Goal: Task Accomplishment & Management: Use online tool/utility

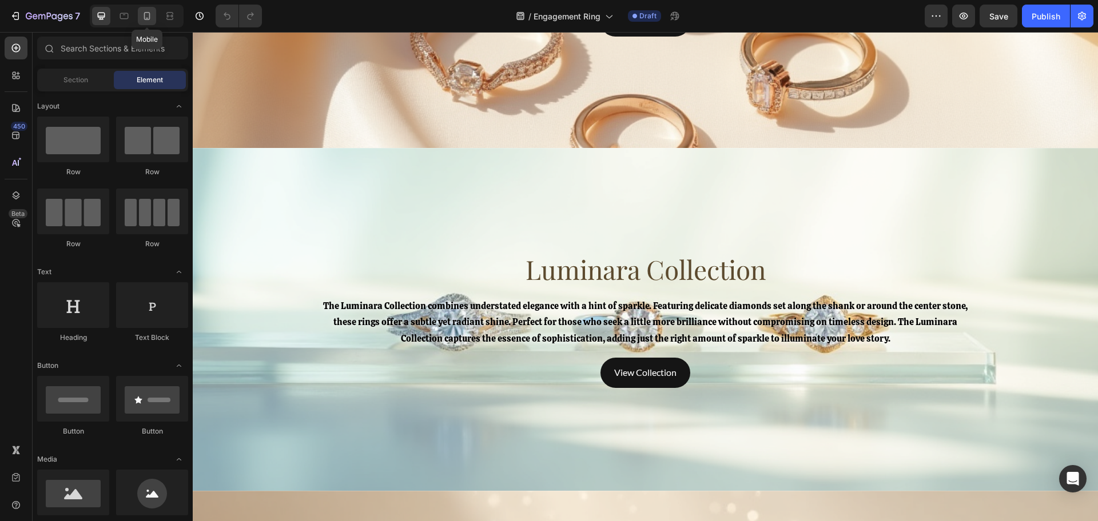
click at [144, 17] on icon at bounding box center [146, 15] width 11 height 11
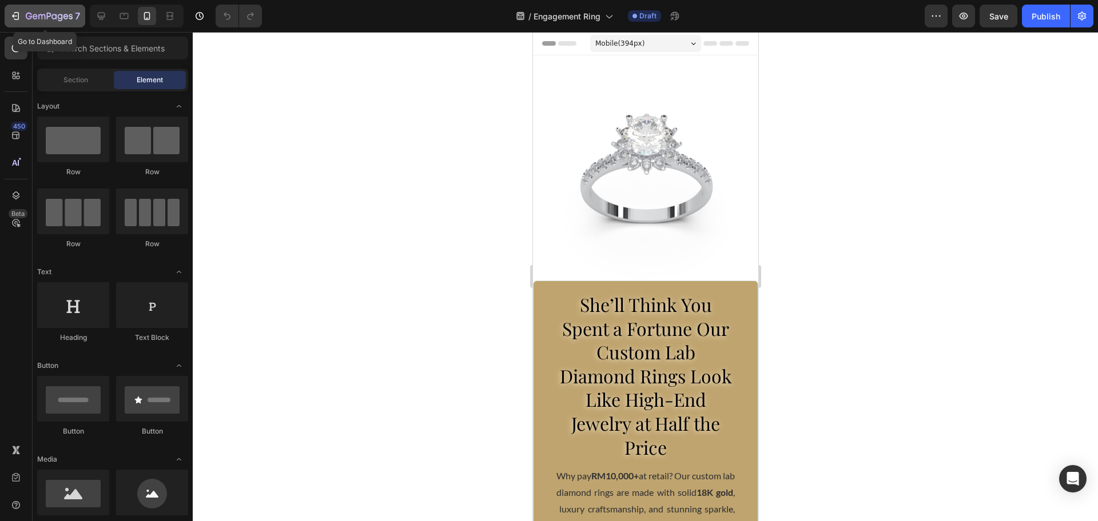
click at [44, 12] on icon "button" at bounding box center [49, 17] width 47 height 10
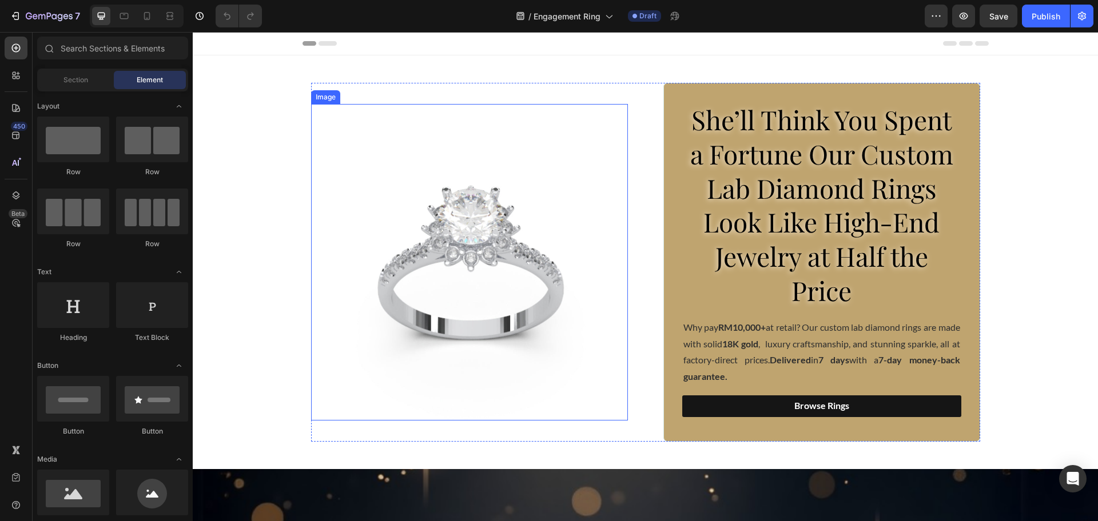
click at [424, 225] on img at bounding box center [469, 262] width 317 height 317
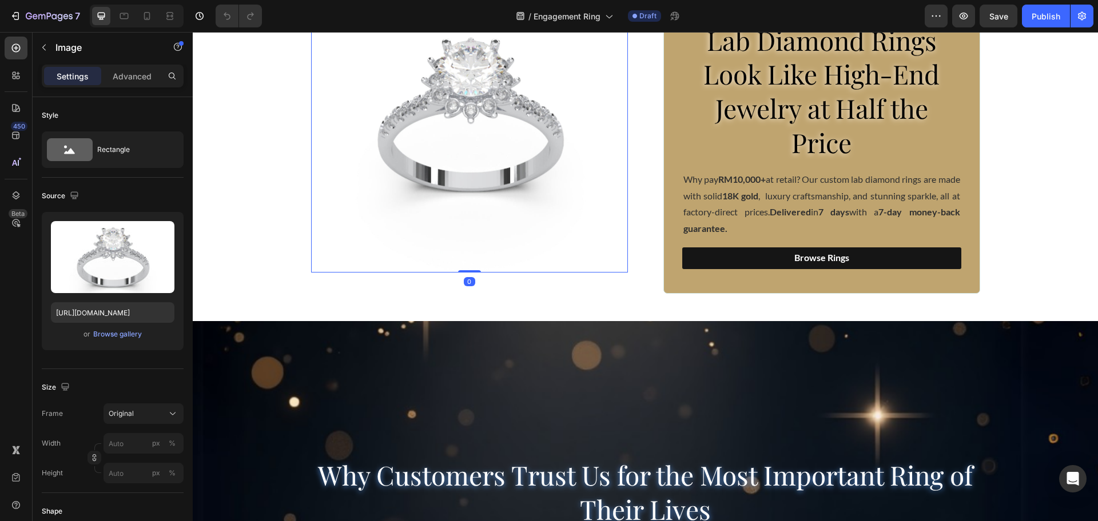
scroll to position [286, 0]
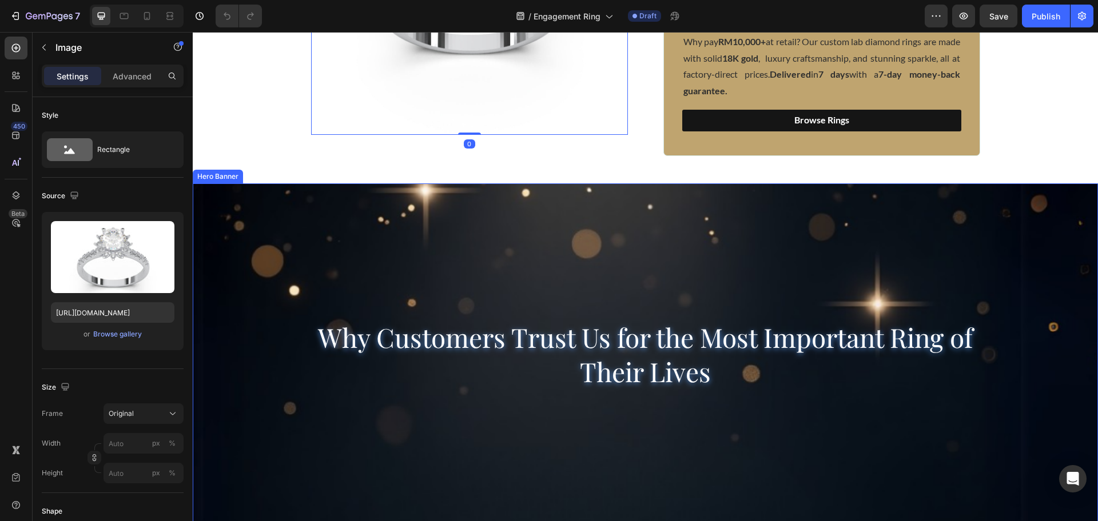
click at [401, 220] on div "Background Image" at bounding box center [645, 426] width 905 height 515
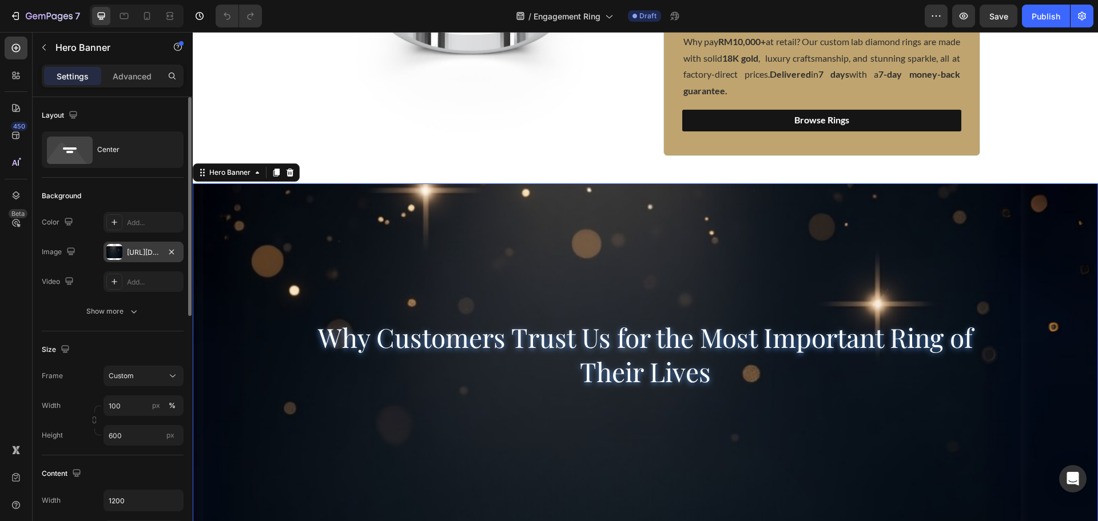
click at [147, 246] on div "https://cdn.shopify.com/s/files/1/0918/2265/3718/files/Untitled_design_2.png?v=…" at bounding box center [143, 252] width 80 height 21
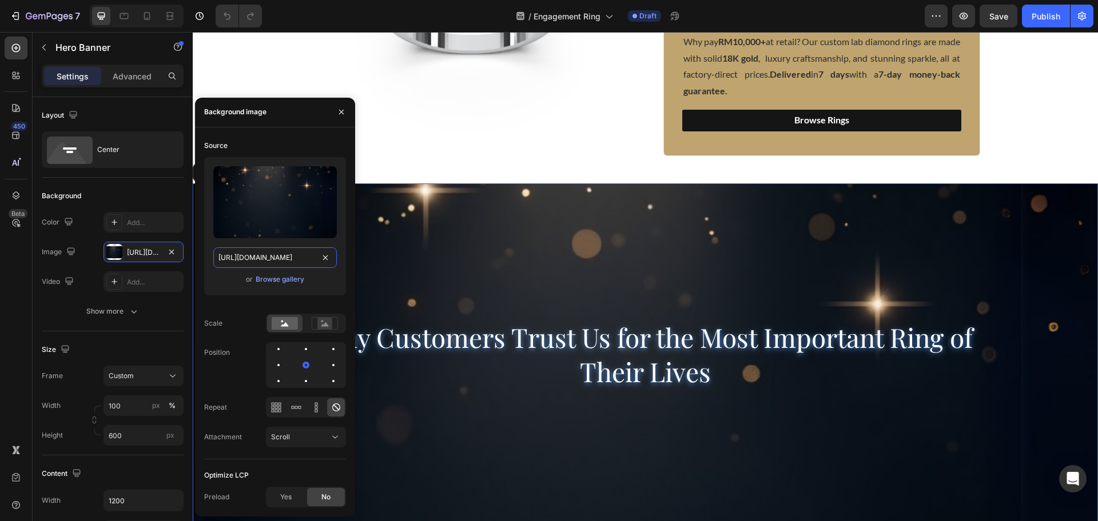
click at [285, 263] on input "https://cdn.shopify.com/s/files/1/0918/2265/3718/files/Untitled_design_2.png?v=…" at bounding box center [275, 258] width 124 height 21
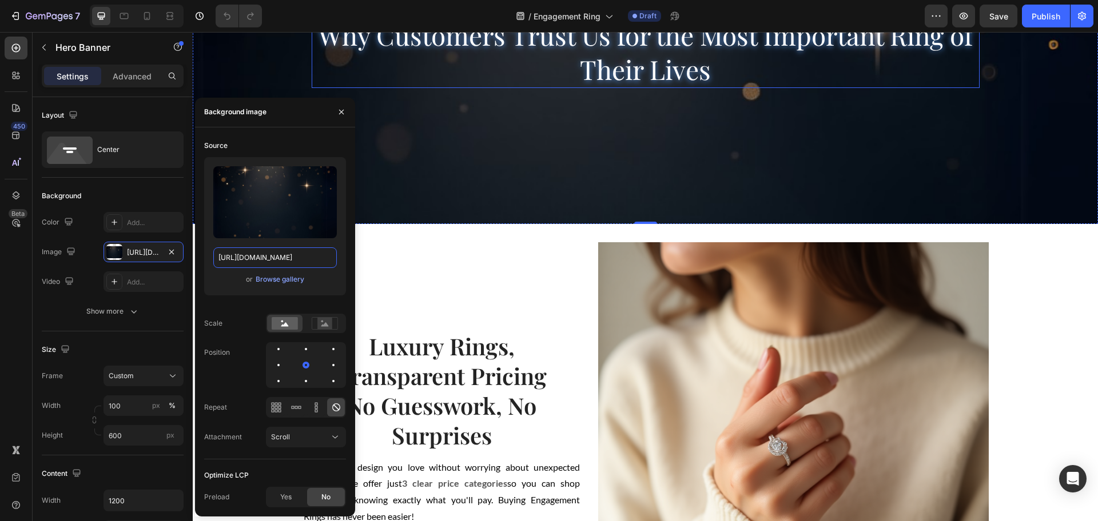
scroll to position [786, 0]
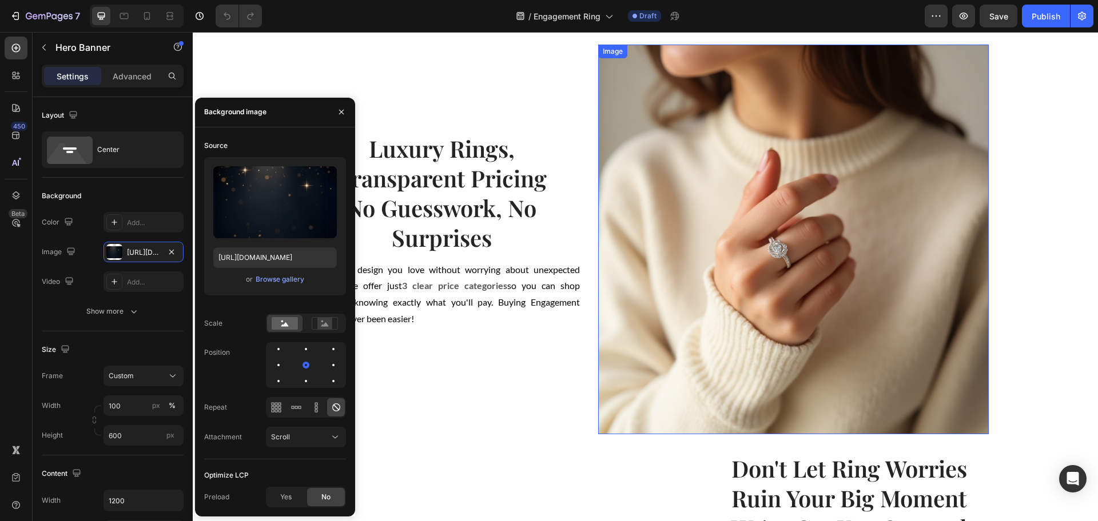
click at [745, 188] on img at bounding box center [793, 240] width 391 height 391
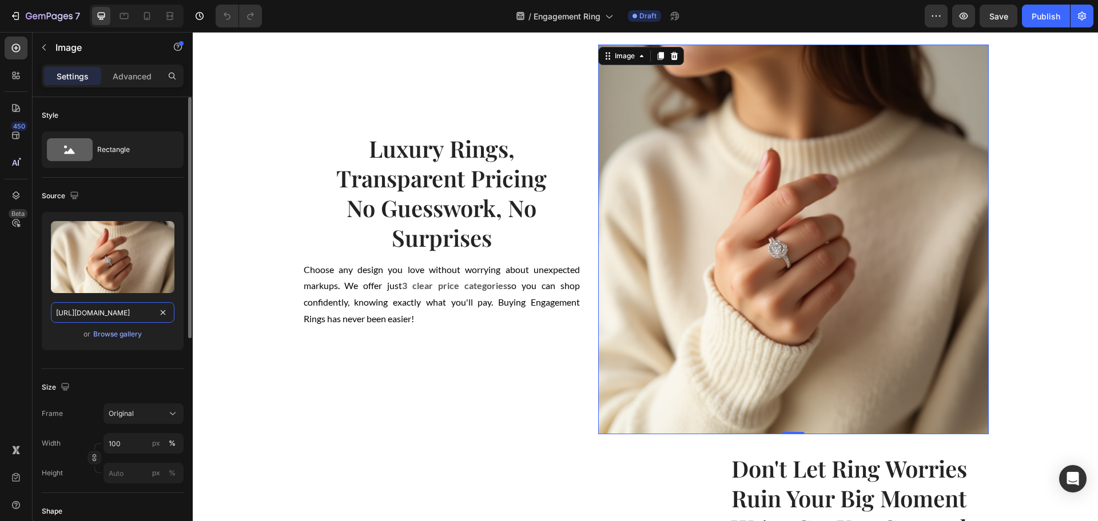
click at [119, 313] on input "https://cdn.shopify.com/s/files/1/0918/2265/3718/files/Jeff_Ng_Wei_Loon_Visual_…" at bounding box center [113, 312] width 124 height 21
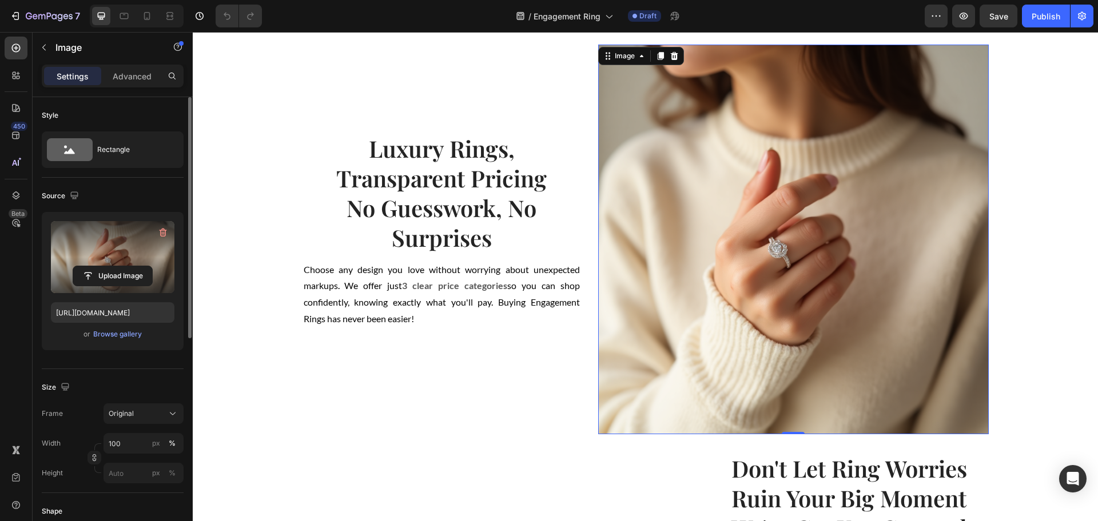
click at [116, 244] on label at bounding box center [113, 257] width 124 height 72
click at [116, 266] on input "file" at bounding box center [112, 275] width 79 height 19
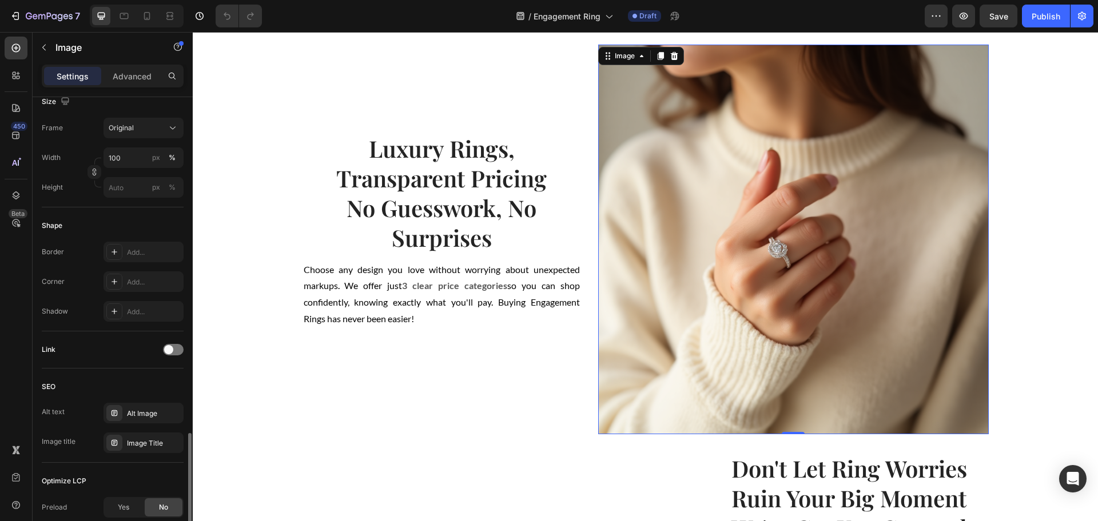
scroll to position [407, 0]
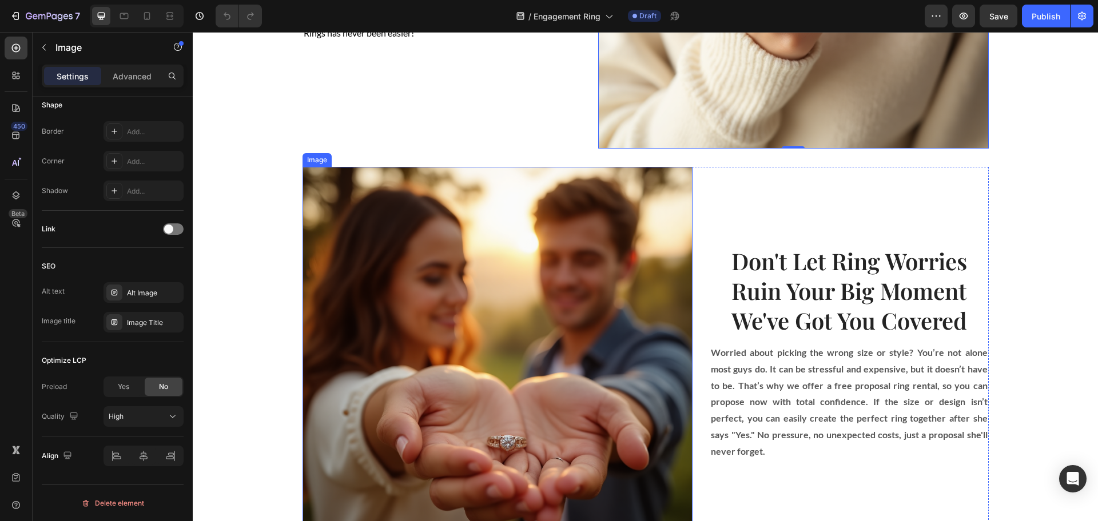
click at [509, 360] on img at bounding box center [497, 362] width 391 height 391
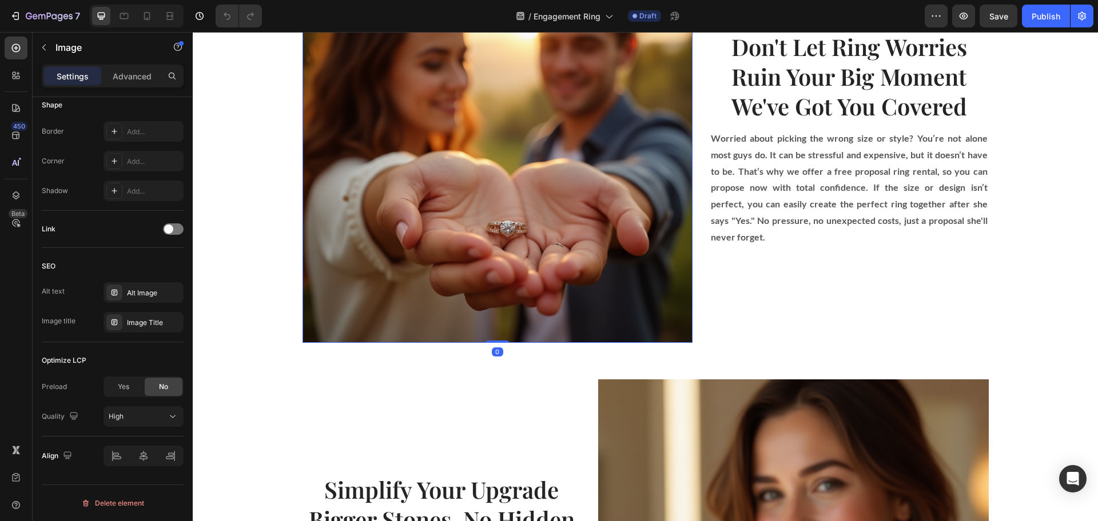
scroll to position [1430, 0]
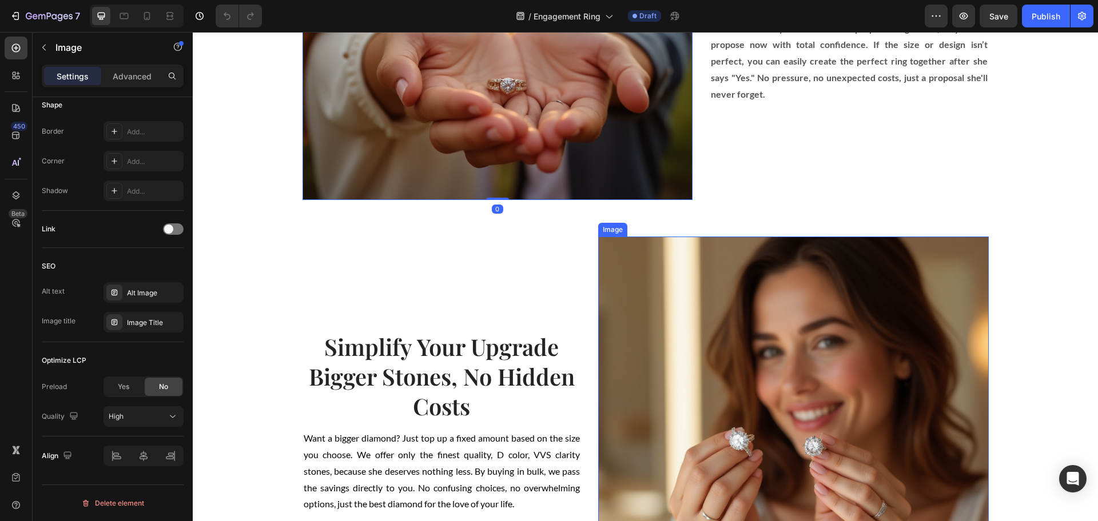
click at [711, 405] on img at bounding box center [793, 432] width 391 height 391
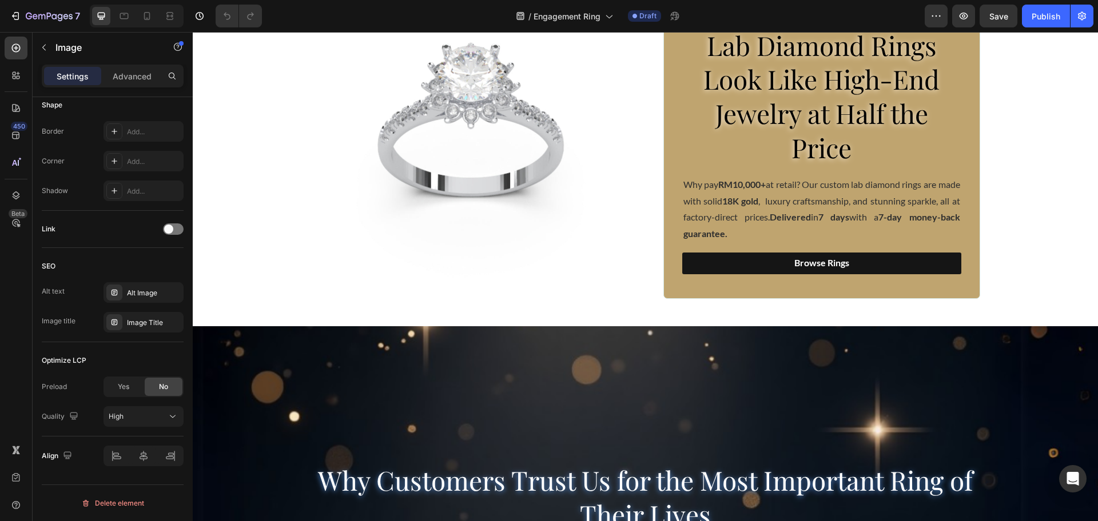
scroll to position [0, 0]
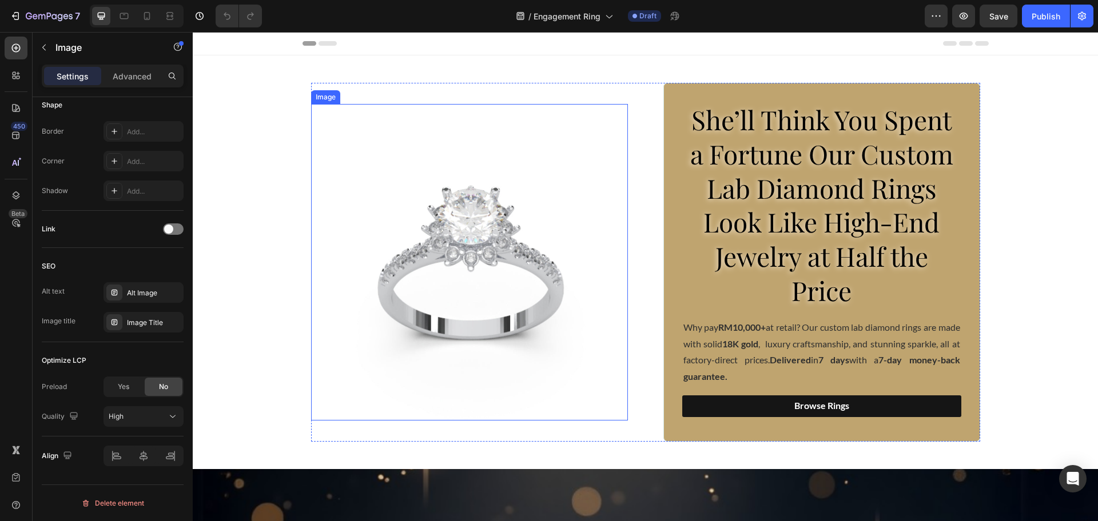
click at [484, 282] on img at bounding box center [469, 262] width 317 height 317
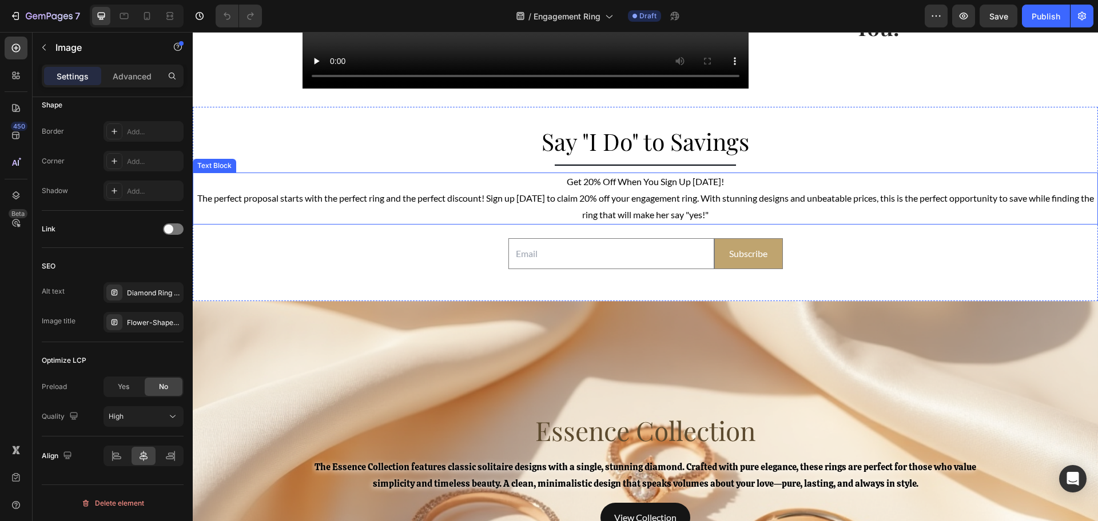
scroll to position [2502, 0]
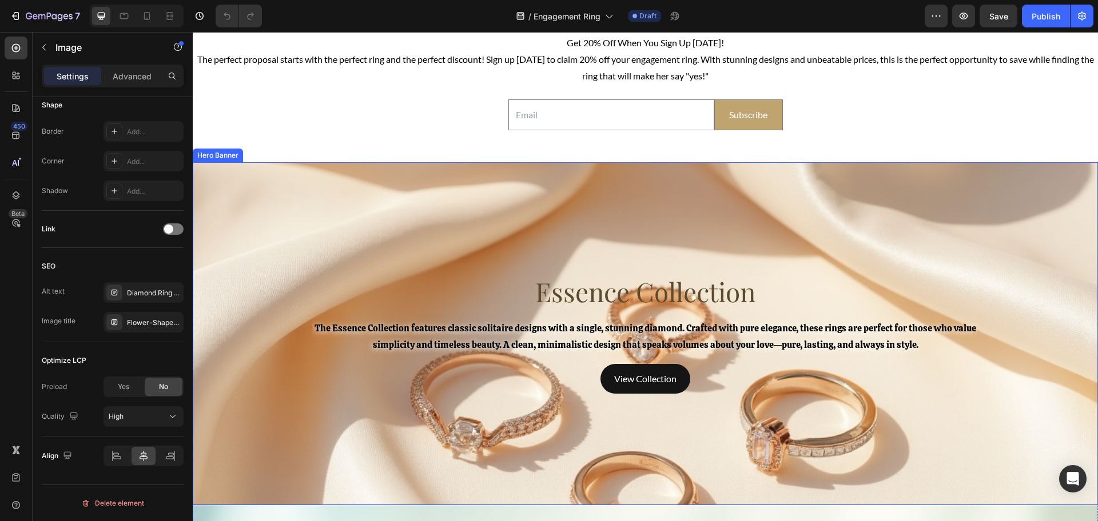
click at [408, 250] on div "Overlay" at bounding box center [645, 333] width 905 height 343
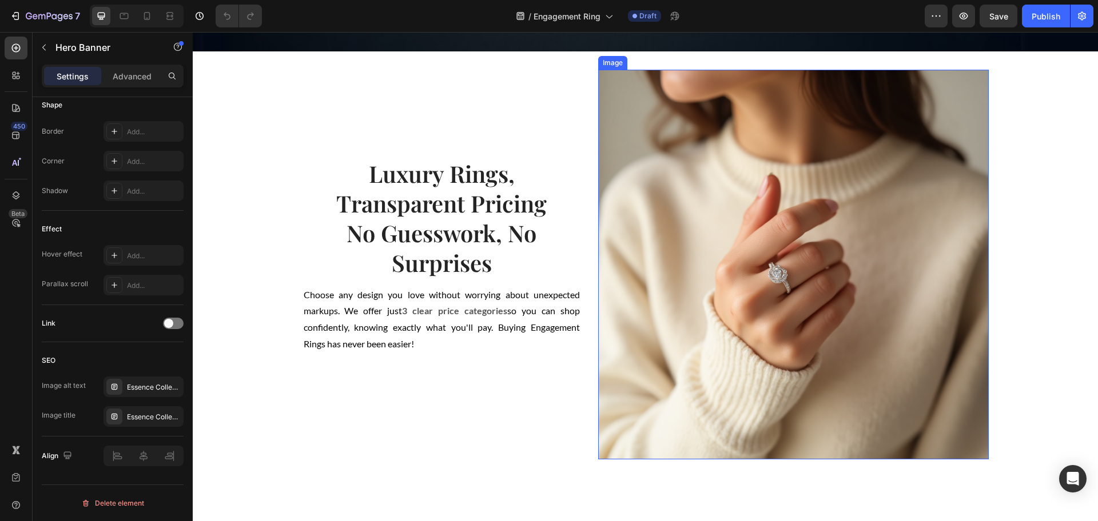
scroll to position [643, 0]
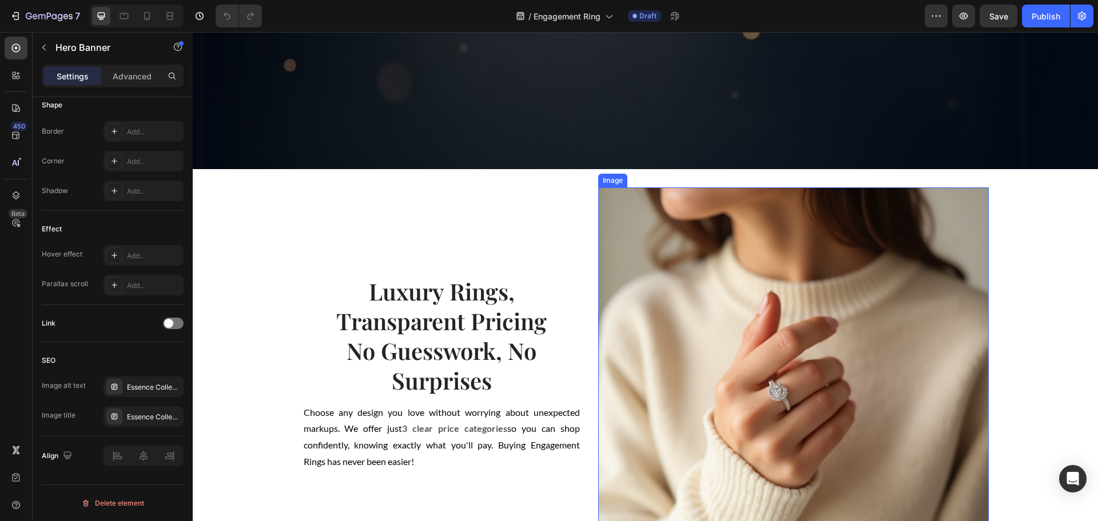
click at [718, 271] on img at bounding box center [793, 383] width 391 height 391
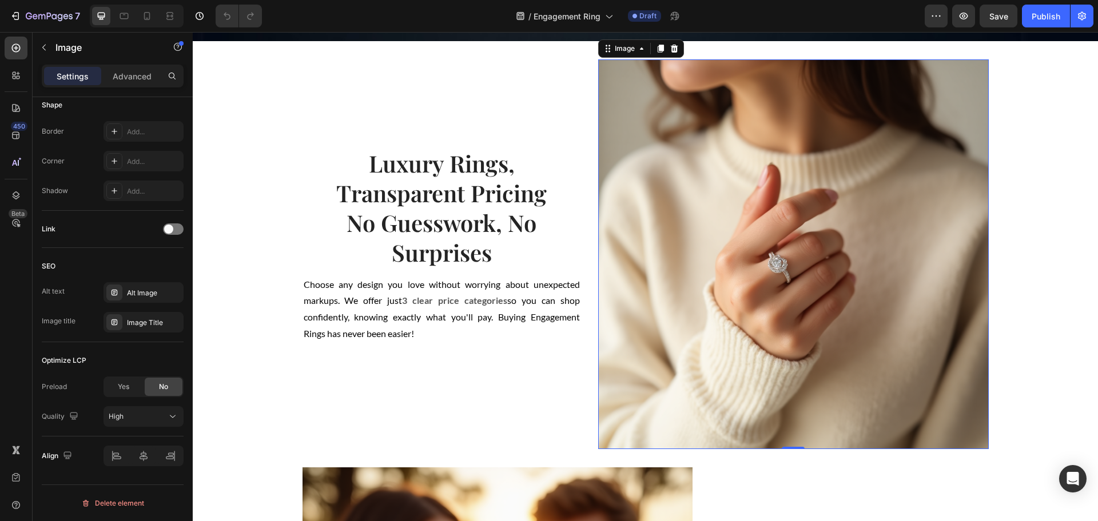
scroll to position [715, 0]
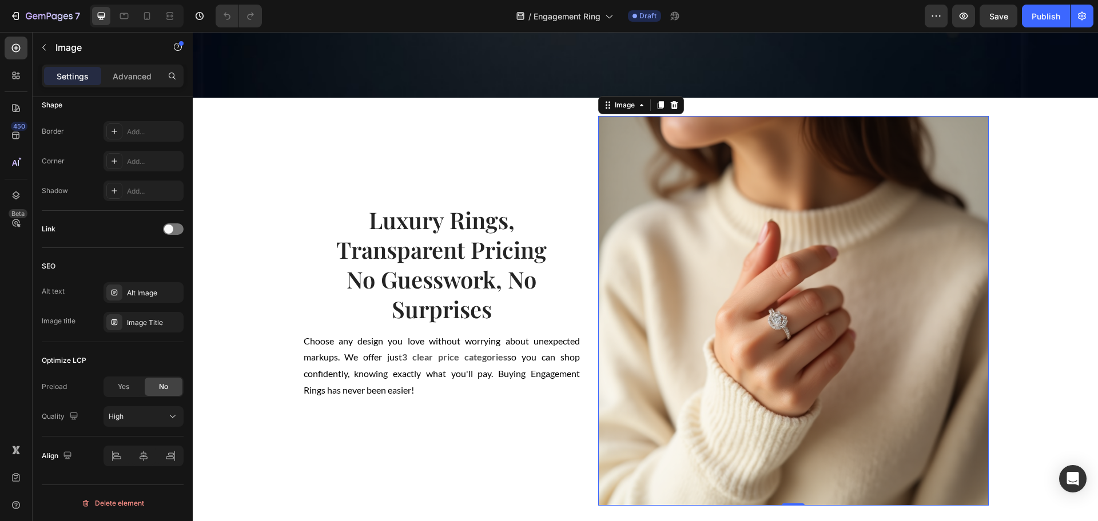
click at [781, 270] on img at bounding box center [793, 311] width 391 height 391
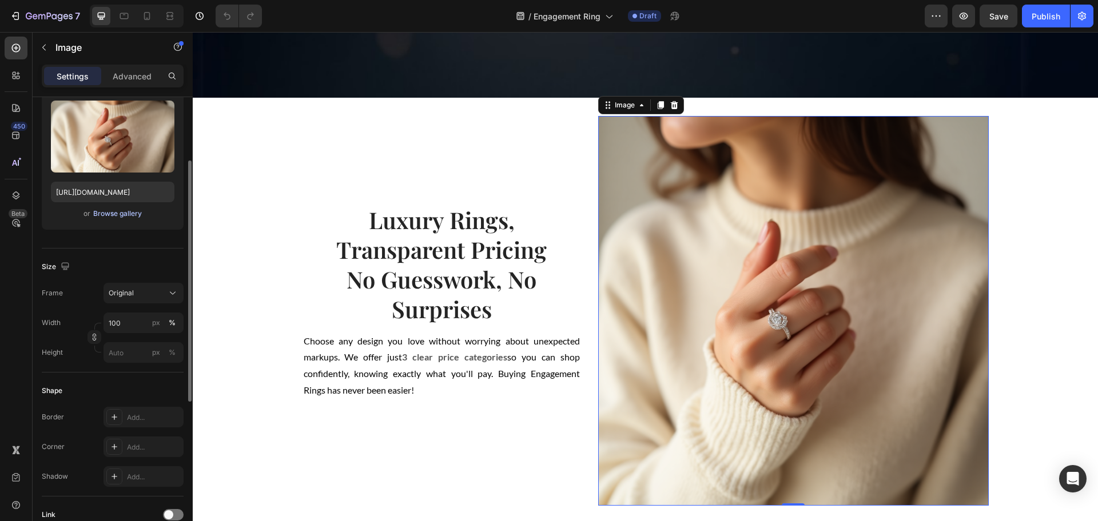
click at [128, 214] on div "Browse gallery" at bounding box center [117, 214] width 49 height 10
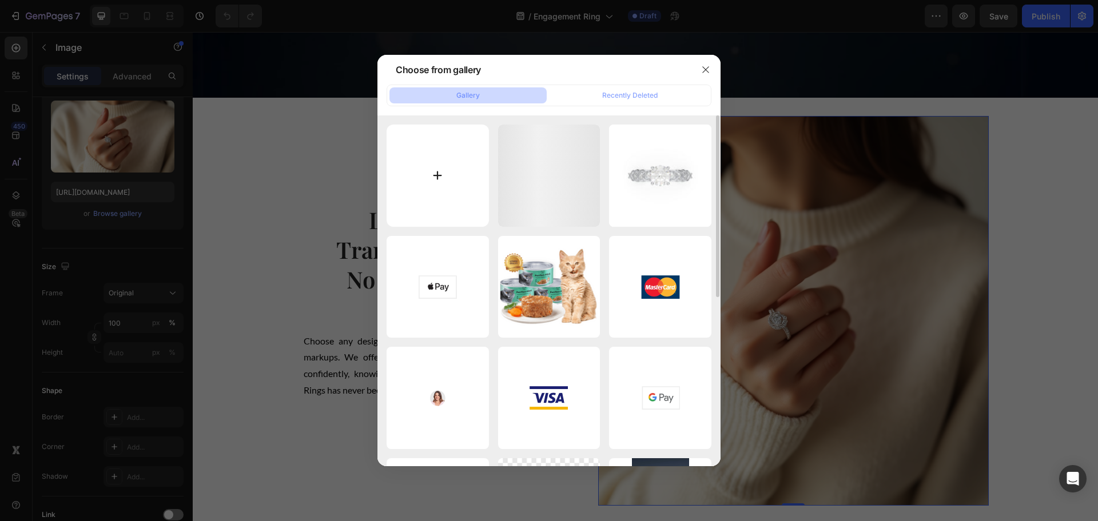
click at [445, 193] on input "file" at bounding box center [438, 176] width 102 height 102
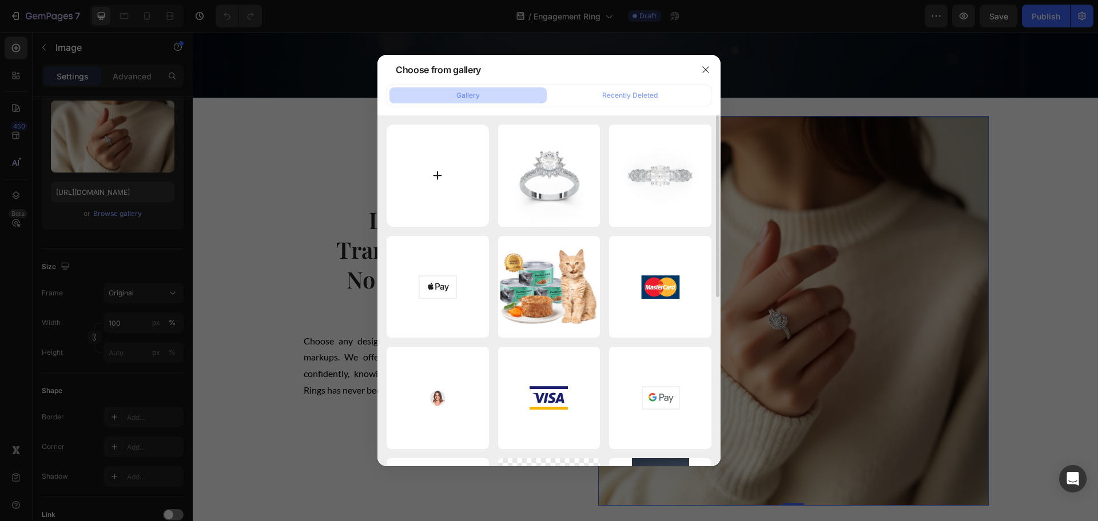
type input "C:\fakepath\Luxury Rings Close-Up.png"
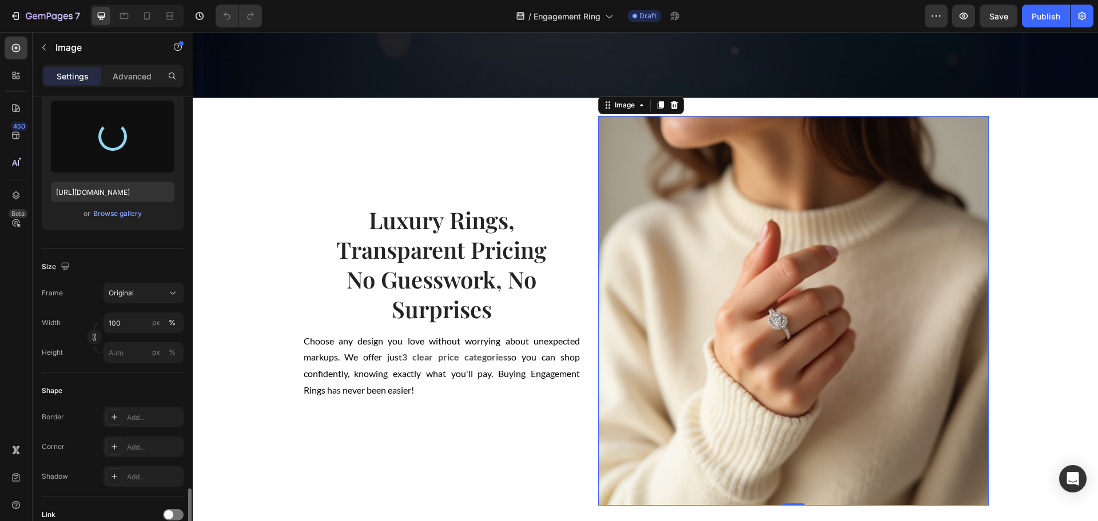
scroll to position [407, 0]
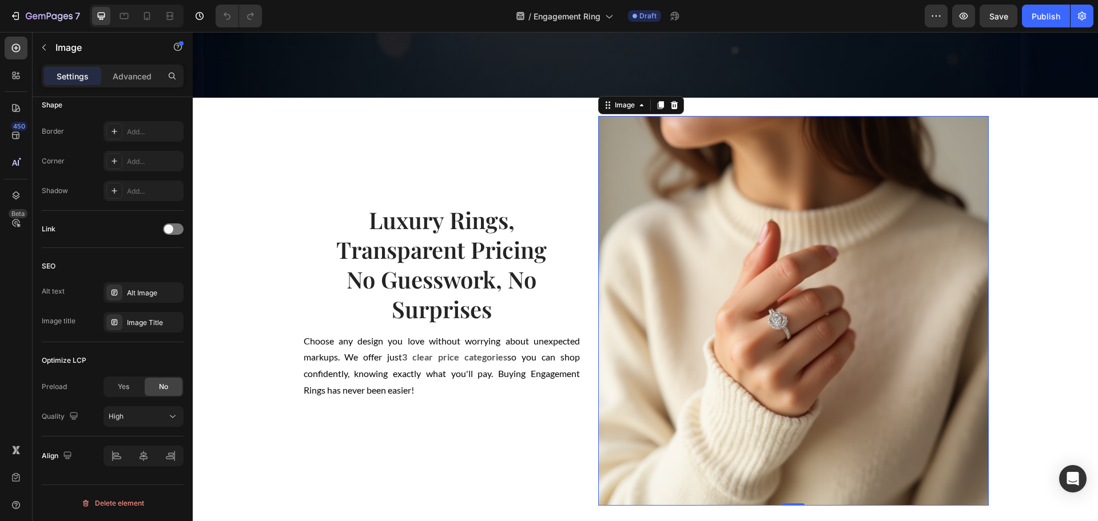
type input "https://cdn.shopify.com/s/files/1/0918/2265/3718/files/gempages_576670190561919…"
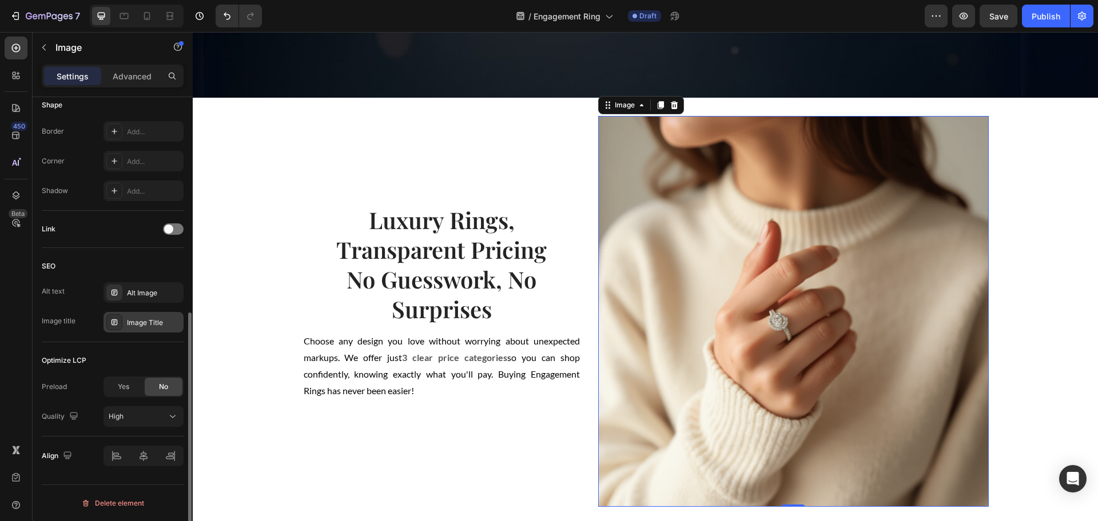
click at [142, 324] on div "Image Title" at bounding box center [154, 323] width 54 height 10
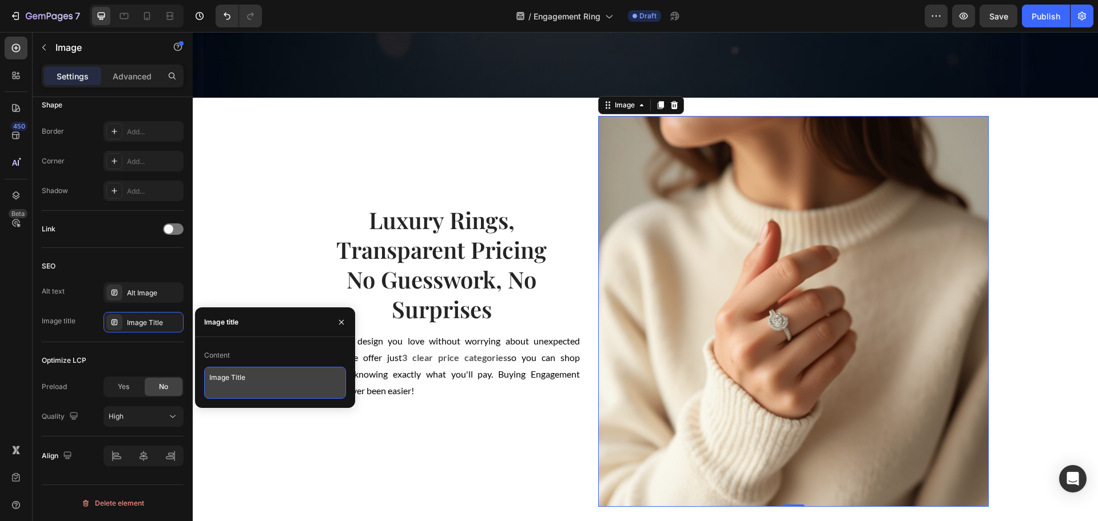
click at [286, 384] on textarea "Image Title" at bounding box center [275, 383] width 142 height 32
paste textarea "Luxury Rings Close-Up"
paste textarea
type textarea "Luxury Rings Close-Up"
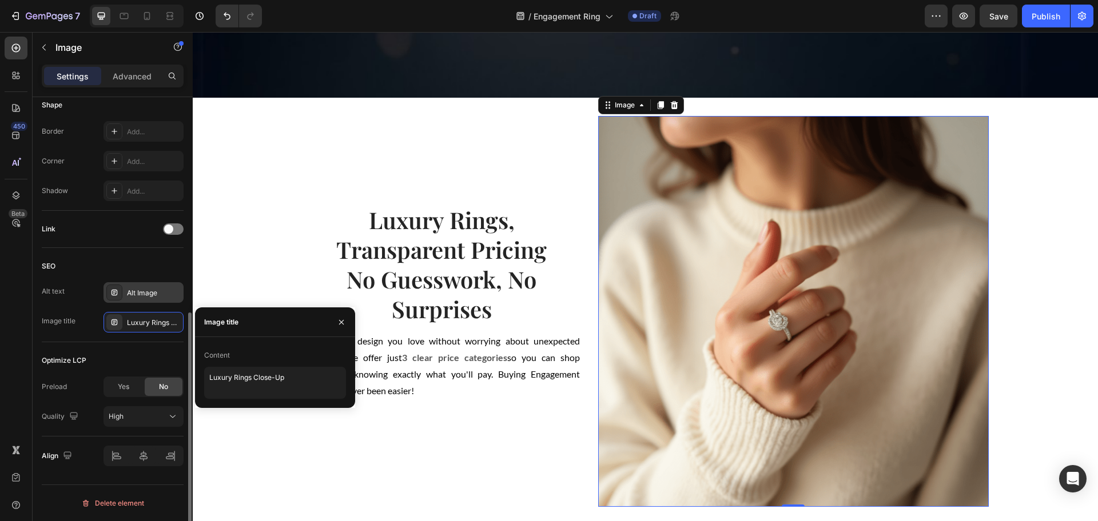
click at [126, 298] on div "Alt Image" at bounding box center [143, 292] width 80 height 21
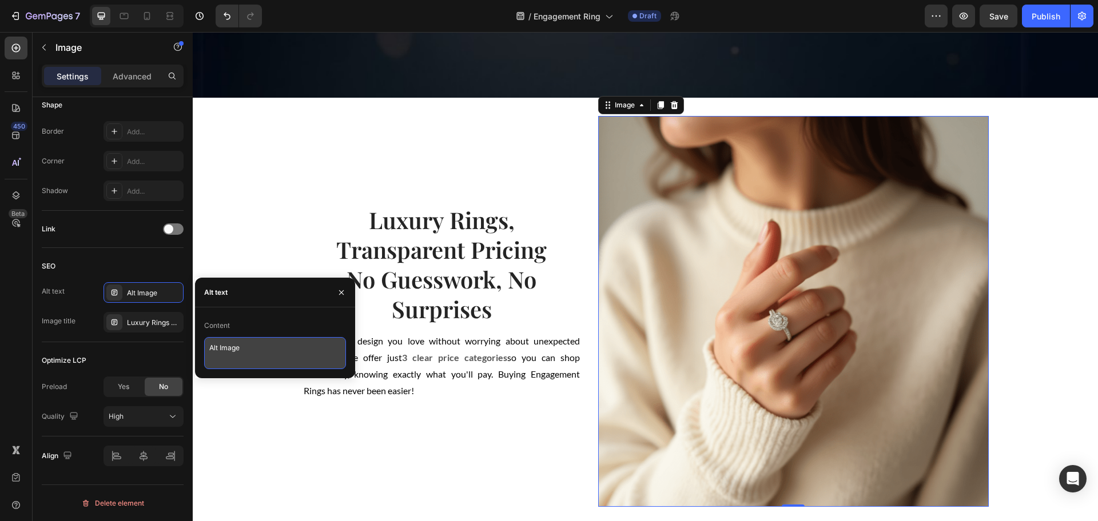
click at [271, 356] on textarea "Alt Image" at bounding box center [275, 353] width 142 height 32
paste textarea "Luxury Rings Close-Up – Elegant Lab Diamond"
paste textarea
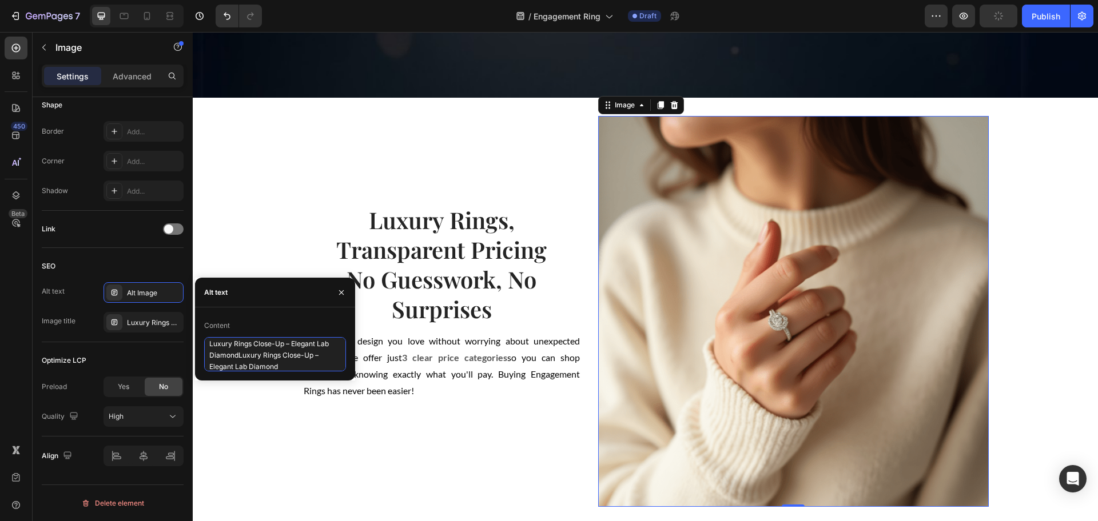
type textarea "Luxury Rings Close-Up – Elegant Lab Diamond"
click at [476, 434] on div "Luxury Rings, Transparent Pricing No Guesswork, No Surprises Heading Choose any…" at bounding box center [441, 311] width 279 height 391
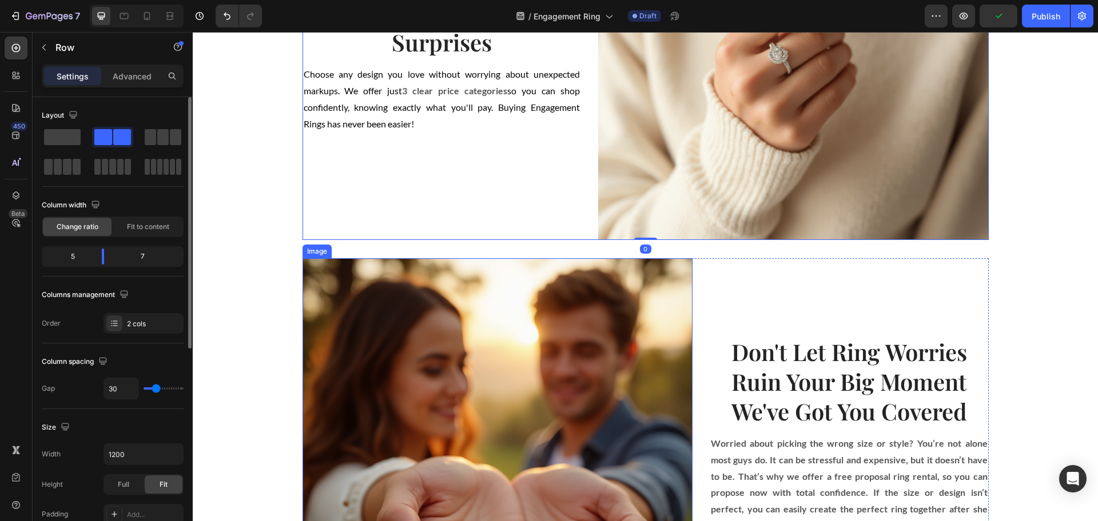
scroll to position [1001, 0]
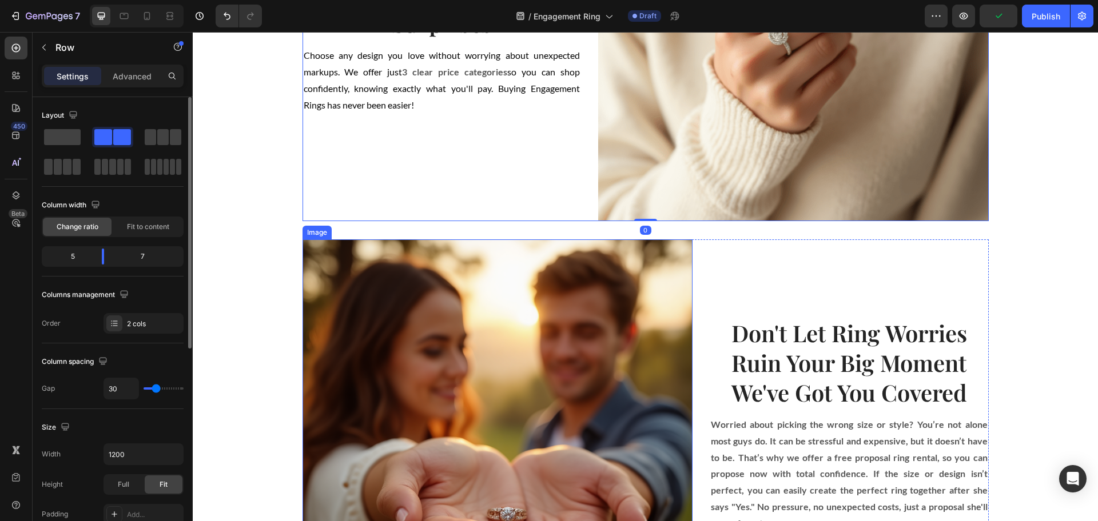
click at [491, 351] on img at bounding box center [497, 435] width 391 height 391
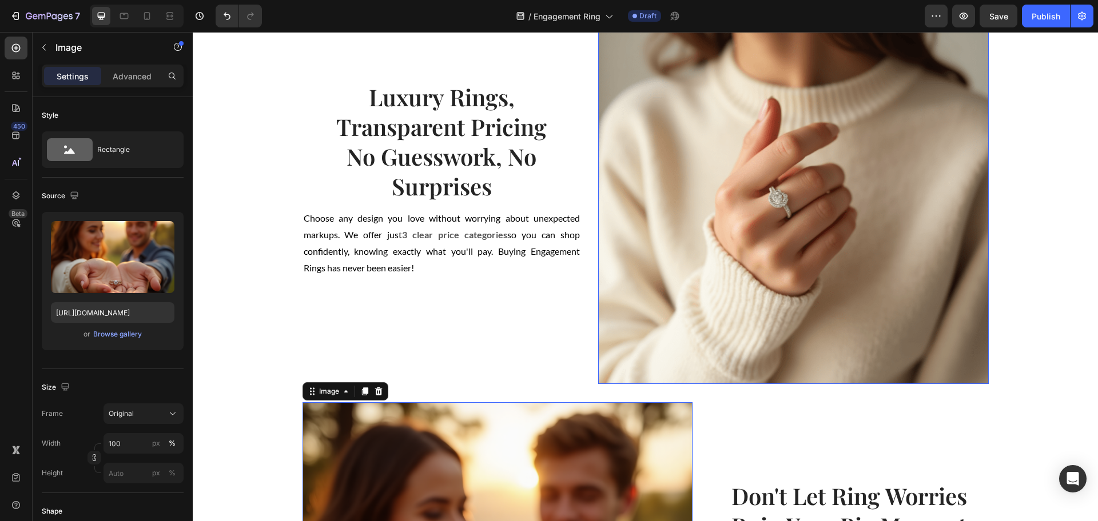
scroll to position [929, 0]
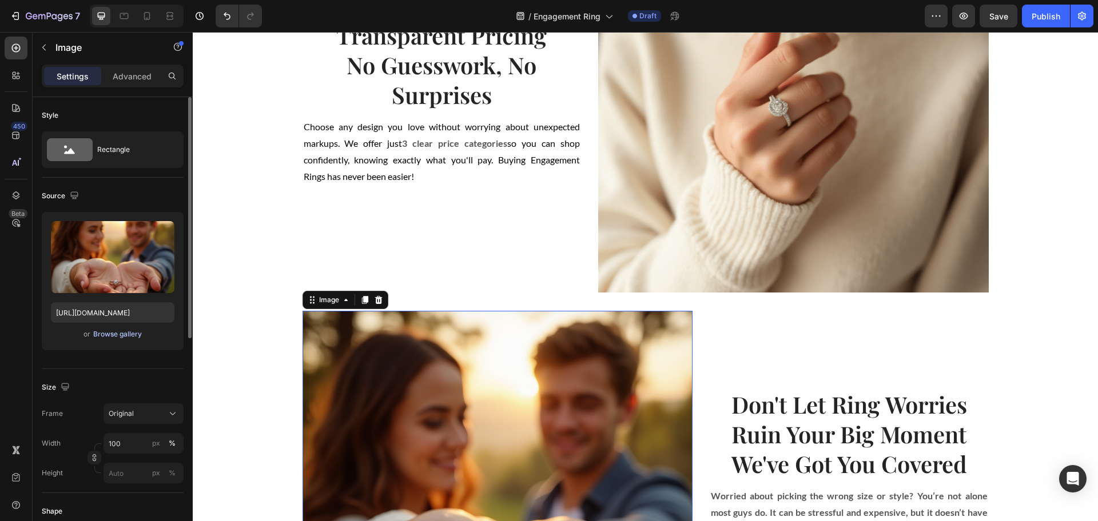
click at [128, 335] on div "Browse gallery" at bounding box center [117, 334] width 49 height 10
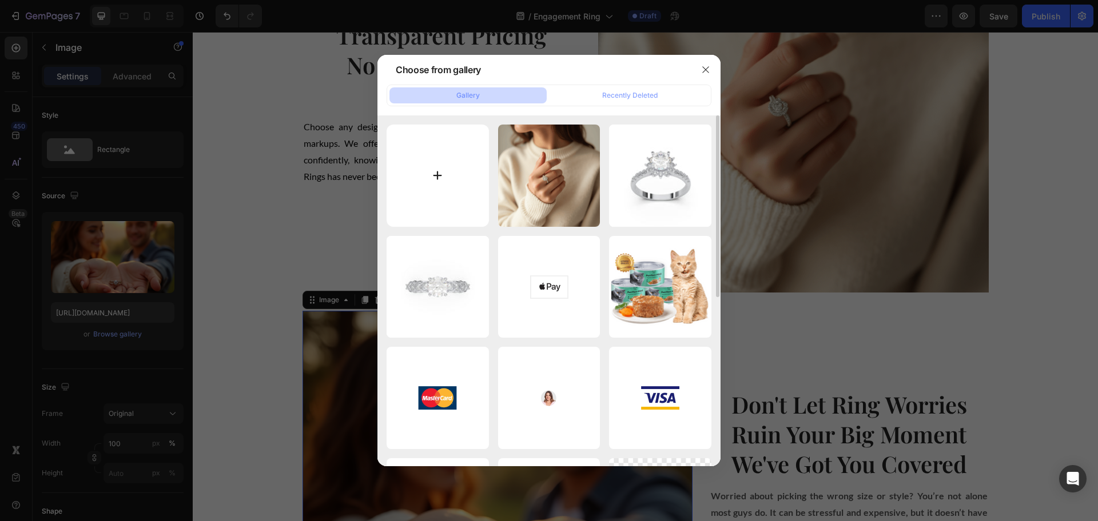
click at [463, 168] on input "file" at bounding box center [438, 176] width 102 height 102
type input "C:\fakepath\Proposal Moment with Rings.png"
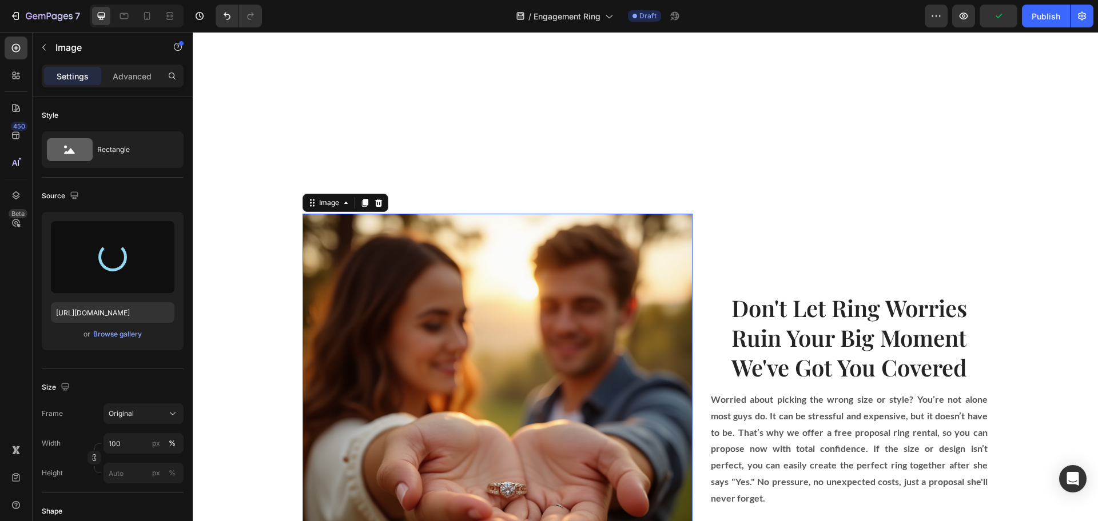
scroll to position [1215, 0]
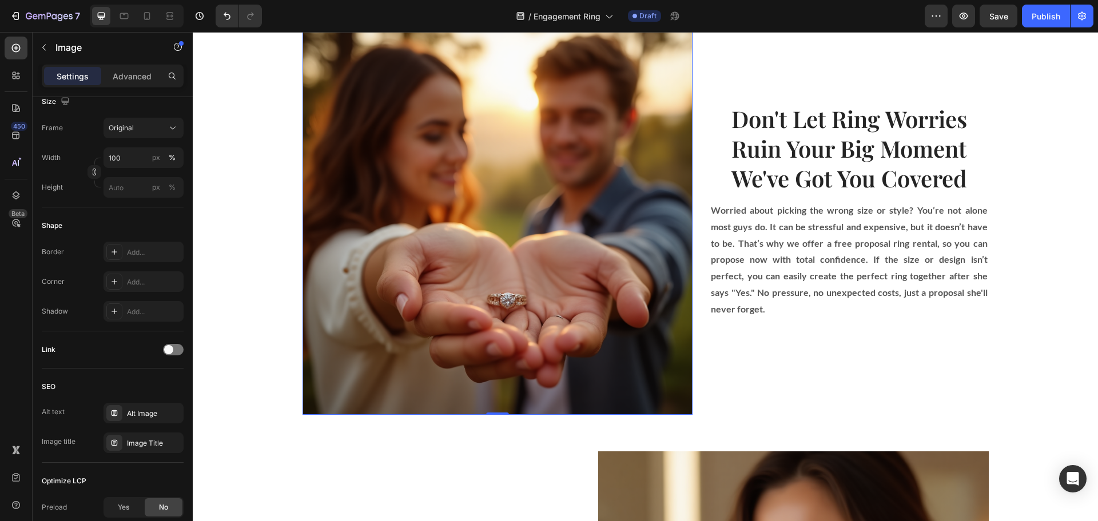
type input "https://cdn.shopify.com/s/files/1/0918/2265/3718/files/gempages_576670190561919…"
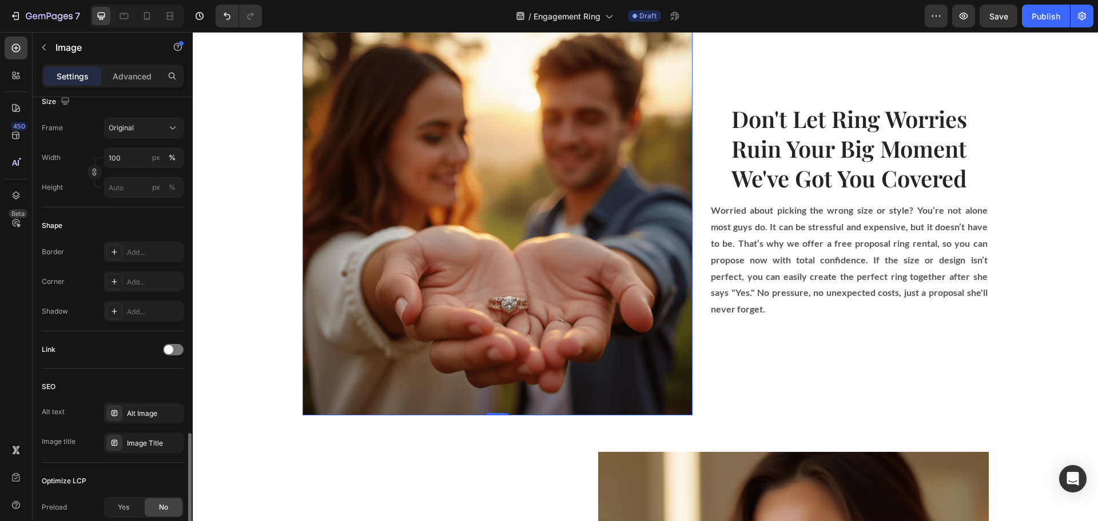
scroll to position [407, 0]
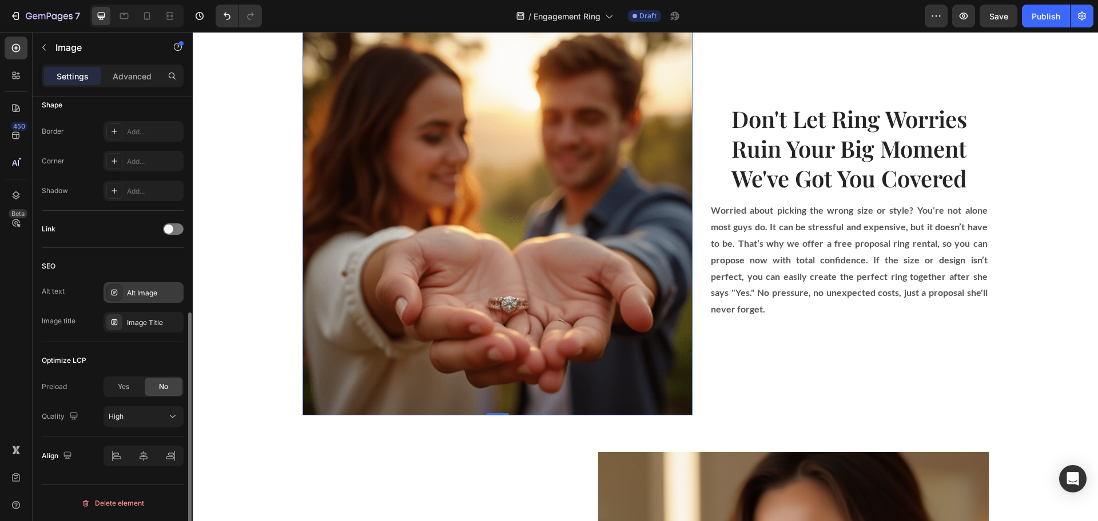
click at [125, 296] on div "Alt Image" at bounding box center [143, 292] width 80 height 21
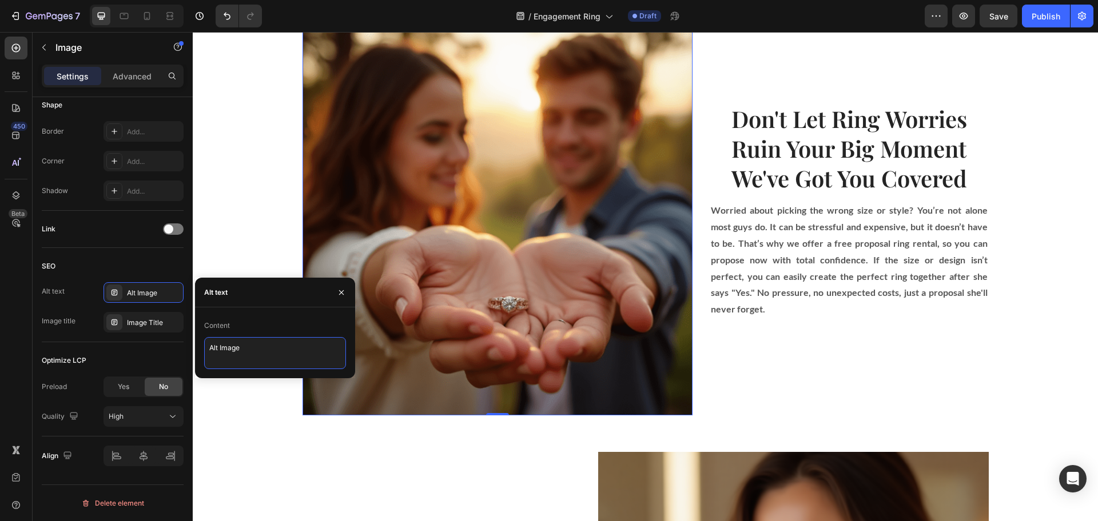
click at [262, 348] on textarea "Alt Image" at bounding box center [275, 353] width 142 height 32
paste textarea "Couple Holding Hands During Proposal"
type textarea "Couple Holding Hands During Proposal"
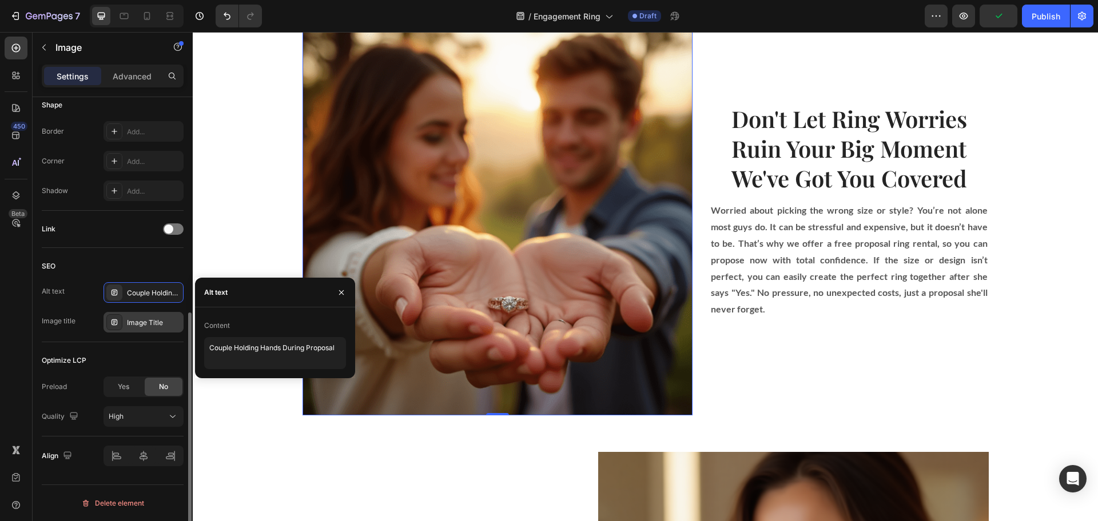
click at [142, 325] on div "Image Title" at bounding box center [154, 323] width 54 height 10
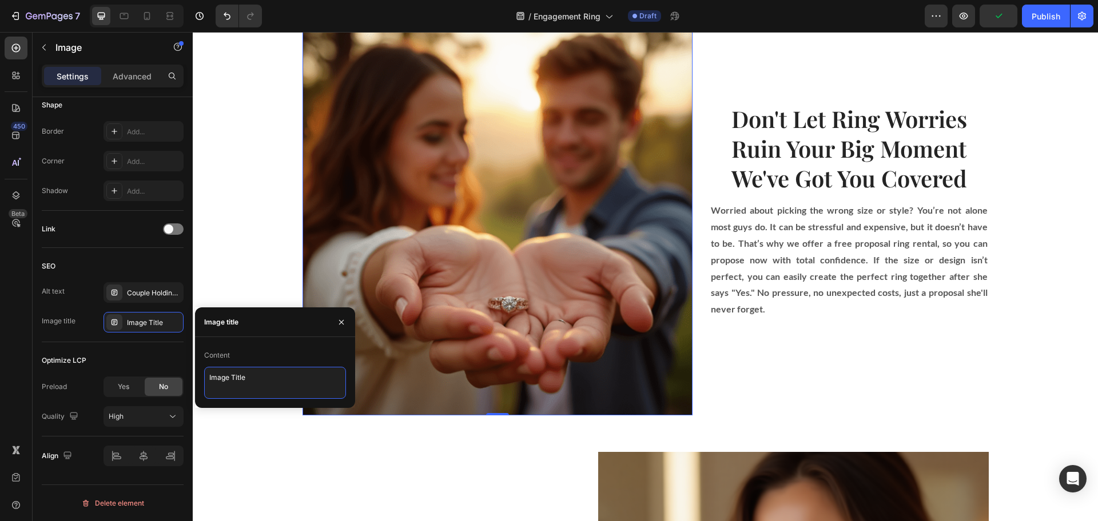
click at [272, 384] on textarea "Image Title" at bounding box center [275, 383] width 142 height 32
paste textarea "Proposal Moment with Rings"
type textarea "Proposal Moment with Rings"
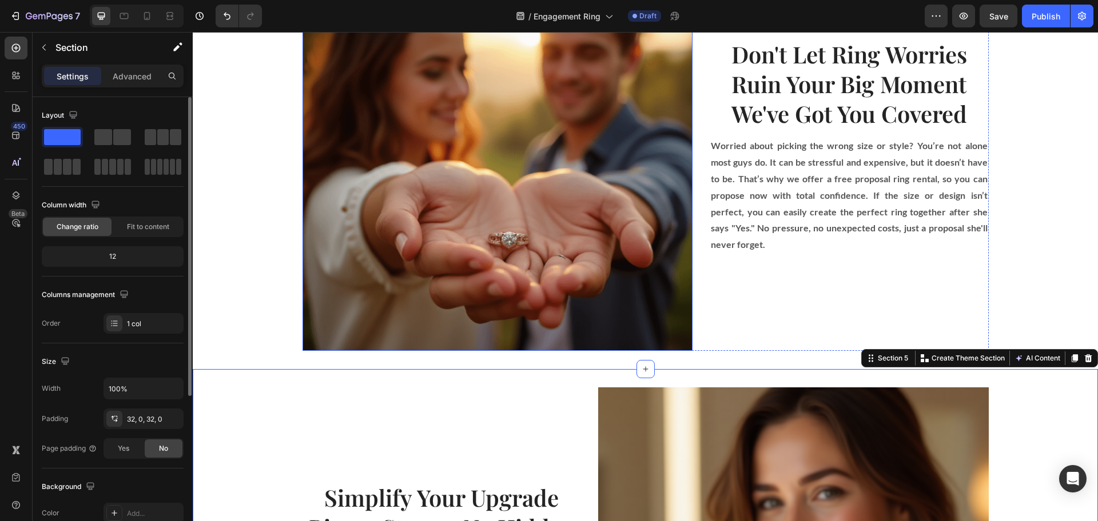
scroll to position [1430, 0]
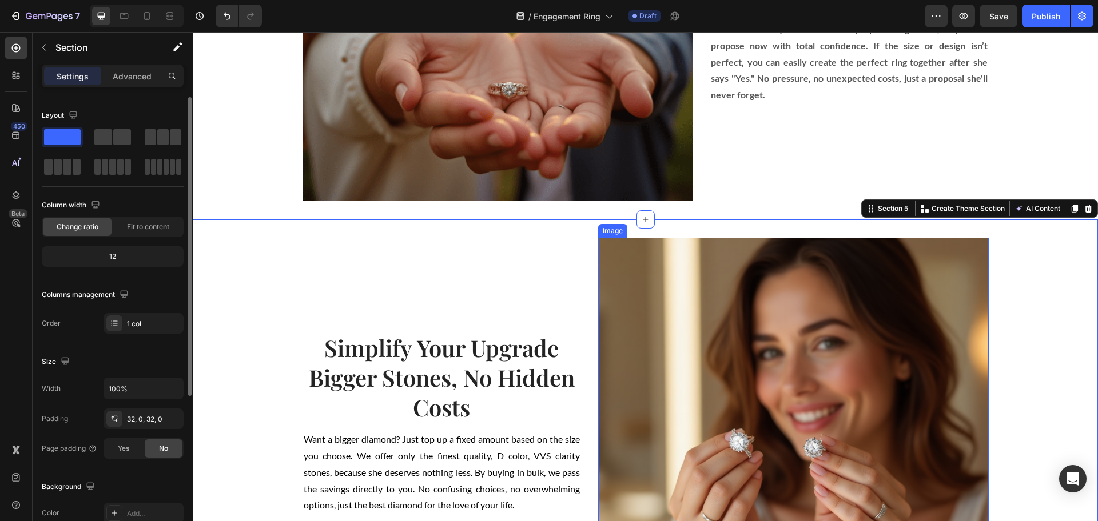
click at [717, 338] on img at bounding box center [793, 433] width 391 height 391
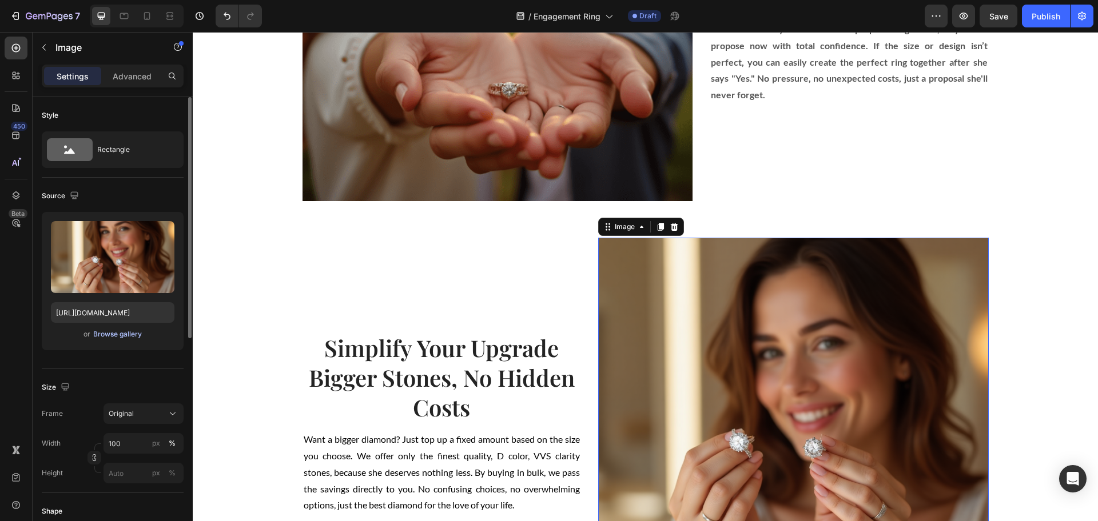
click at [127, 330] on div "Browse gallery" at bounding box center [117, 334] width 49 height 10
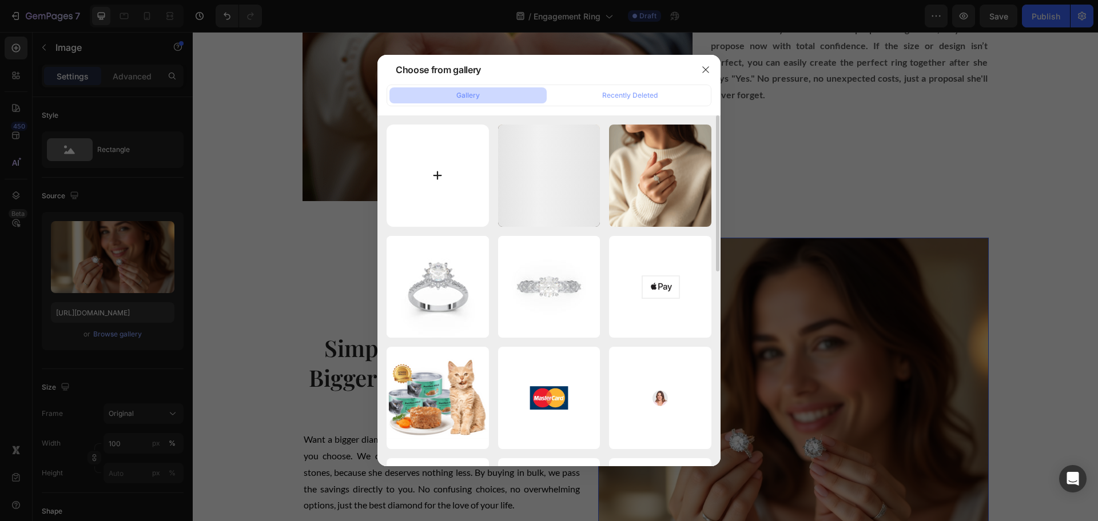
click at [452, 189] on input "file" at bounding box center [438, 176] width 102 height 102
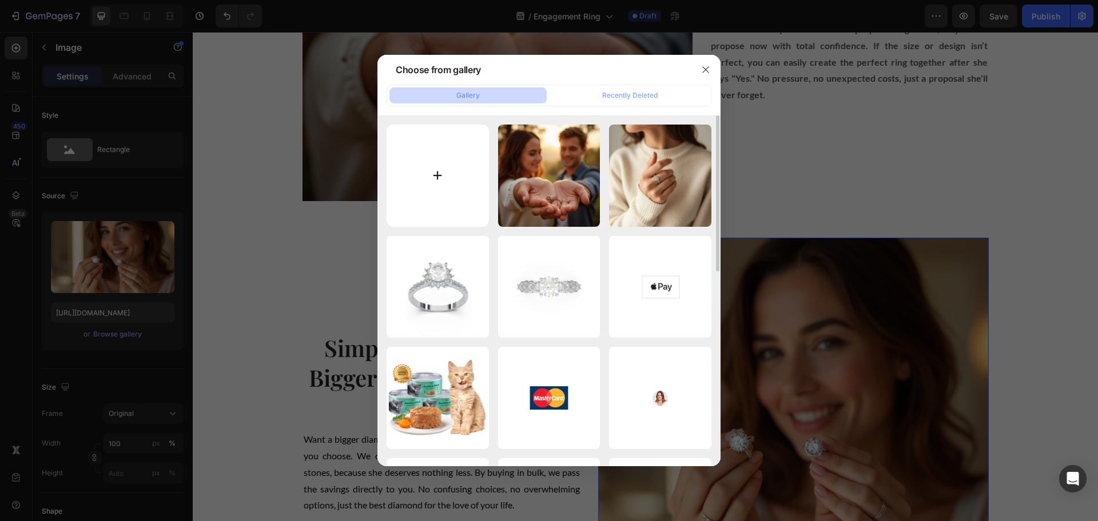
type input "C:\fakepath\Confident Woman with Ring.png"
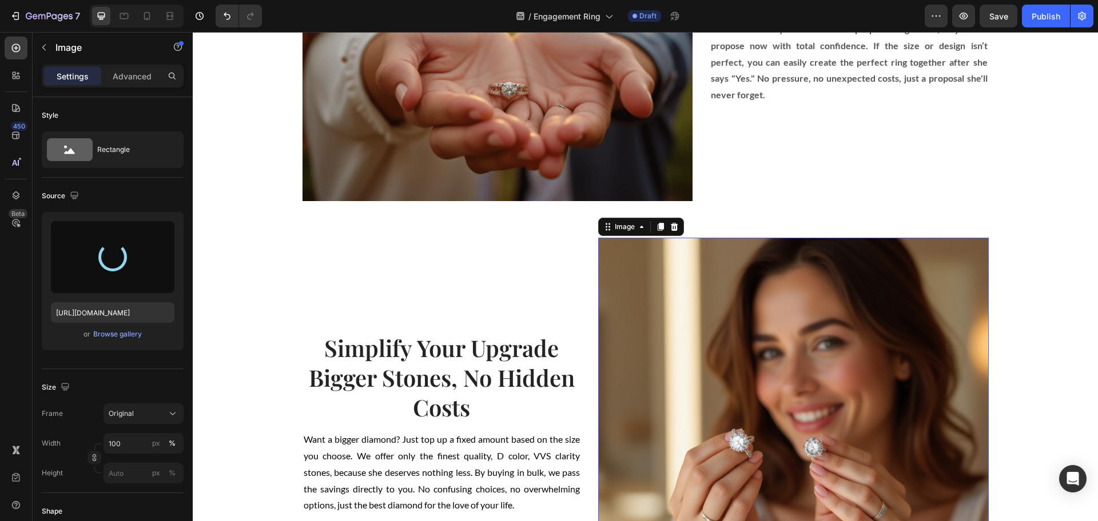
type input "https://cdn.shopify.com/s/files/1/0918/2265/3718/files/gempages_576670190561919…"
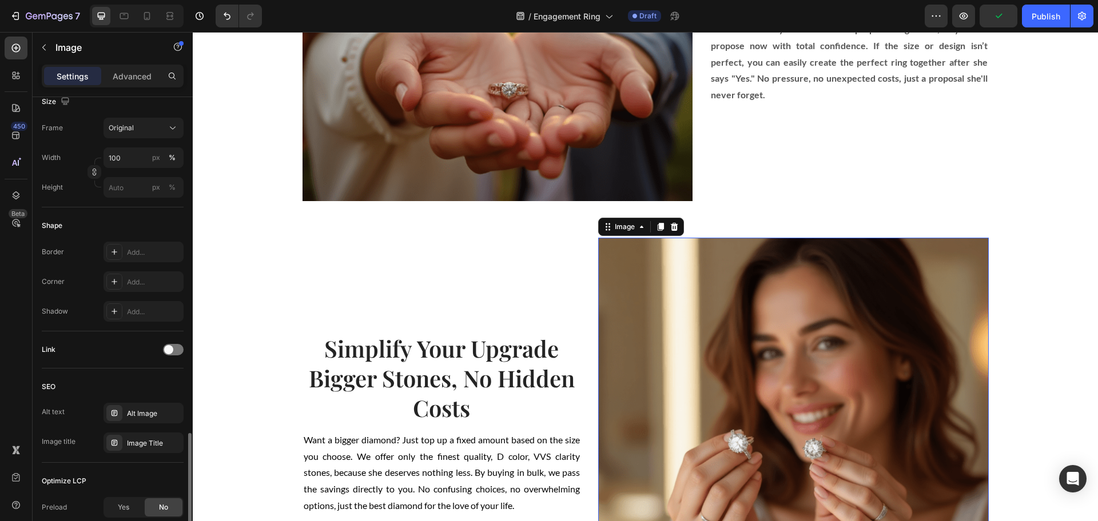
scroll to position [407, 0]
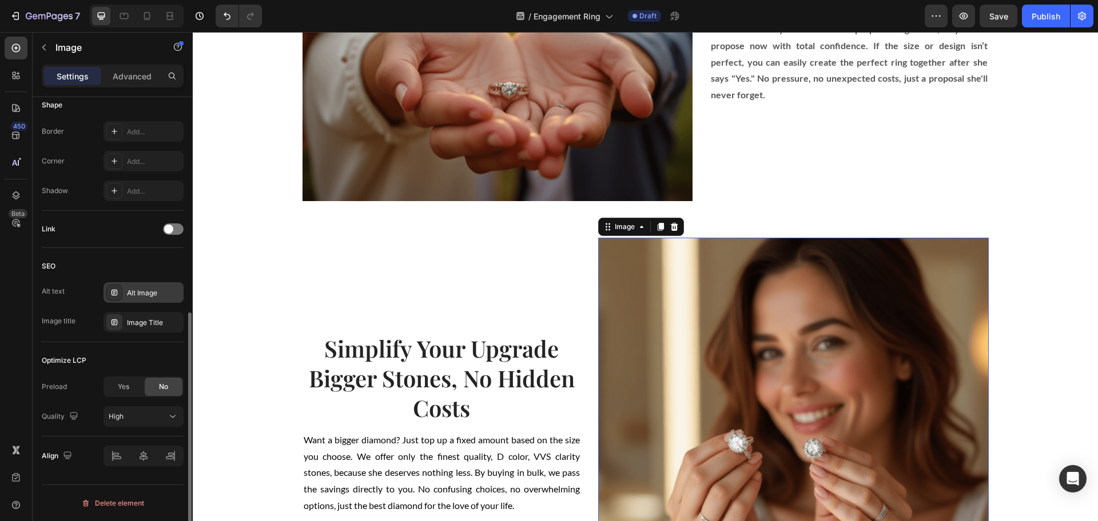
click at [140, 288] on div "Alt Image" at bounding box center [154, 293] width 54 height 10
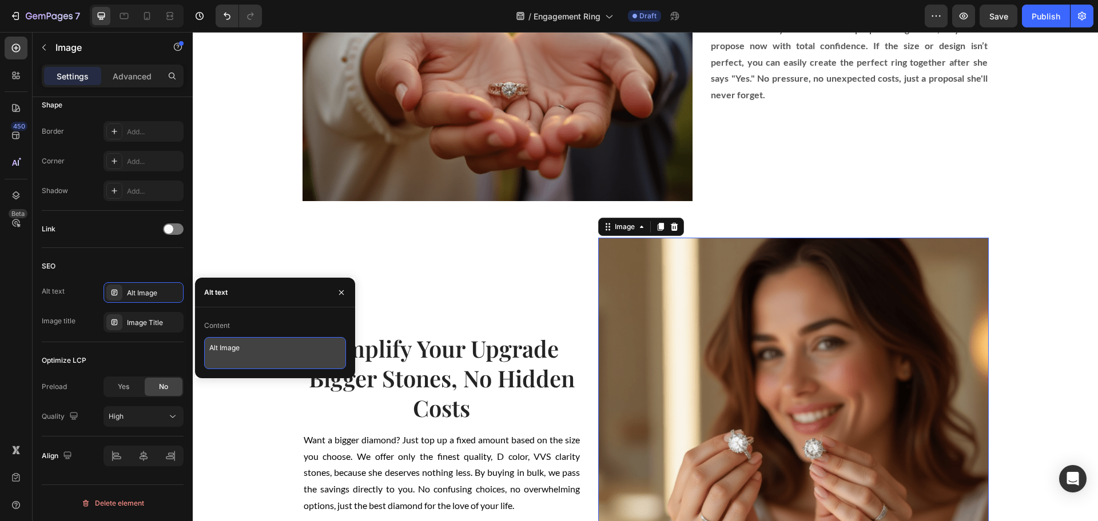
click at [283, 351] on textarea "Alt Image" at bounding box center [275, 353] width 142 height 32
paste textarea "Confident Woman Trying Engagement Ring"
type textarea "Confident Woman Trying Engagement Ring"
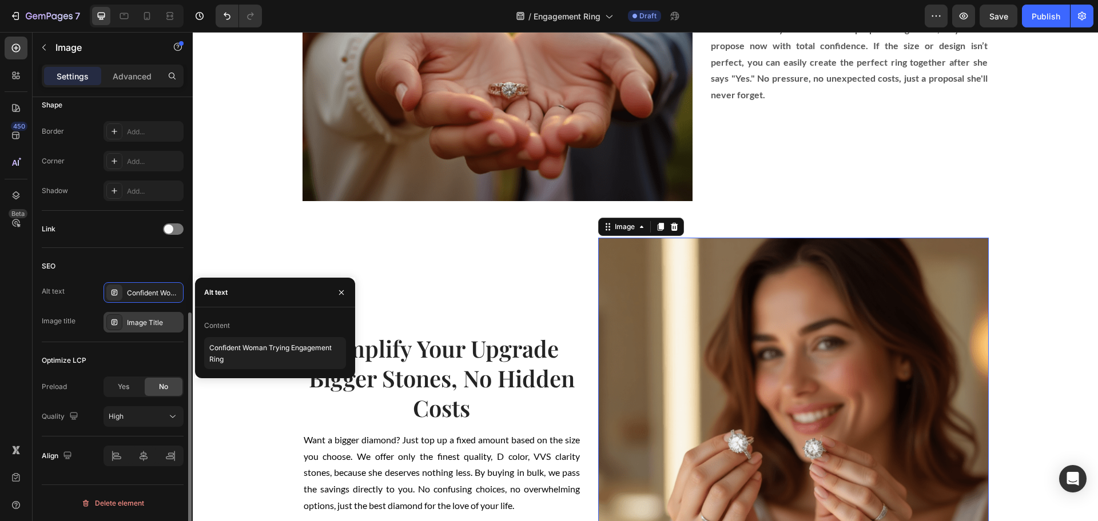
click at [150, 315] on div "Image Title" at bounding box center [143, 322] width 80 height 21
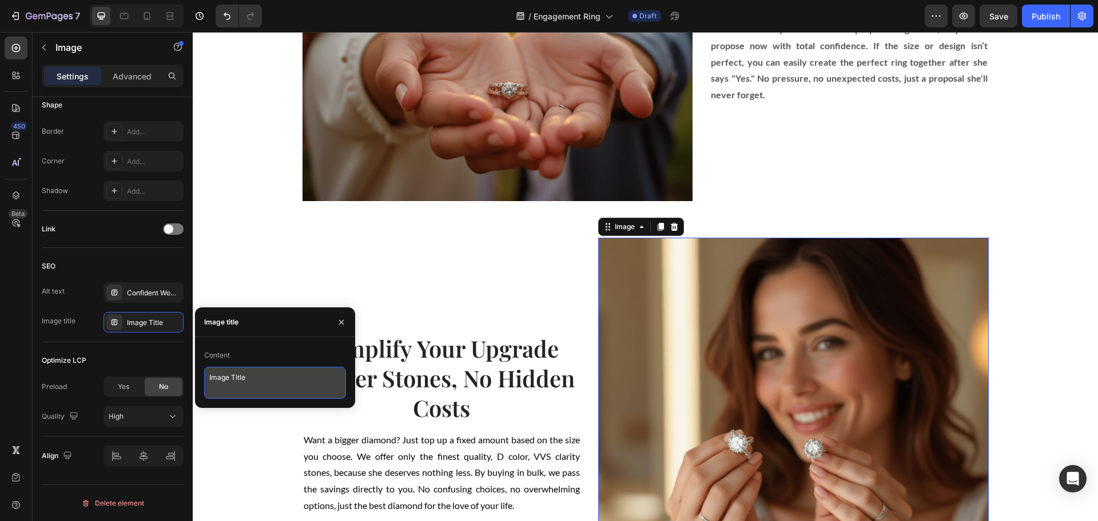
click at [253, 381] on textarea "Image Title" at bounding box center [275, 383] width 142 height 32
paste textarea "Confident Woman with Ring"
type textarea "Confident Woman with Ring"
click at [521, 269] on div "Simplify Your Upgrade Bigger Stones, No Hidden Costs Heading Want a bigger diam…" at bounding box center [441, 433] width 279 height 391
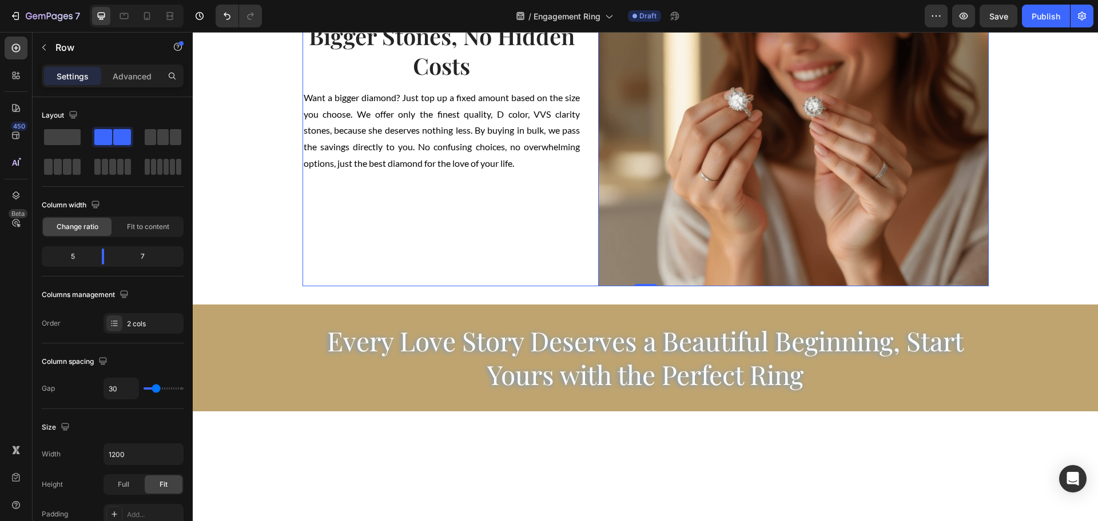
scroll to position [1787, 0]
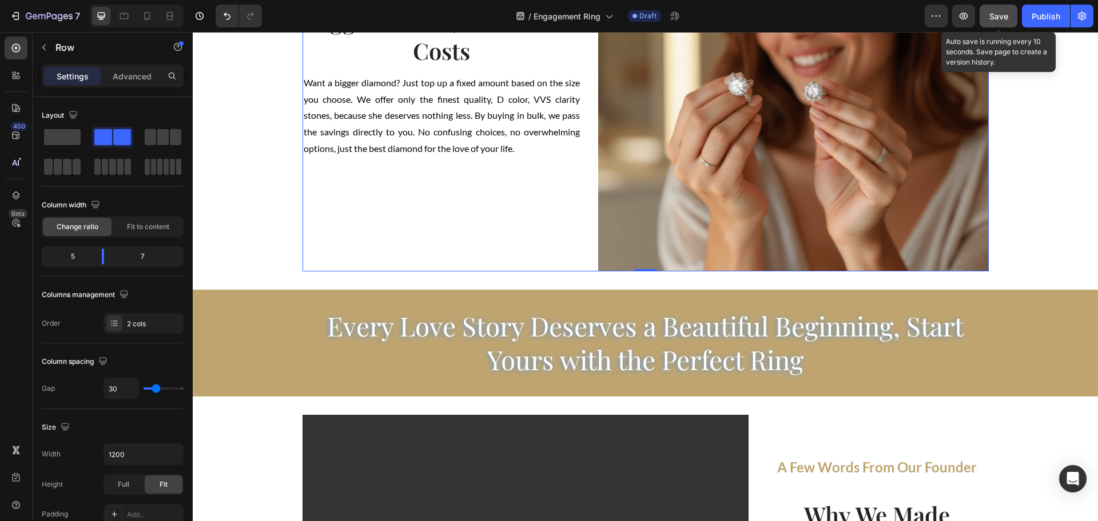
click at [1006, 15] on span "Save" at bounding box center [998, 16] width 19 height 10
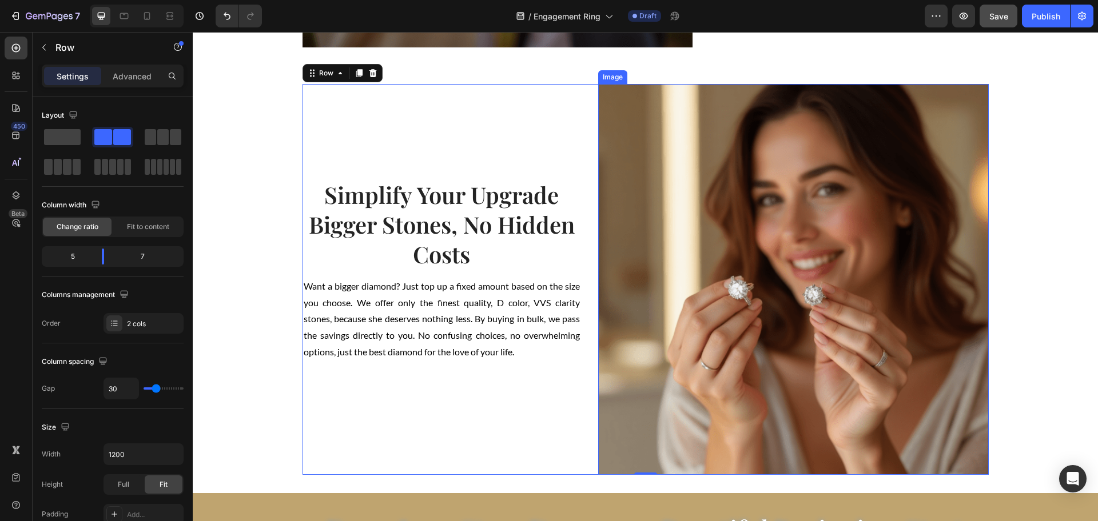
scroll to position [1644, 0]
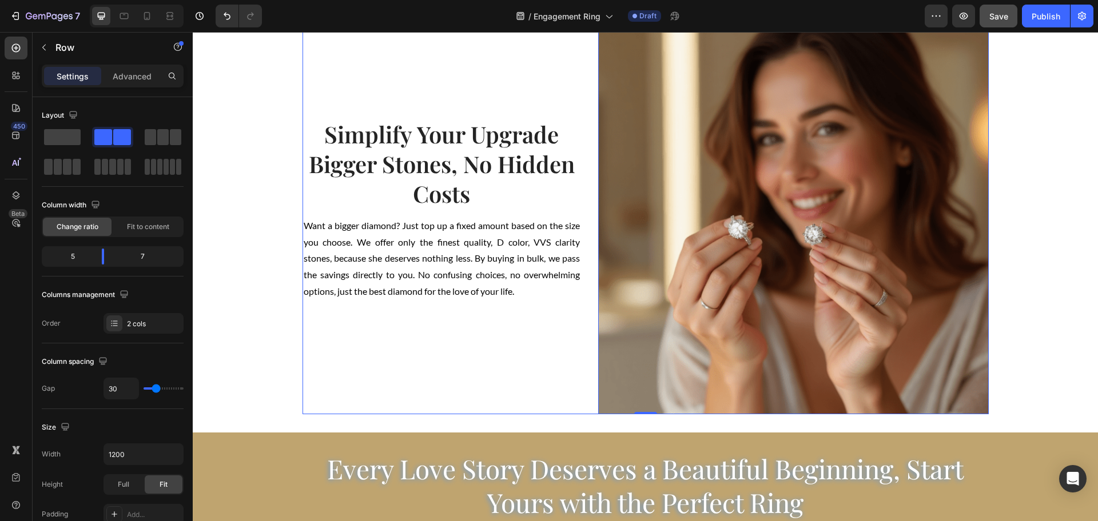
click at [779, 301] on img at bounding box center [793, 218] width 391 height 391
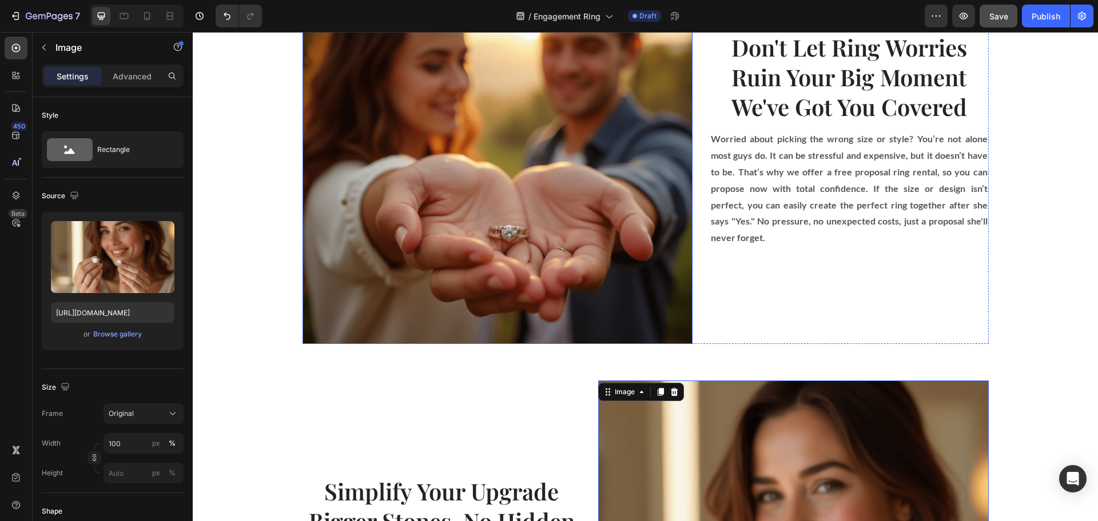
click at [503, 242] on img at bounding box center [497, 148] width 391 height 391
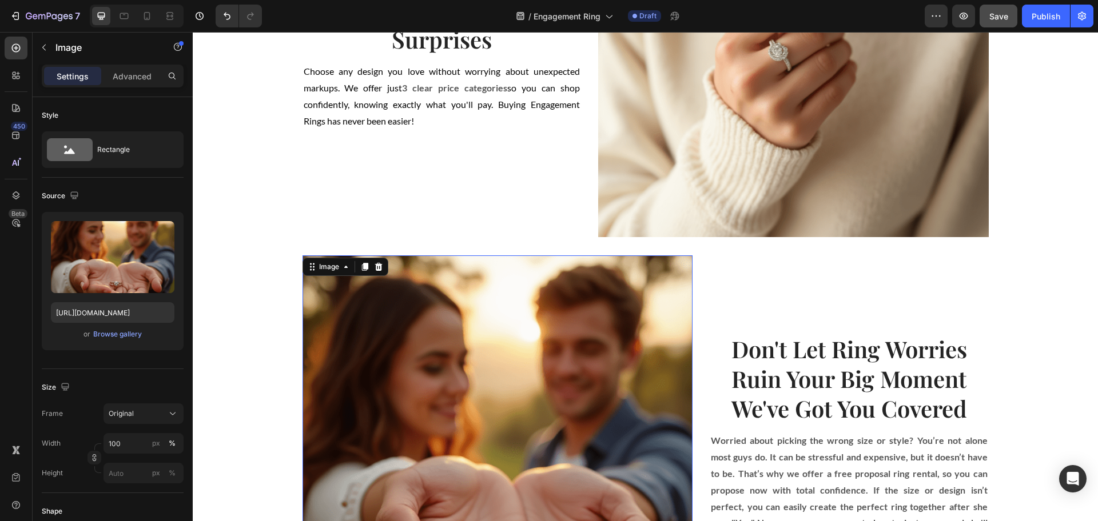
scroll to position [858, 0]
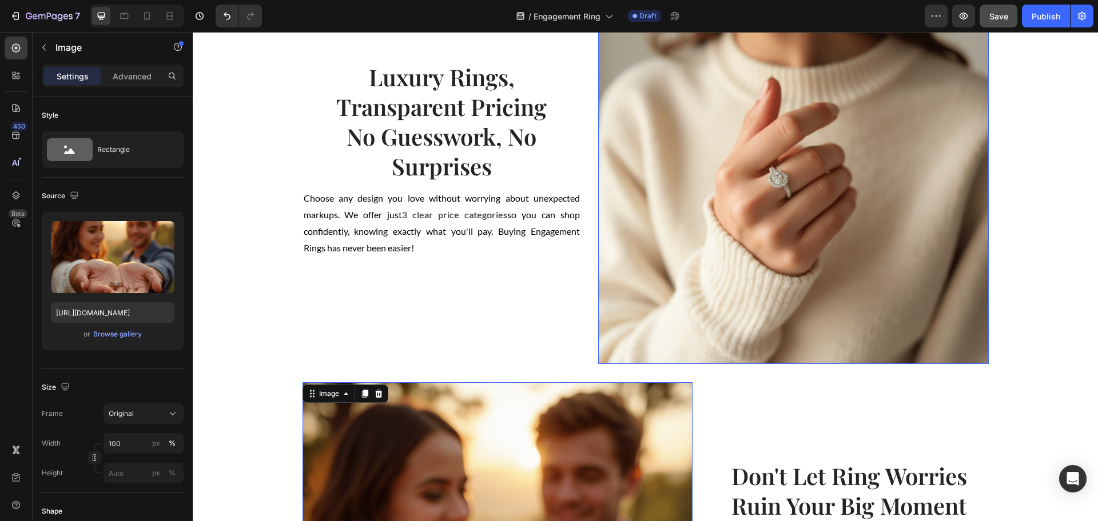
click at [767, 246] on img at bounding box center [793, 168] width 391 height 391
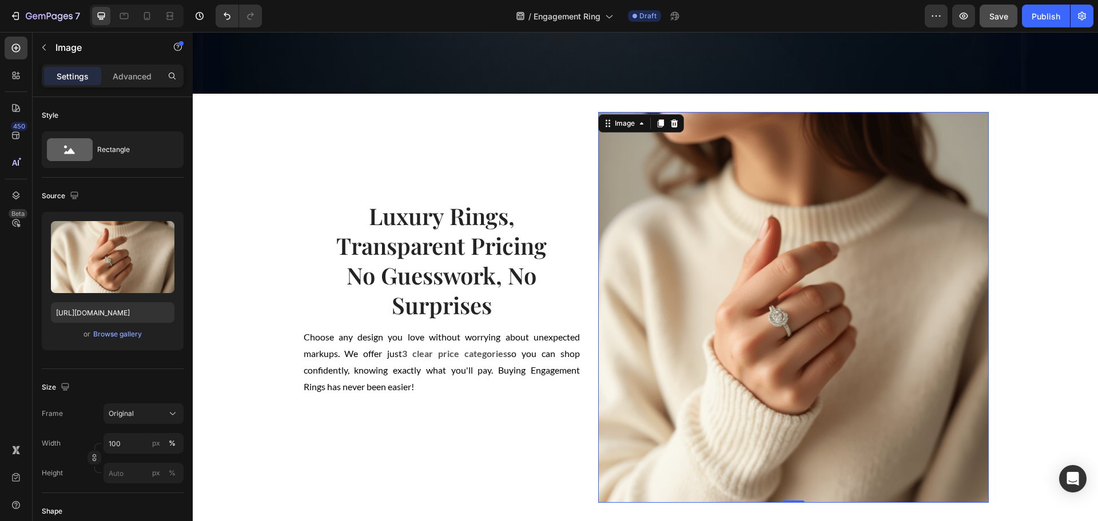
scroll to position [715, 0]
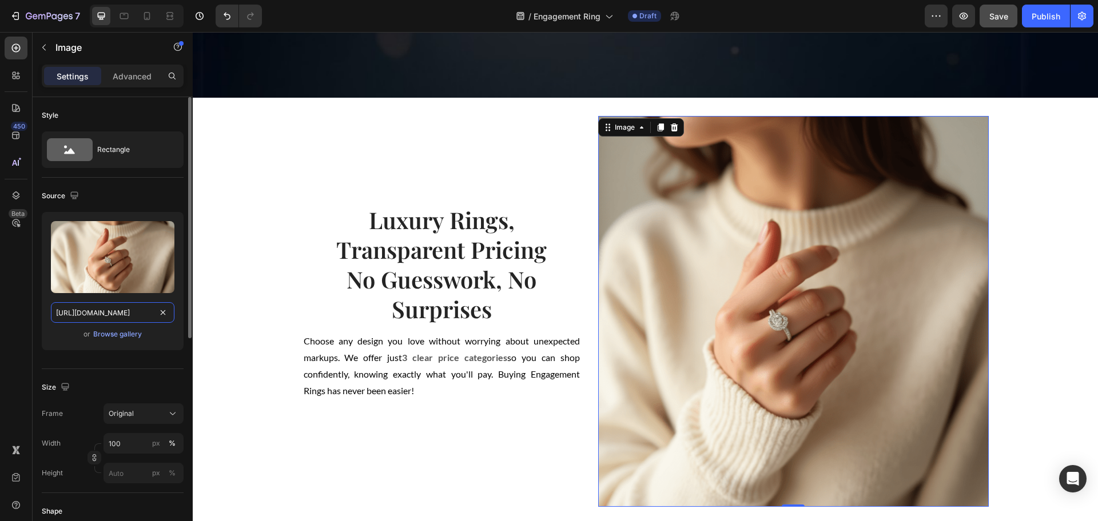
click at [127, 308] on input "https://cdn.shopify.com/s/files/1/0918/2265/3718/files/gempages_576670190561919…" at bounding box center [113, 312] width 124 height 21
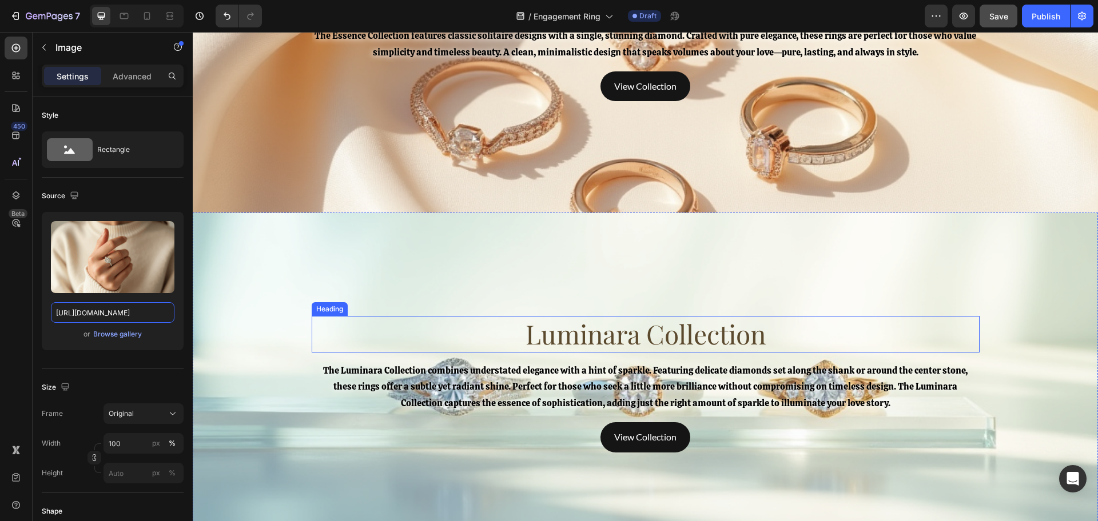
scroll to position [2859, 0]
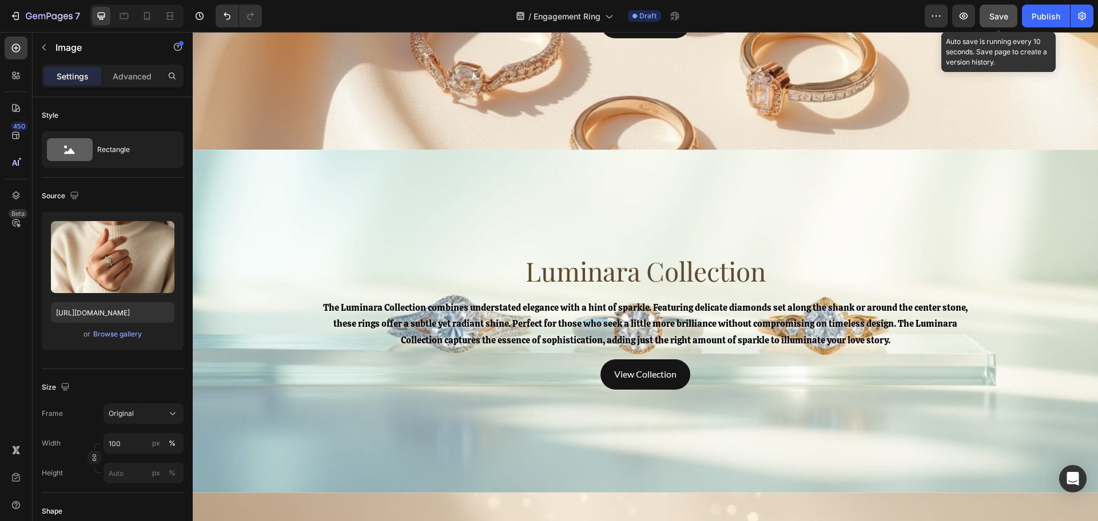
click at [1002, 8] on button "Save" at bounding box center [999, 16] width 38 height 23
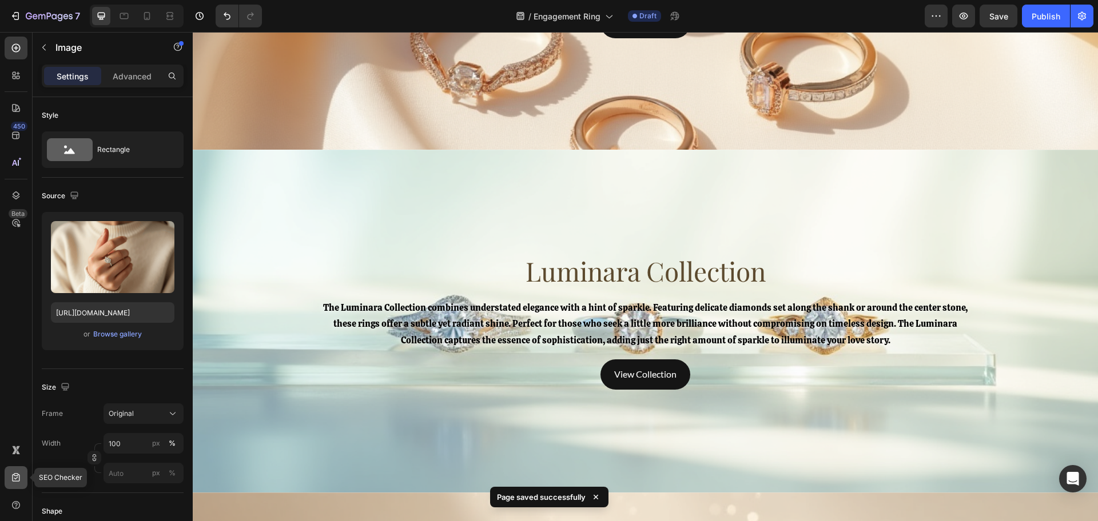
click at [13, 468] on div at bounding box center [16, 478] width 23 height 23
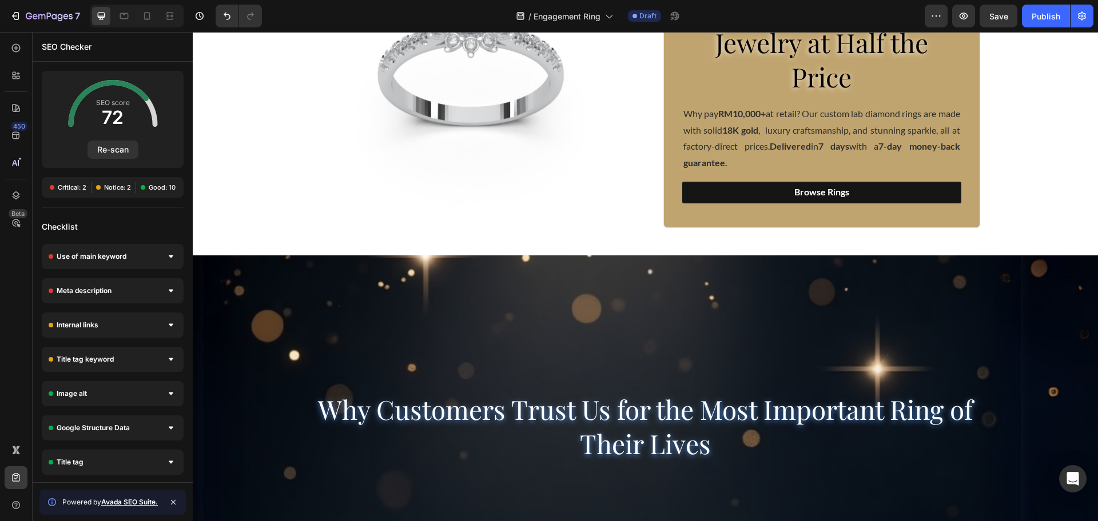
scroll to position [214, 0]
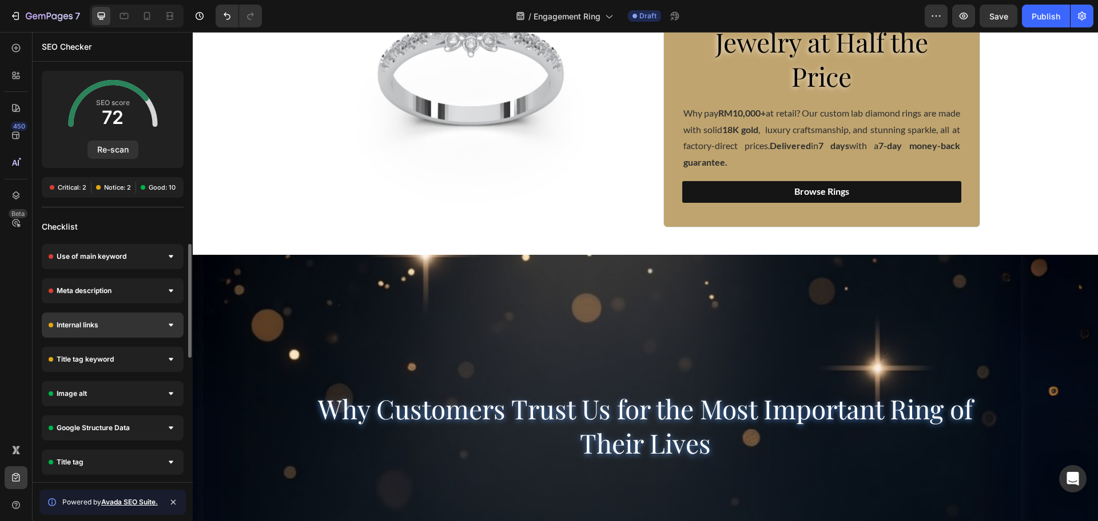
click at [116, 328] on div "Internal links" at bounding box center [113, 325] width 142 height 25
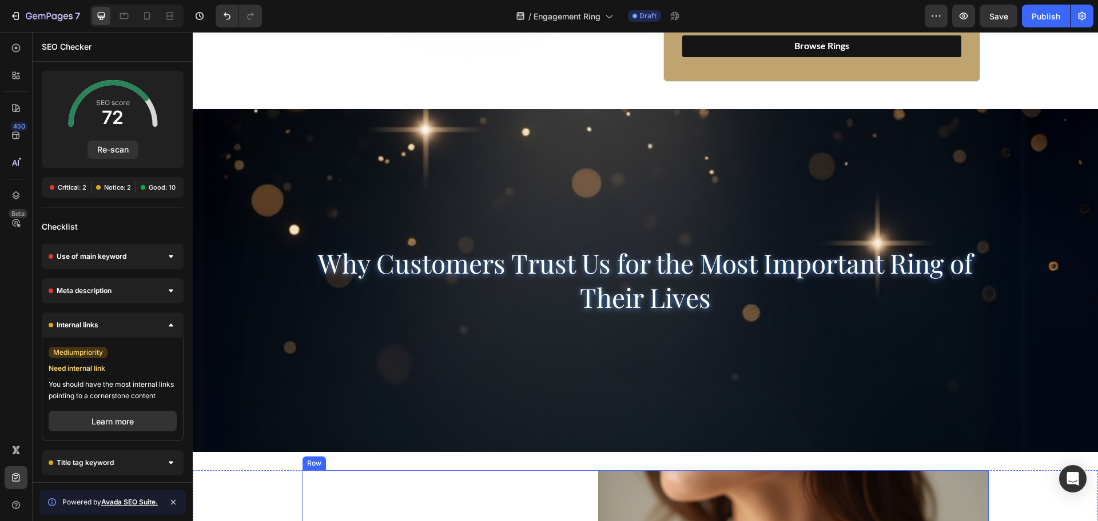
scroll to position [643, 0]
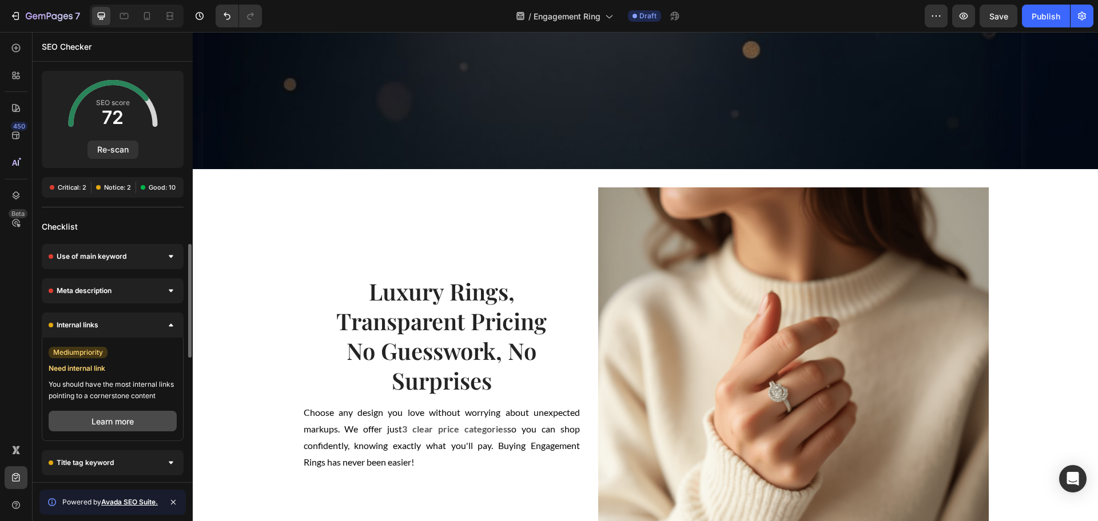
click at [141, 427] on button "Learn more" at bounding box center [113, 421] width 128 height 21
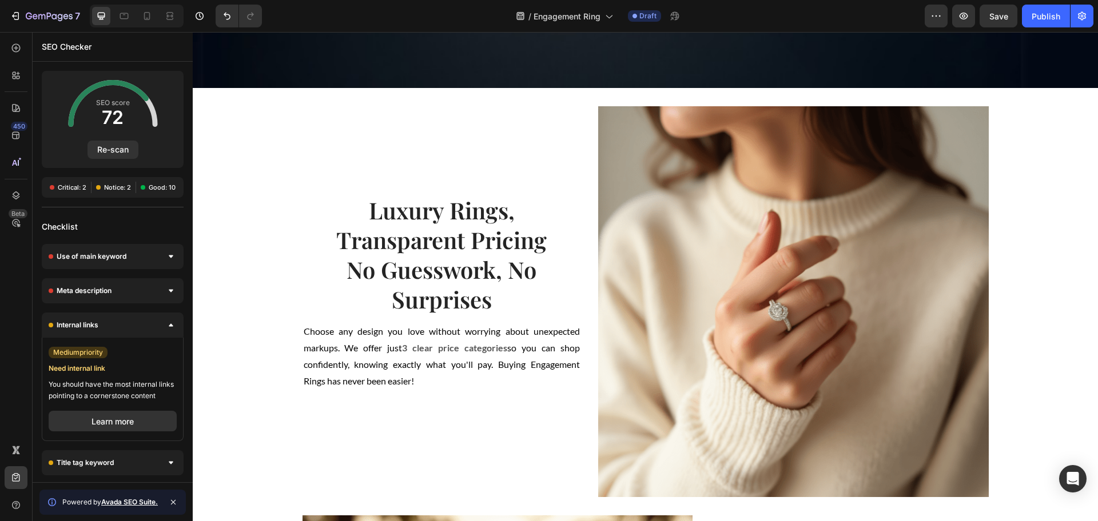
scroll to position [572, 0]
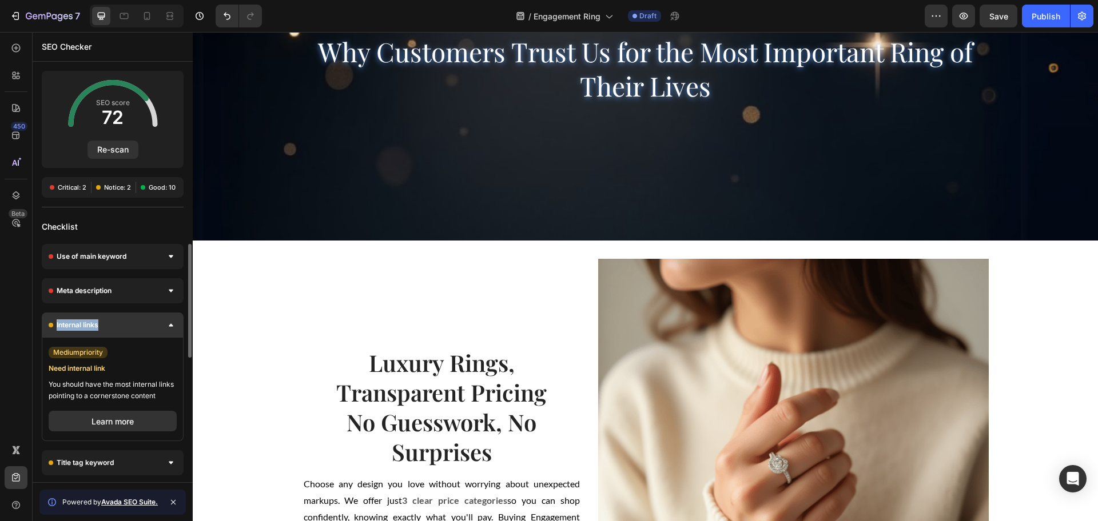
drag, startPoint x: 54, startPoint y: 325, endPoint x: 107, endPoint y: 325, distance: 53.2
click at [107, 325] on div "Internal links" at bounding box center [113, 325] width 142 height 25
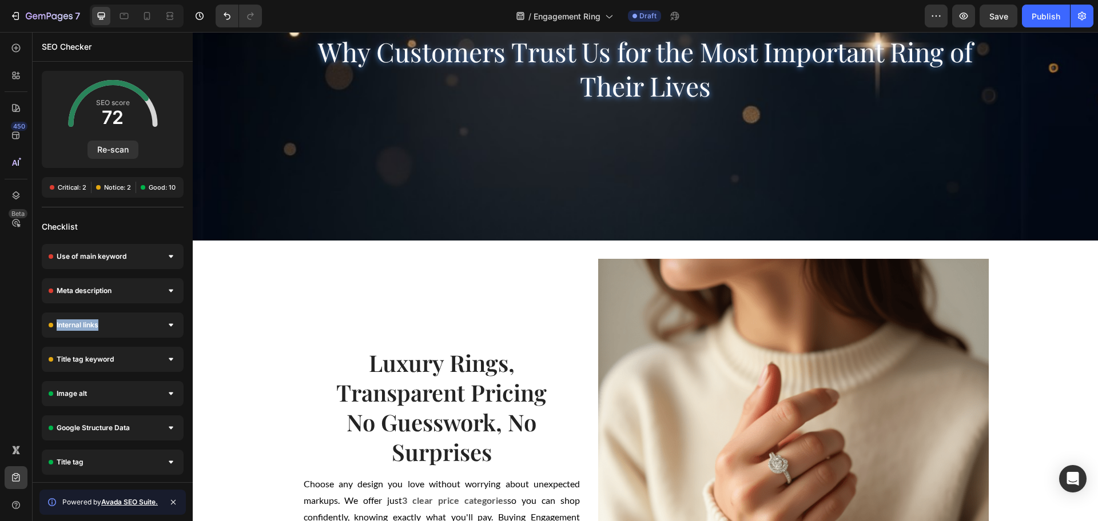
copy div "Internal links"
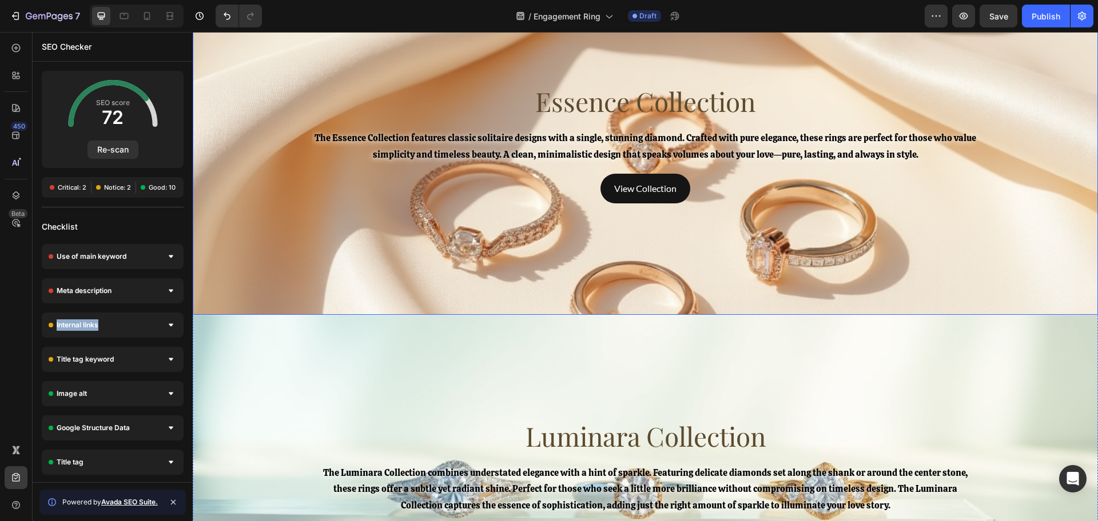
scroll to position [2716, 0]
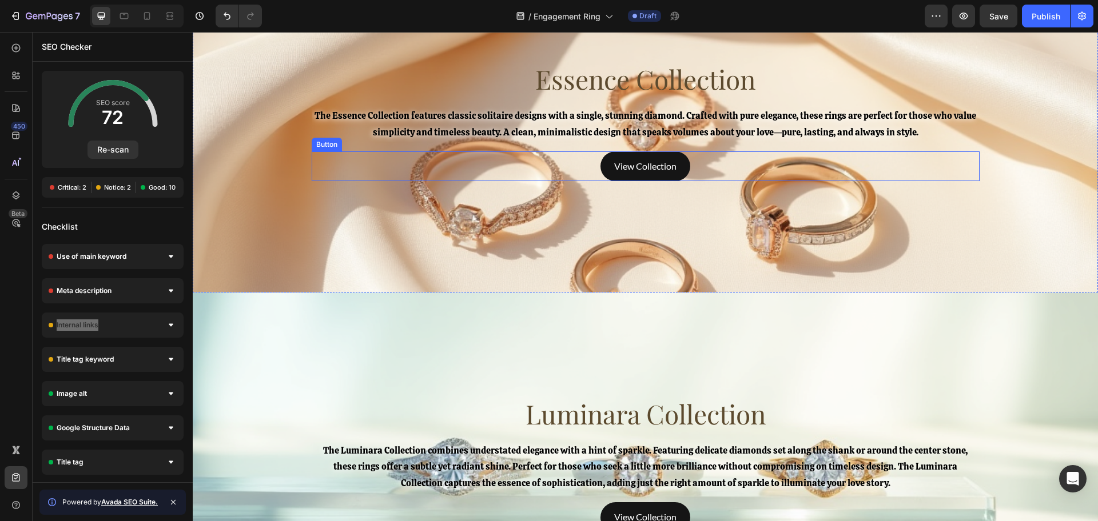
click at [603, 164] on button "View Collection" at bounding box center [645, 167] width 90 height 30
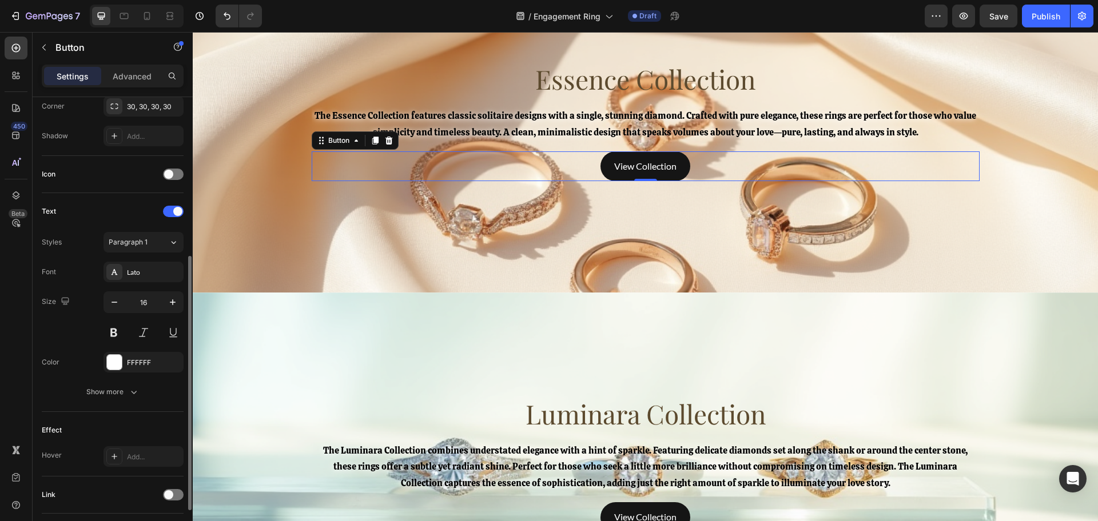
scroll to position [363, 0]
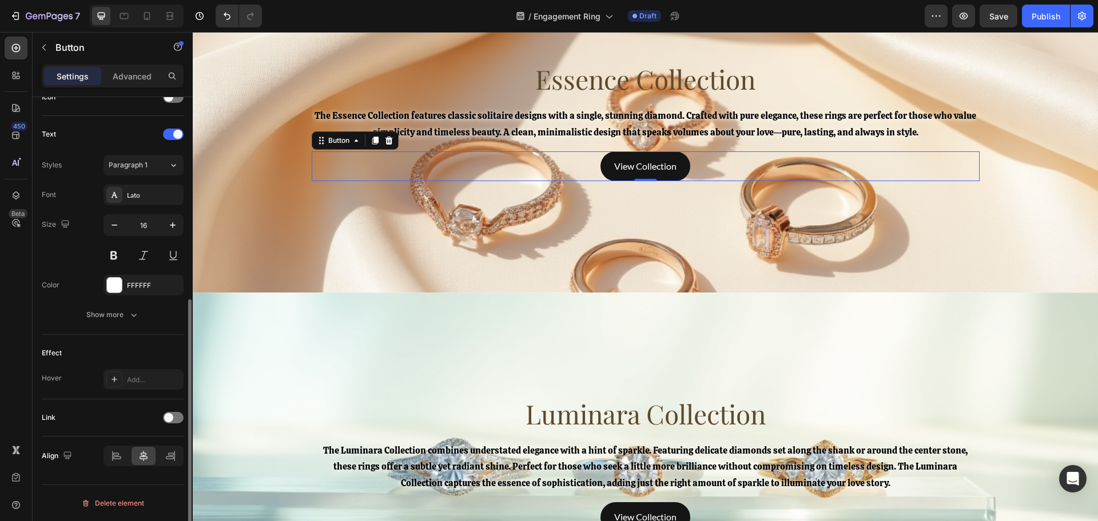
click at [162, 417] on div "Link" at bounding box center [113, 418] width 142 height 18
click at [164, 421] on div at bounding box center [173, 417] width 21 height 11
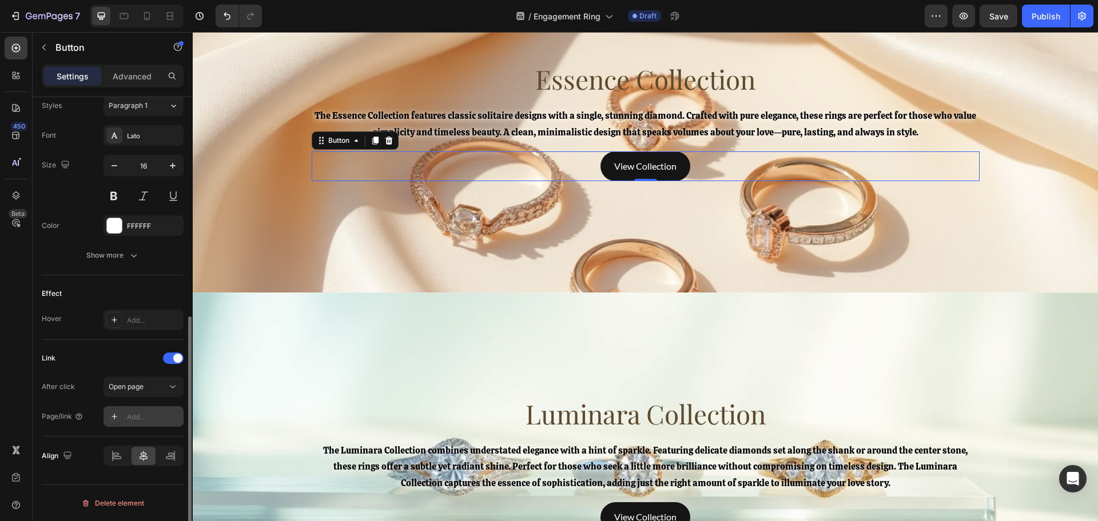
click at [150, 415] on div "Add..." at bounding box center [154, 417] width 54 height 10
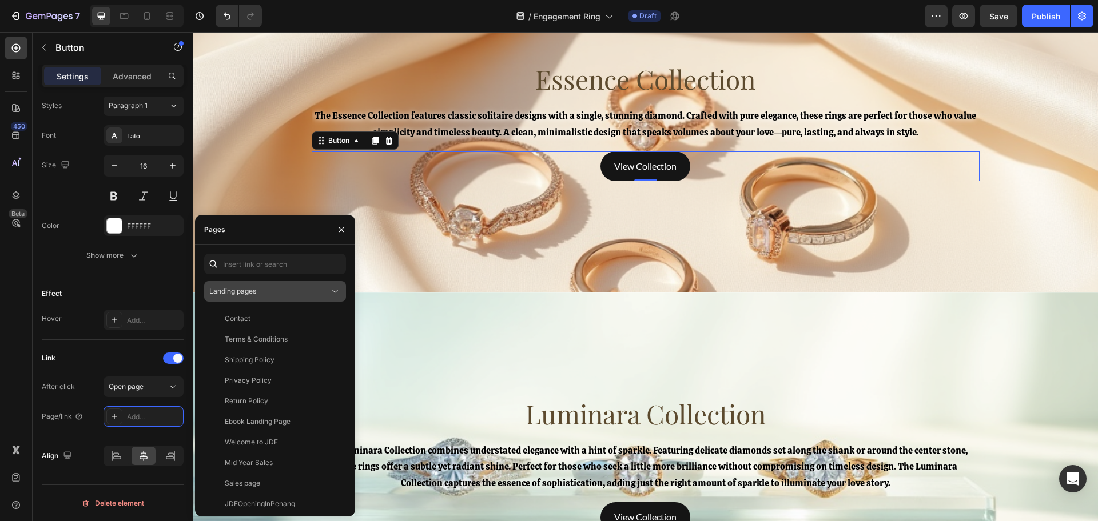
click at [301, 288] on div "Landing pages" at bounding box center [269, 291] width 120 height 10
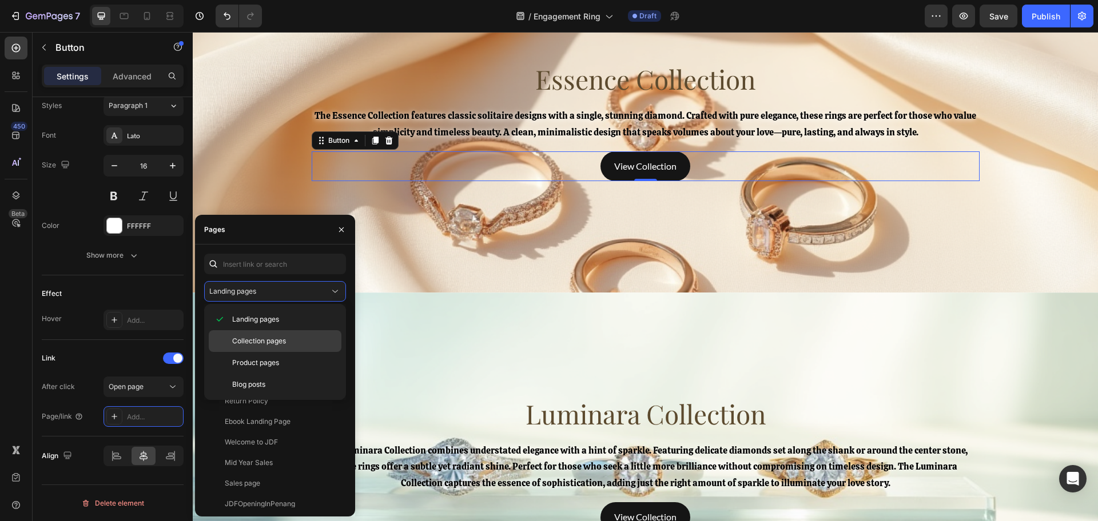
click at [282, 344] on span "Collection pages" at bounding box center [259, 341] width 54 height 10
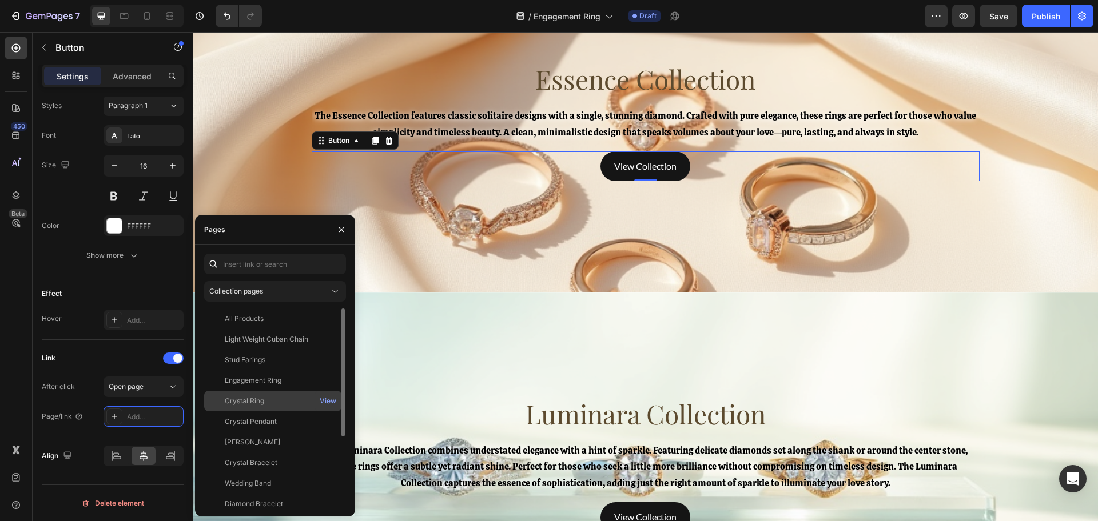
scroll to position [110, 0]
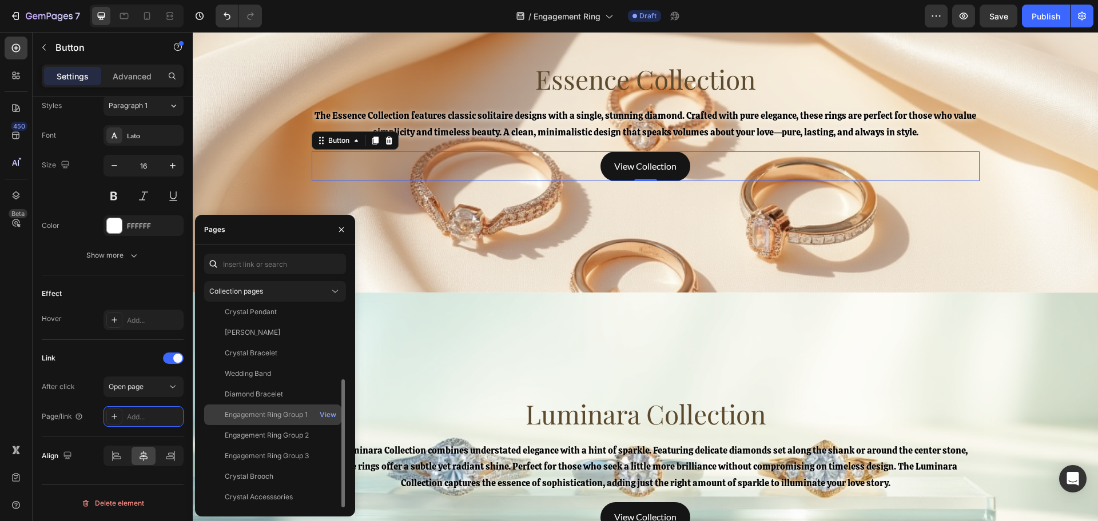
click at [302, 411] on div "Engagement Ring Group 1" at bounding box center [266, 415] width 83 height 10
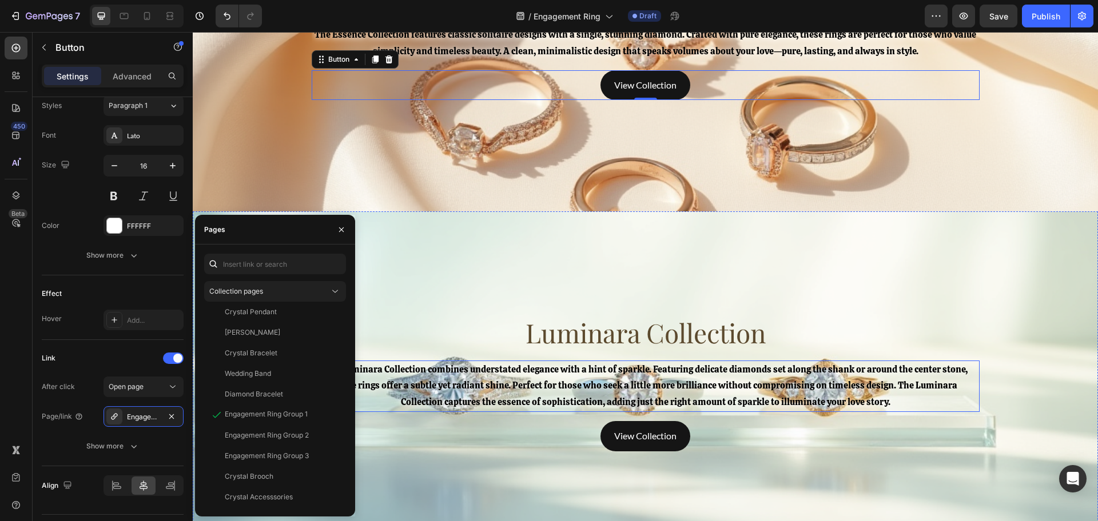
scroll to position [2859, 0]
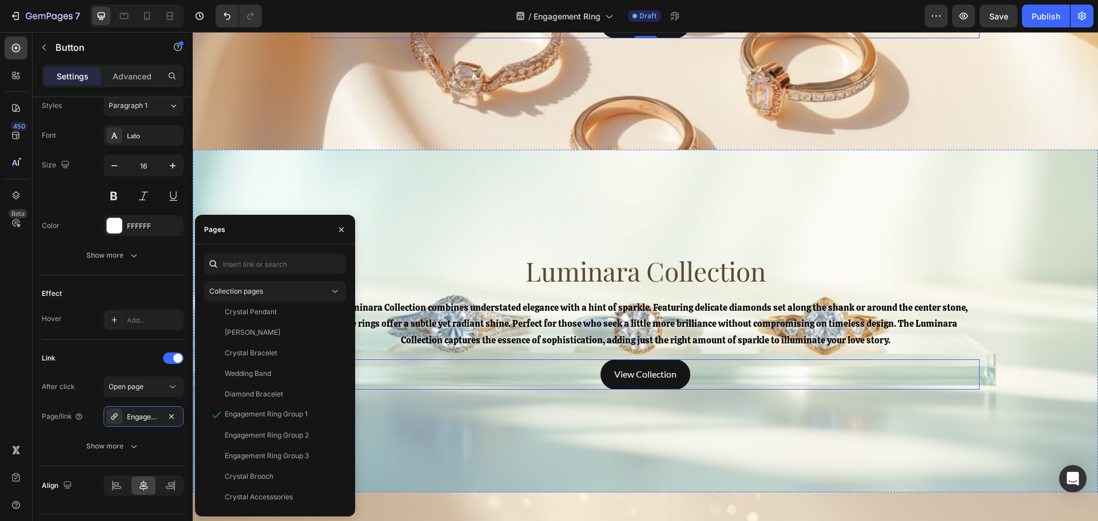
click at [604, 381] on button "View Collection" at bounding box center [645, 375] width 90 height 30
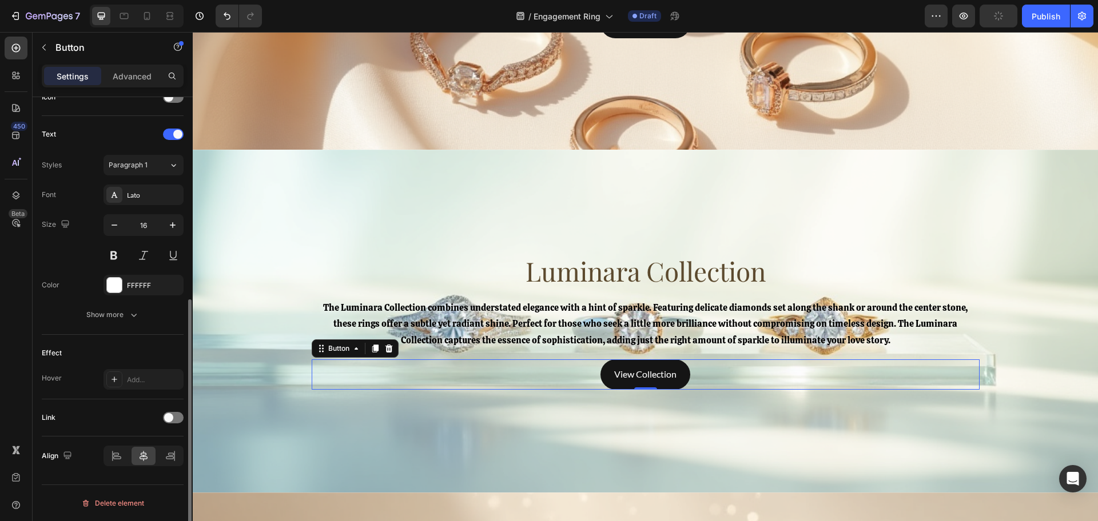
scroll to position [363, 0]
click at [145, 385] on div "Add..." at bounding box center [143, 379] width 80 height 21
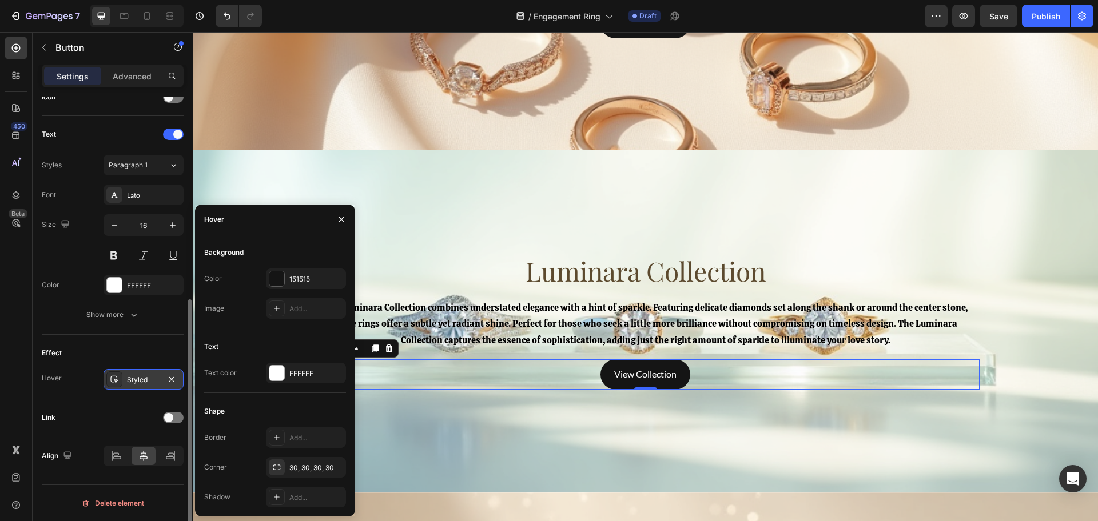
drag, startPoint x: 171, startPoint y: 382, endPoint x: 170, endPoint y: 388, distance: 5.7
click at [172, 382] on icon "button" at bounding box center [171, 379] width 9 height 9
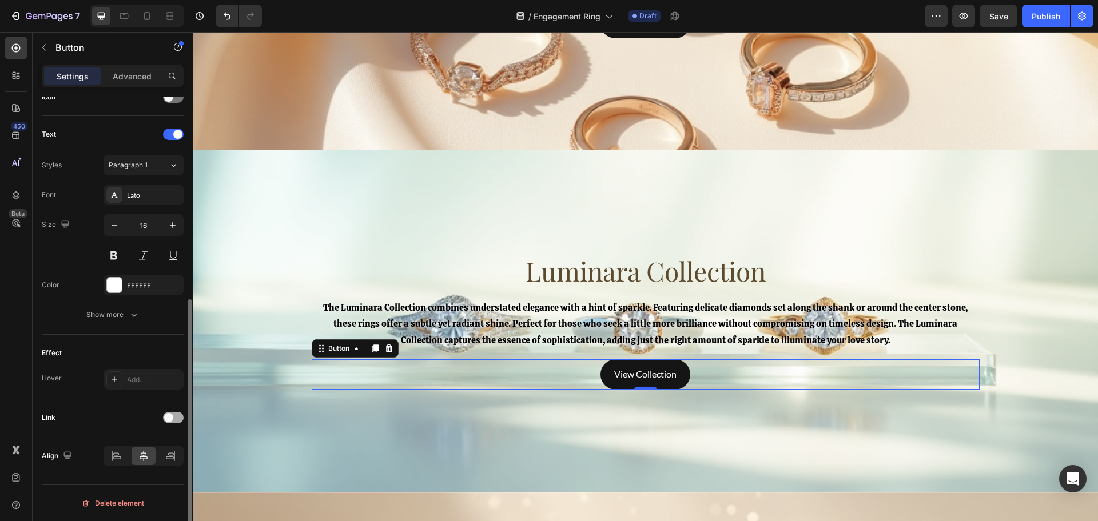
click at [173, 413] on div at bounding box center [173, 417] width 21 height 11
click at [146, 469] on div "Add..." at bounding box center [143, 476] width 80 height 21
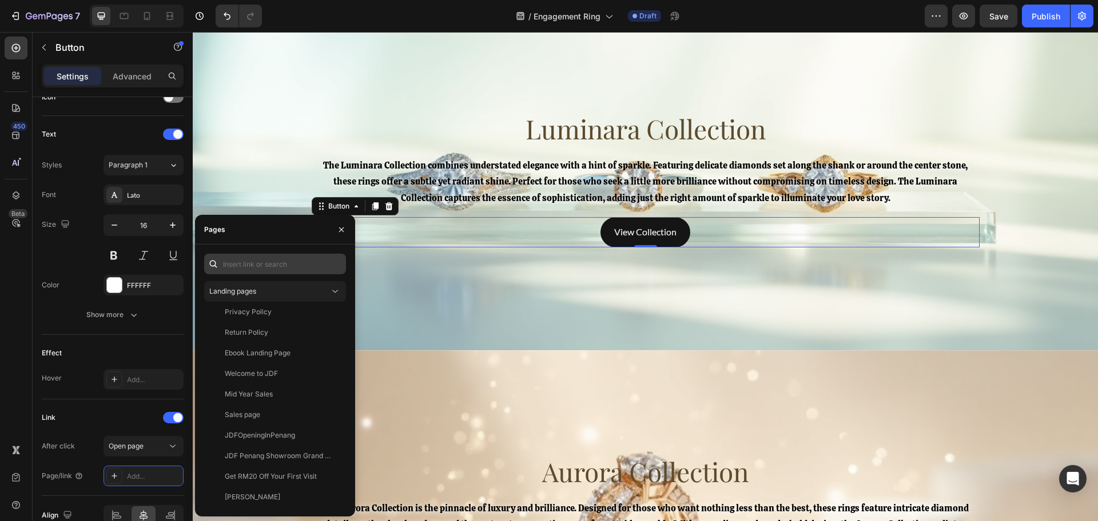
scroll to position [2981, 0]
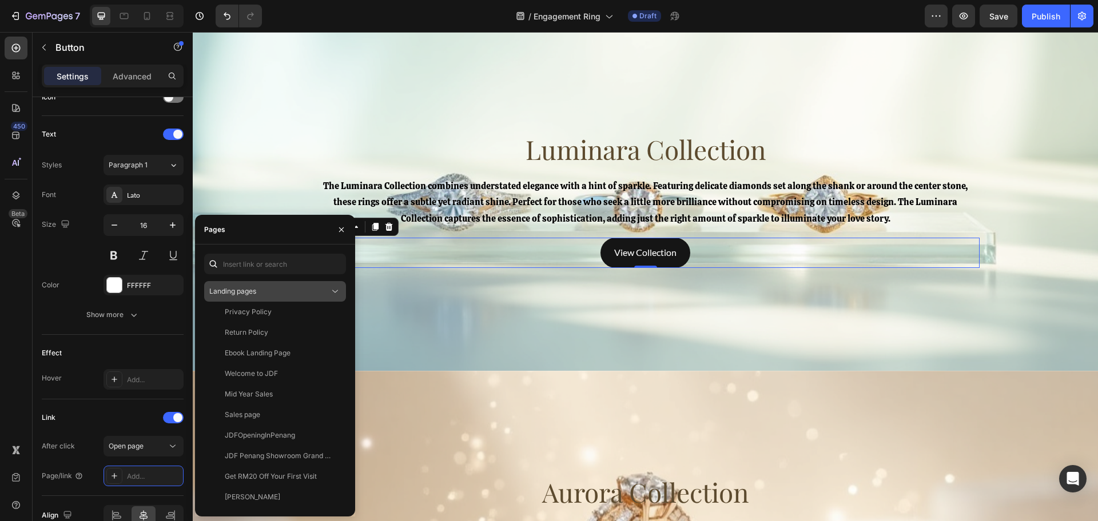
click at [299, 293] on div "Landing pages" at bounding box center [269, 291] width 120 height 10
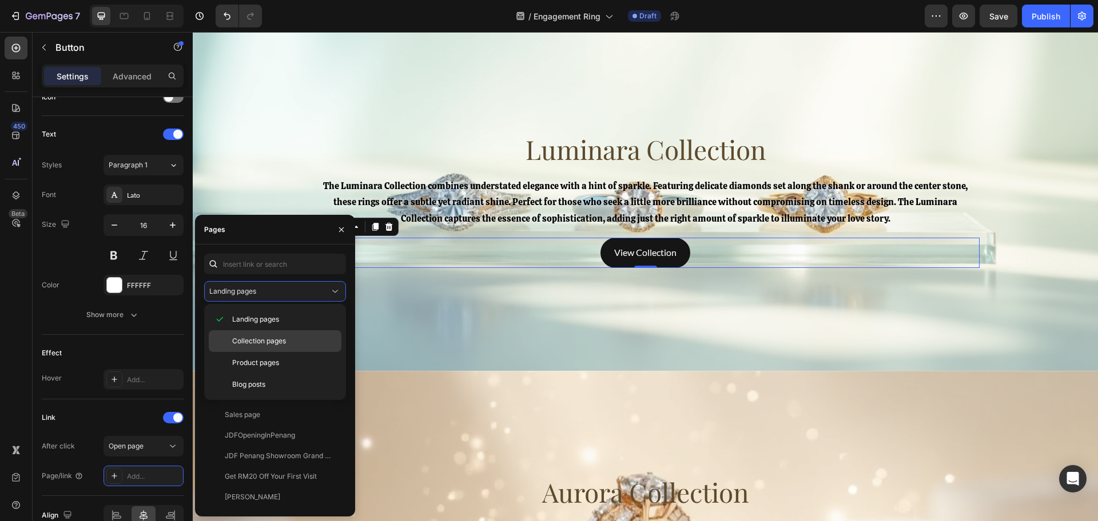
click at [296, 337] on p "Collection pages" at bounding box center [284, 341] width 104 height 10
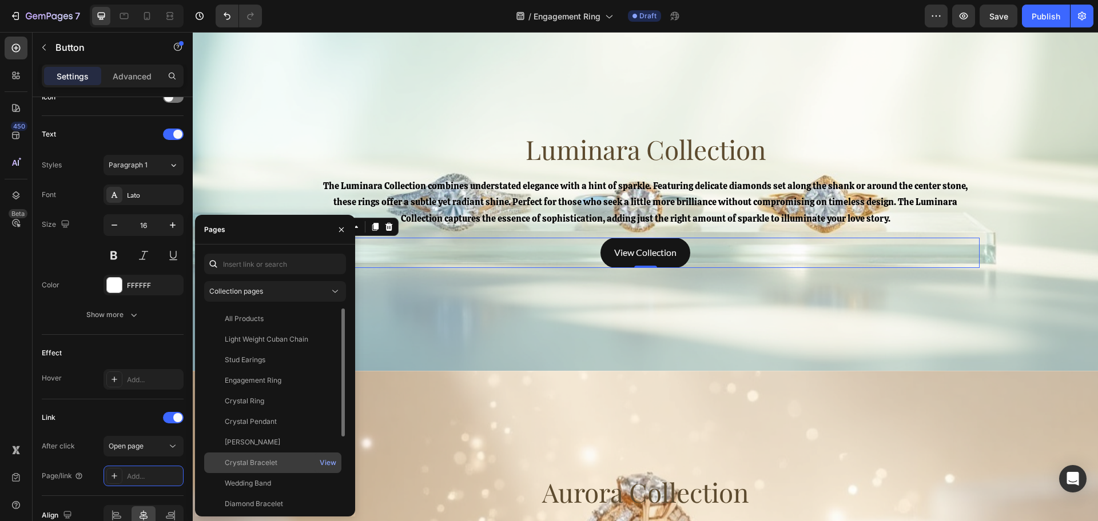
scroll to position [110, 0]
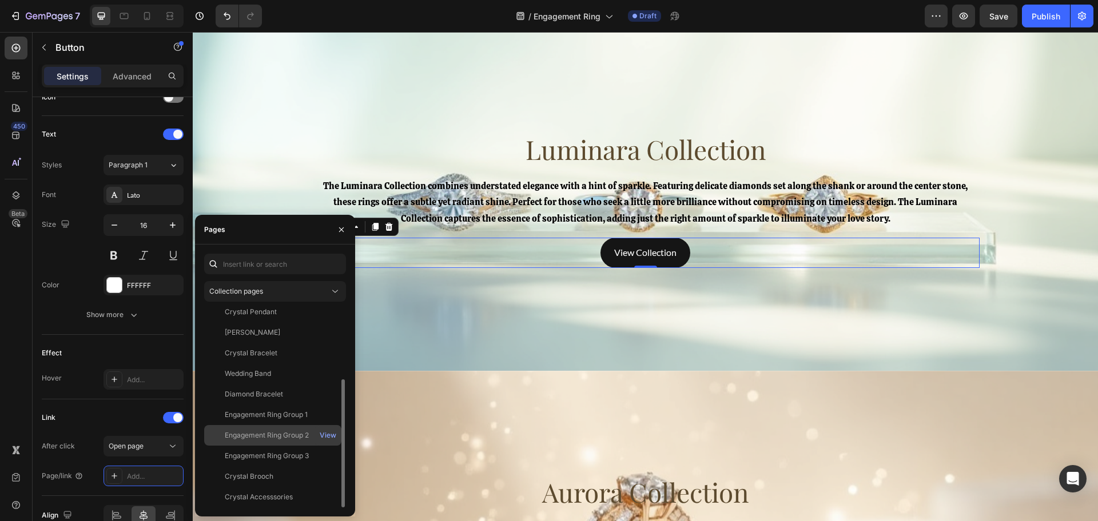
click at [301, 431] on div "Engagement Ring Group 2" at bounding box center [267, 436] width 84 height 10
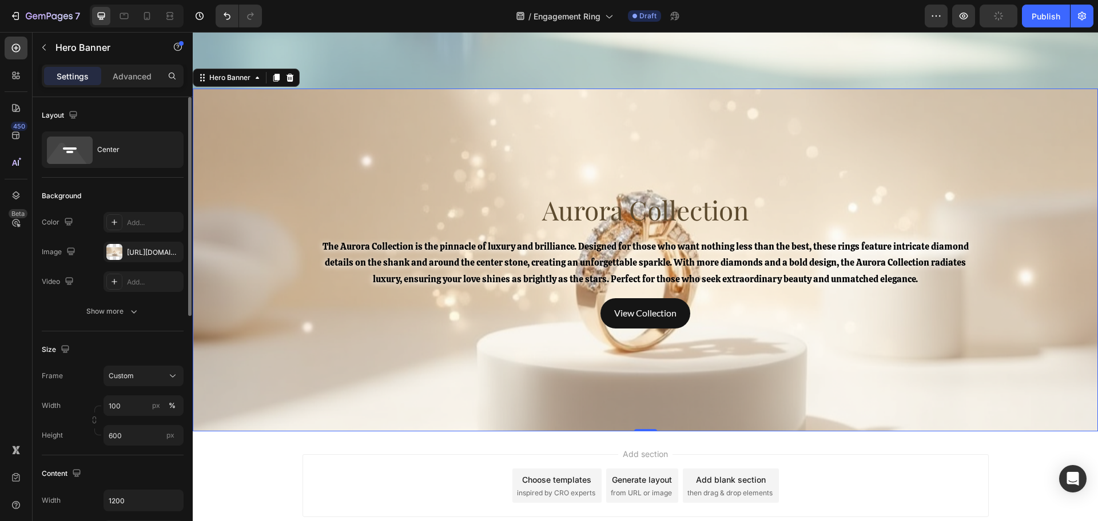
scroll to position [3267, 0]
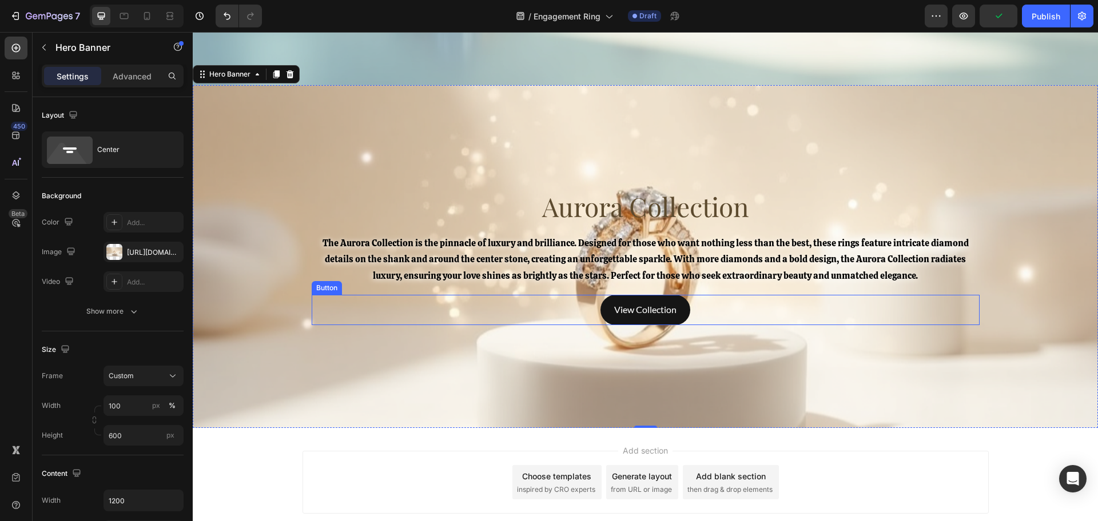
click at [606, 312] on button "View Collection" at bounding box center [645, 310] width 90 height 30
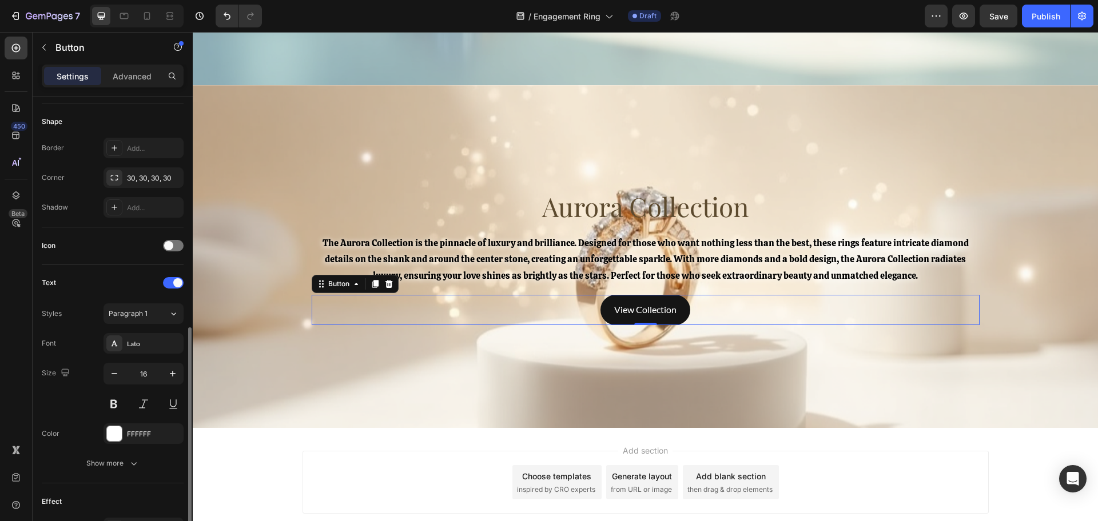
scroll to position [357, 0]
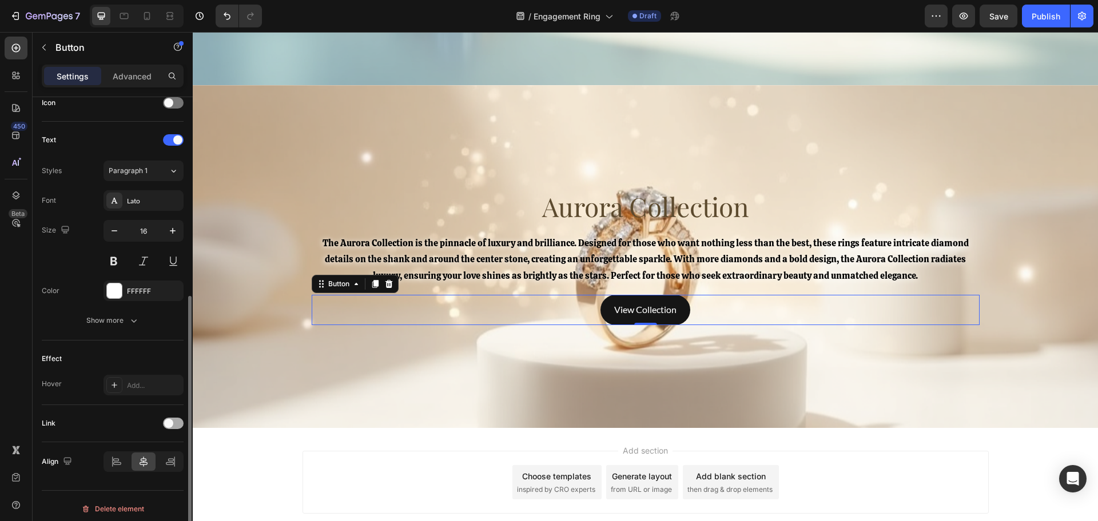
click at [169, 427] on span at bounding box center [168, 423] width 9 height 9
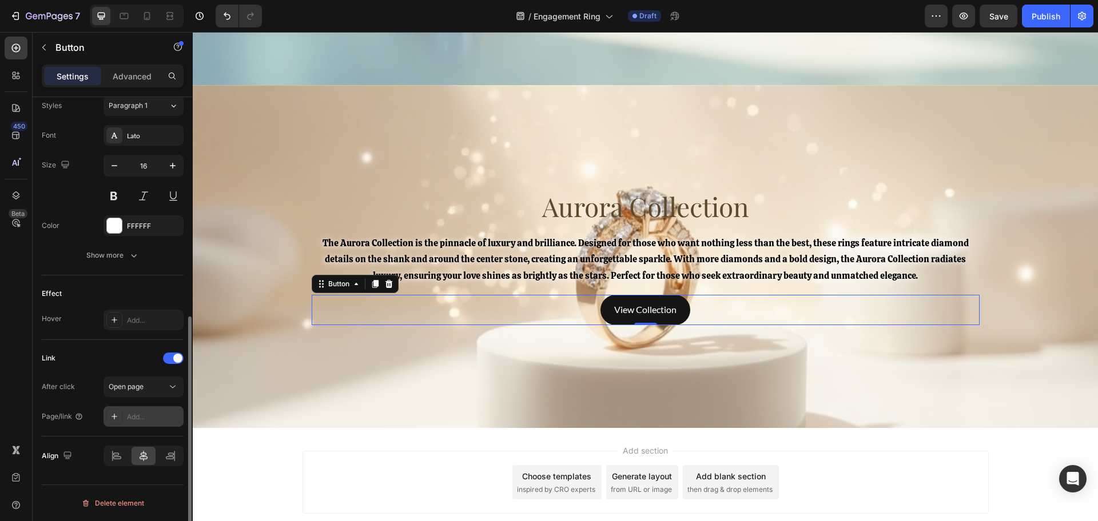
click at [157, 417] on div "Add..." at bounding box center [154, 417] width 54 height 10
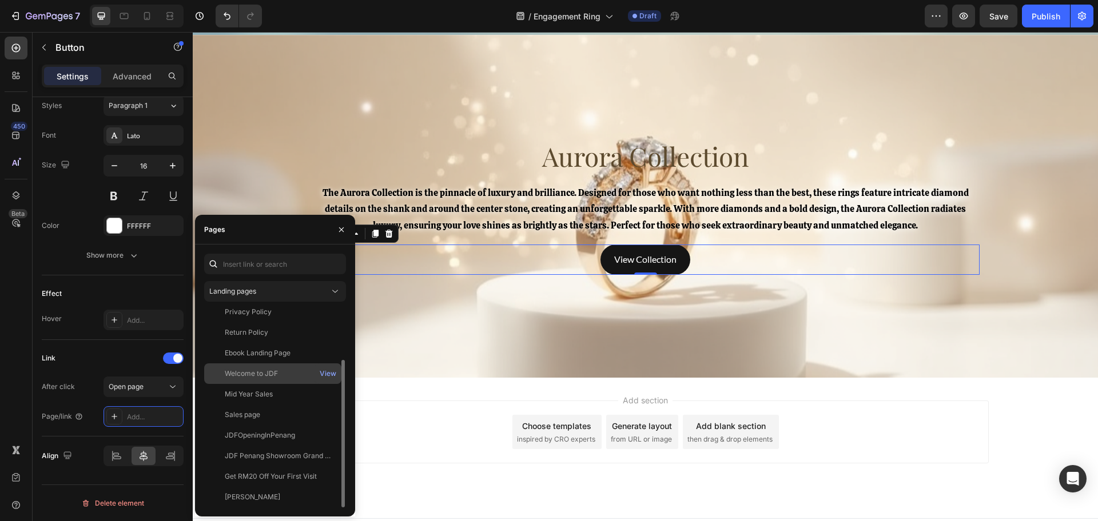
scroll to position [3338, 0]
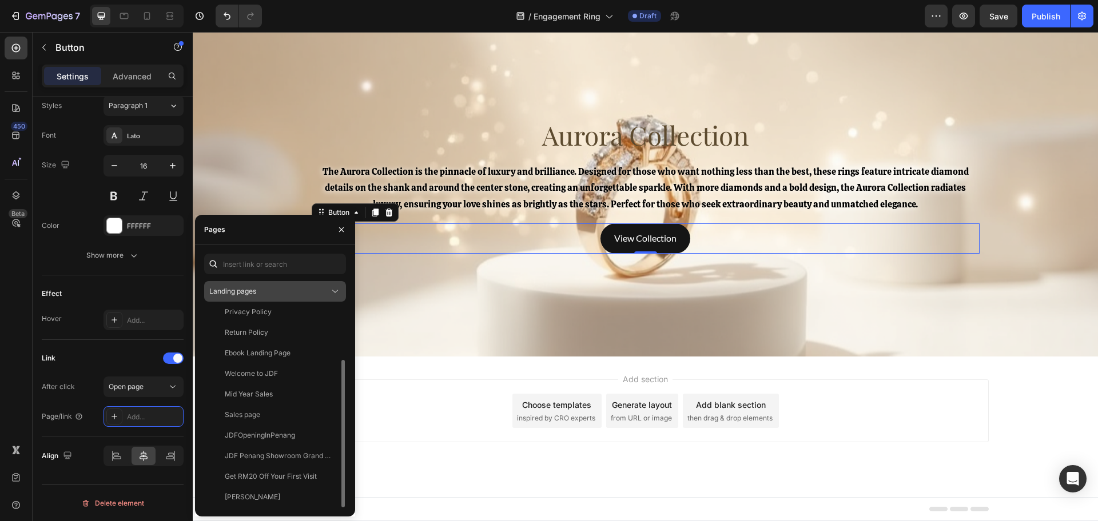
click at [272, 295] on div "Landing pages" at bounding box center [269, 291] width 120 height 10
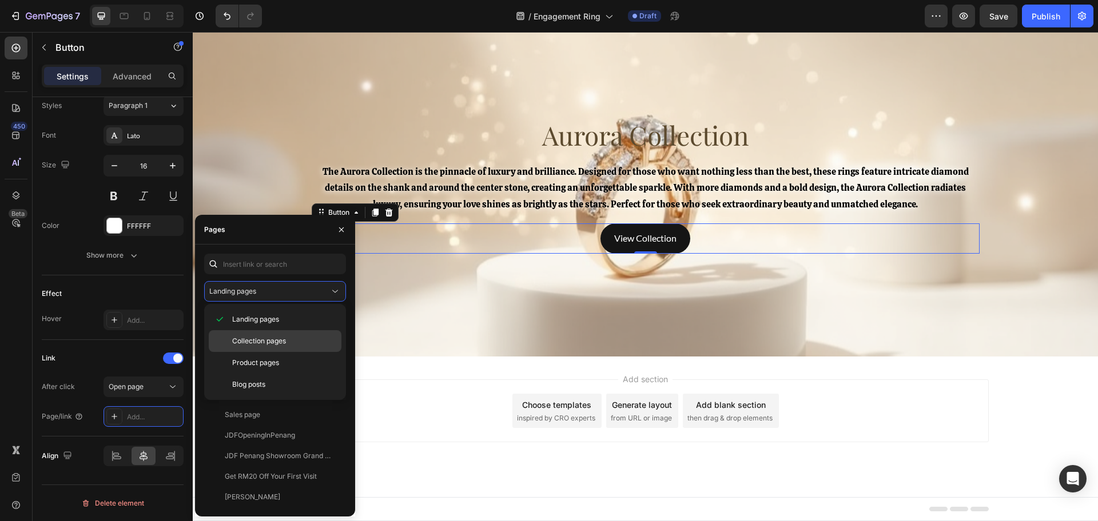
click at [273, 352] on div "Collection pages" at bounding box center [275, 363] width 133 height 22
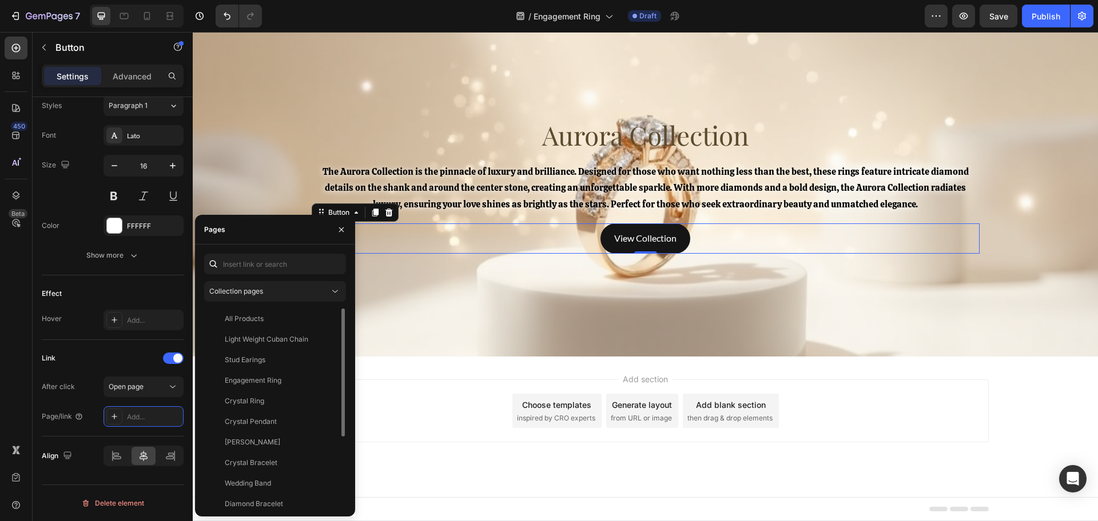
scroll to position [110, 0]
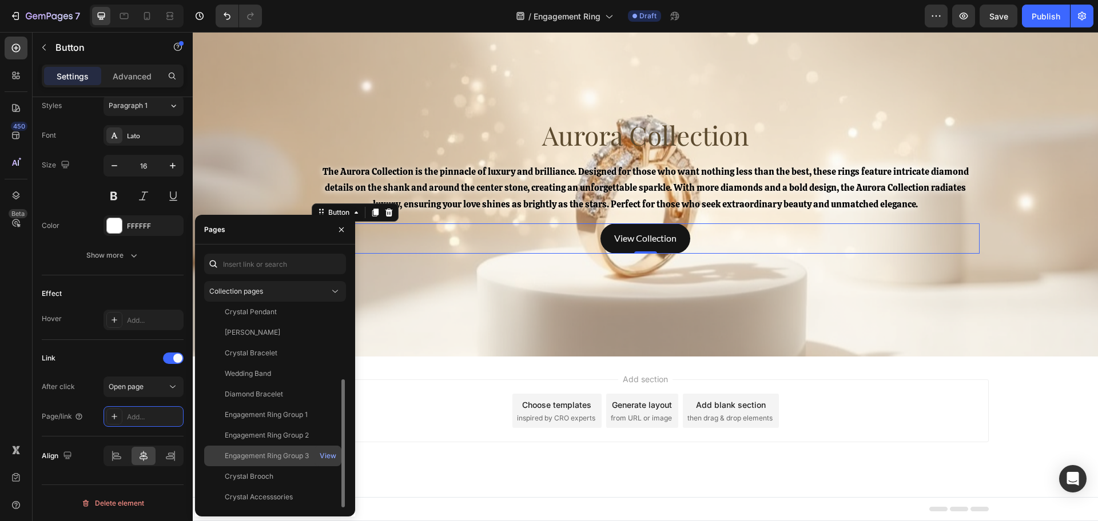
click at [285, 455] on div "Engagement Ring Group 3" at bounding box center [267, 456] width 84 height 10
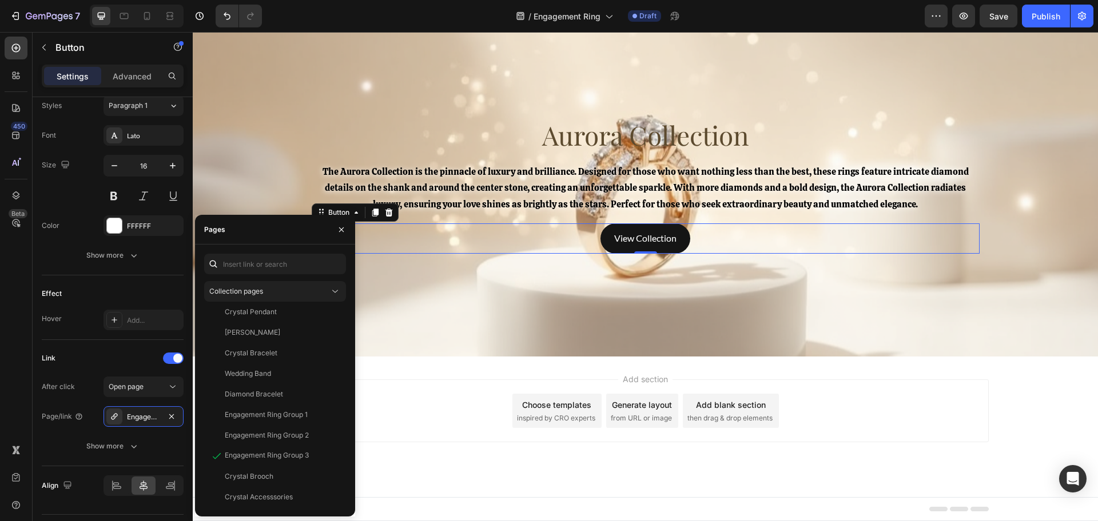
click at [450, 437] on div "Add section Choose templates inspired by CRO experts Generate layout from URL o…" at bounding box center [645, 411] width 686 height 63
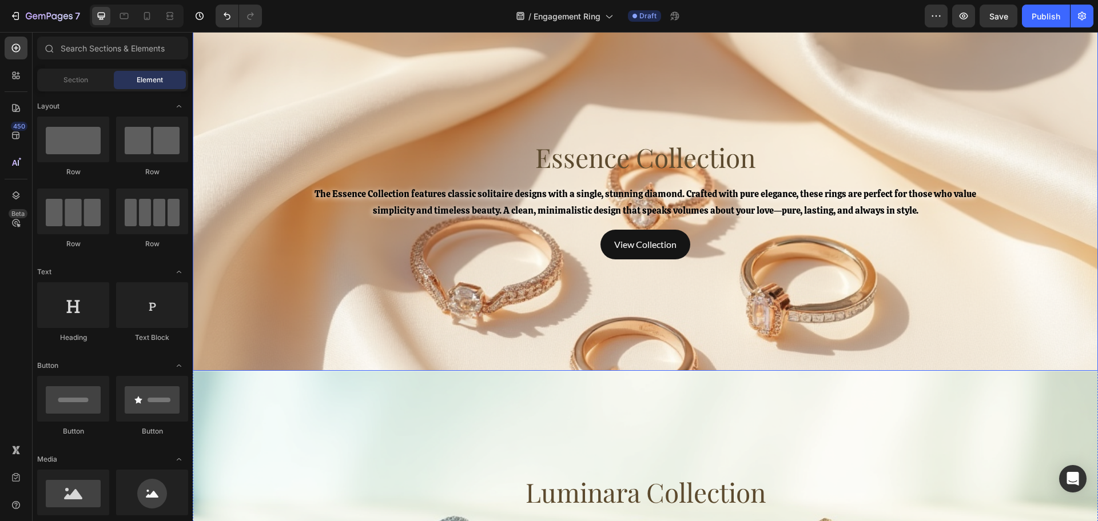
scroll to position [2481, 0]
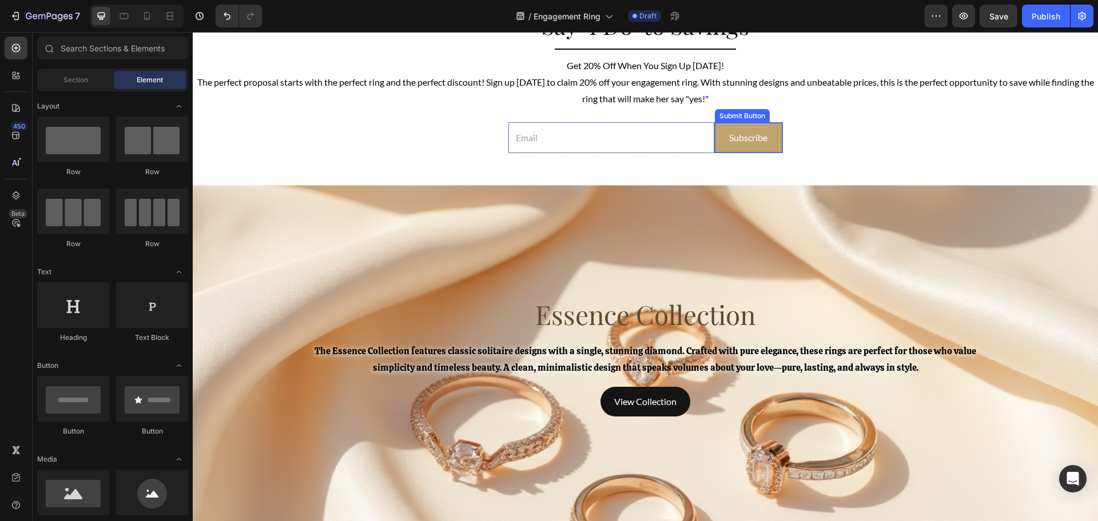
click at [715, 147] on button "Subscribe" at bounding box center [748, 138] width 67 height 30
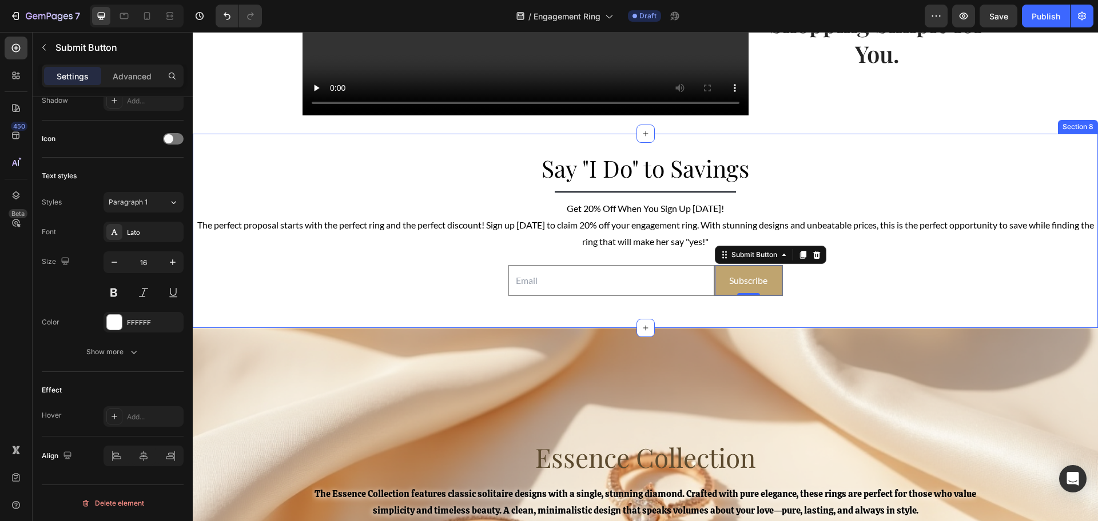
scroll to position [2195, 0]
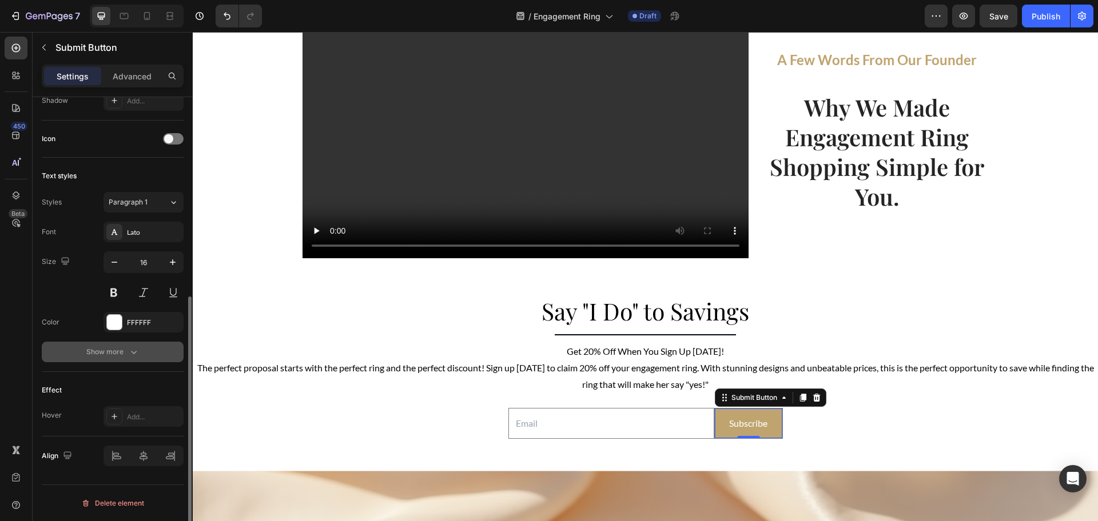
click at [83, 348] on button "Show more" at bounding box center [113, 352] width 142 height 21
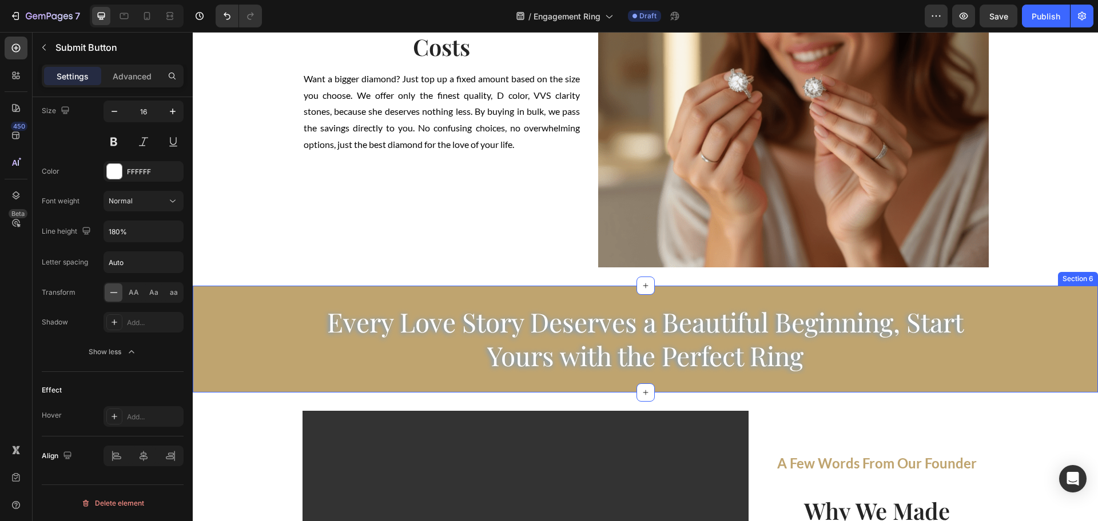
scroll to position [1909, 0]
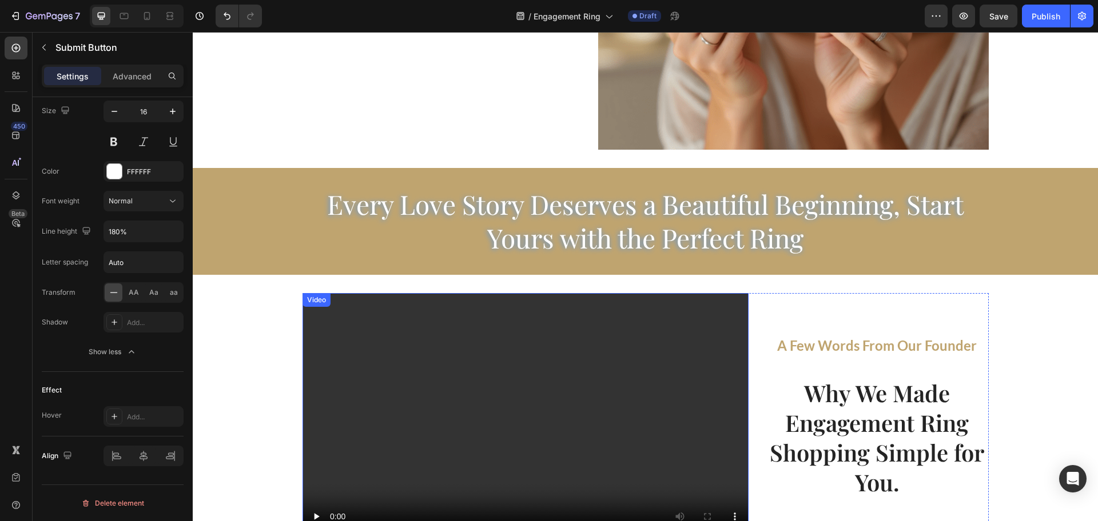
click at [719, 384] on video at bounding box center [525, 418] width 446 height 251
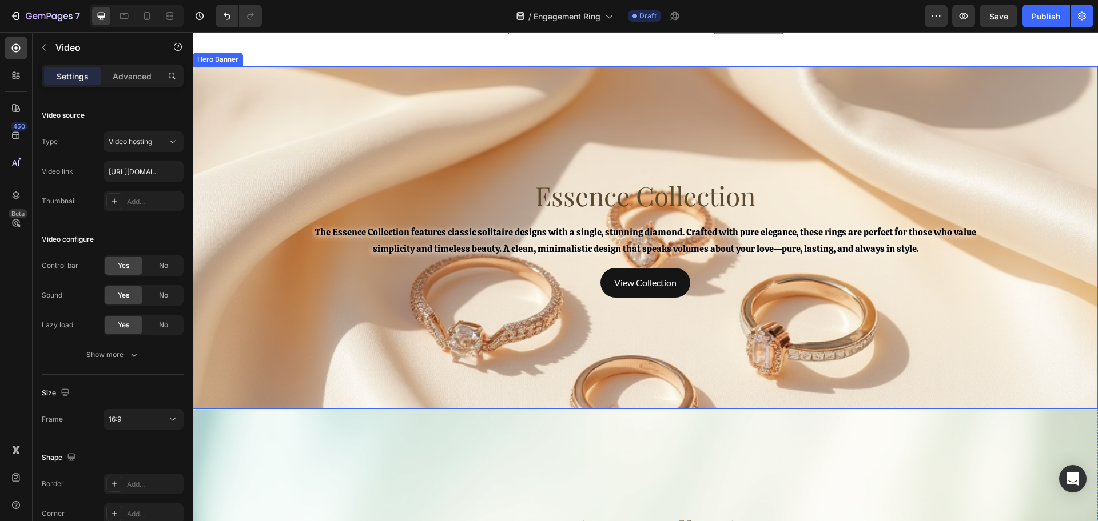
scroll to position [2623, 0]
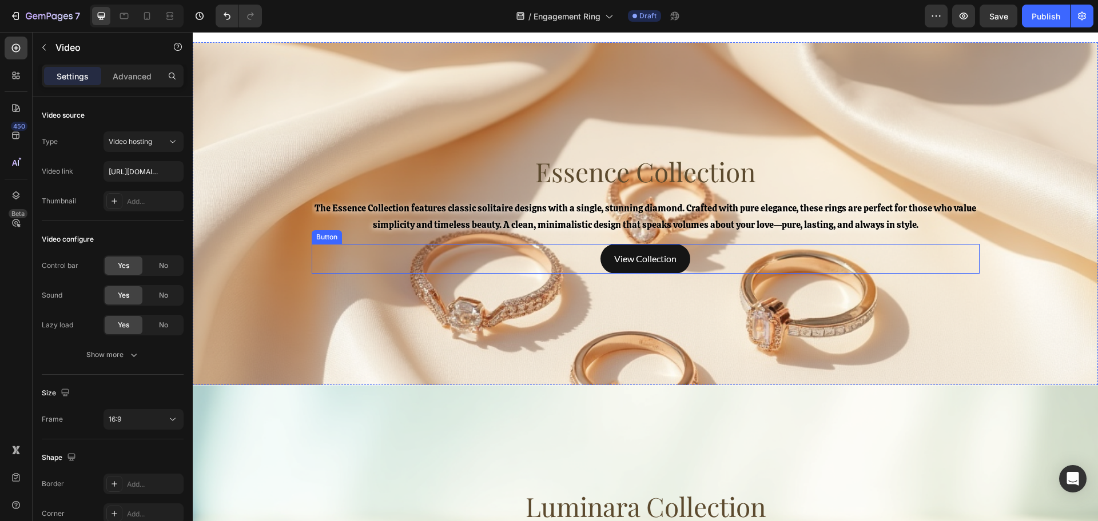
click at [600, 260] on link "View Collection" at bounding box center [645, 259] width 90 height 30
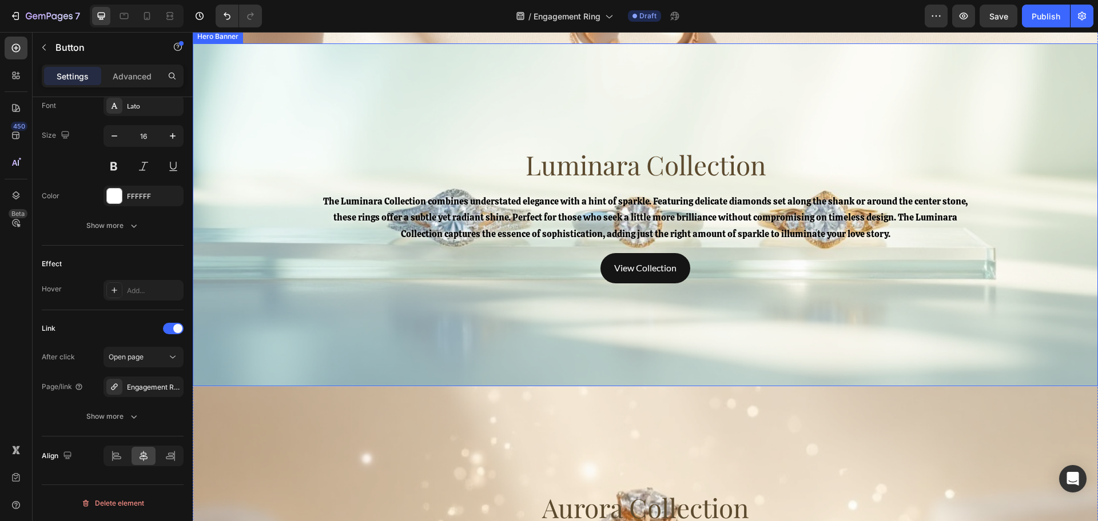
scroll to position [3052, 0]
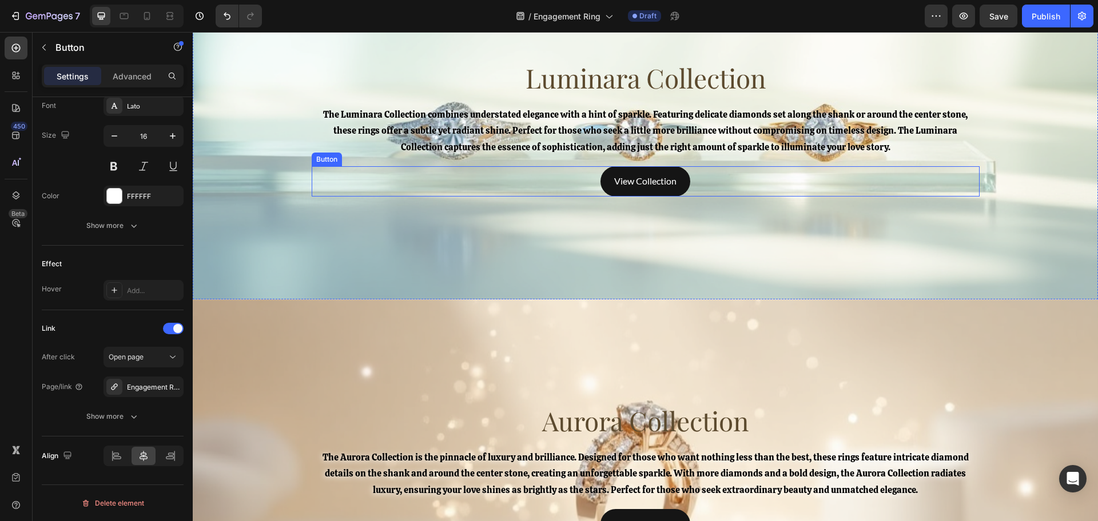
click at [534, 194] on div "View Collection Button" at bounding box center [646, 181] width 668 height 30
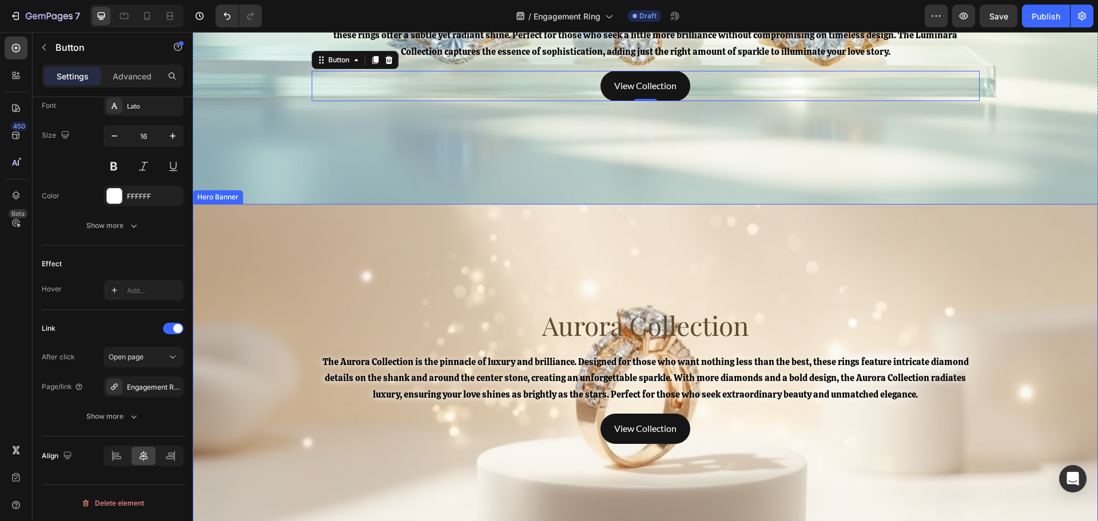
scroll to position [3267, 0]
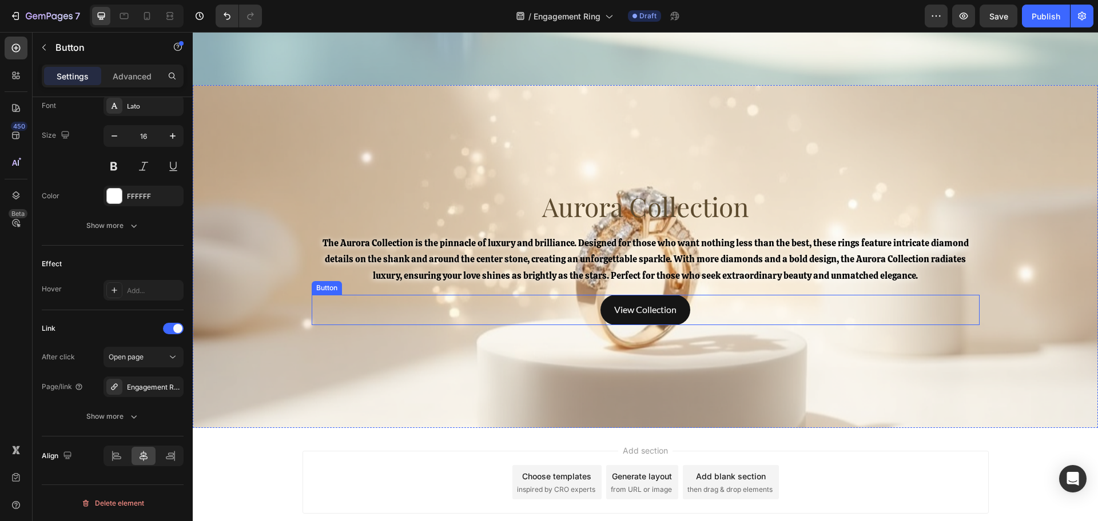
click at [526, 313] on div "View Collection Button" at bounding box center [646, 310] width 668 height 30
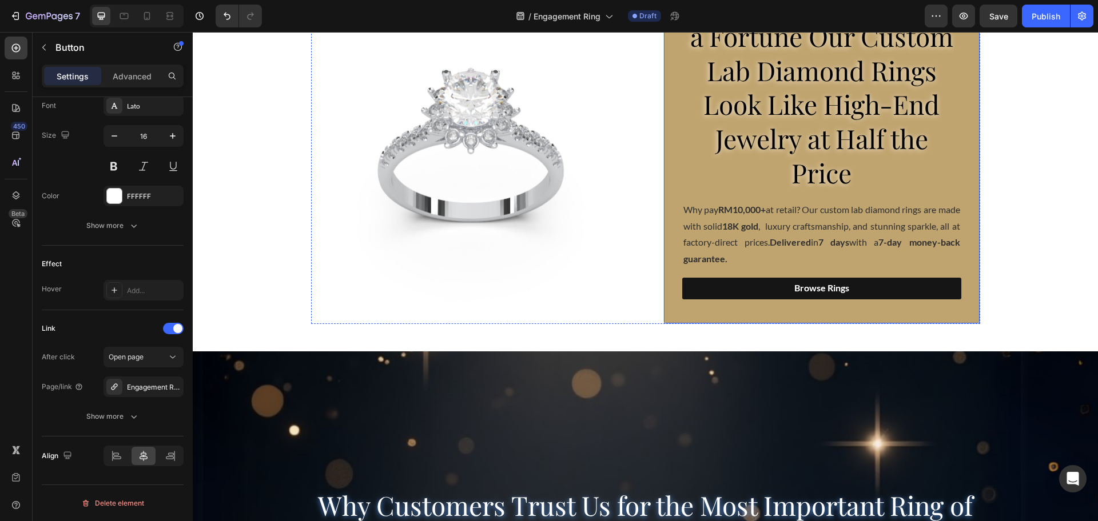
scroll to position [0, 0]
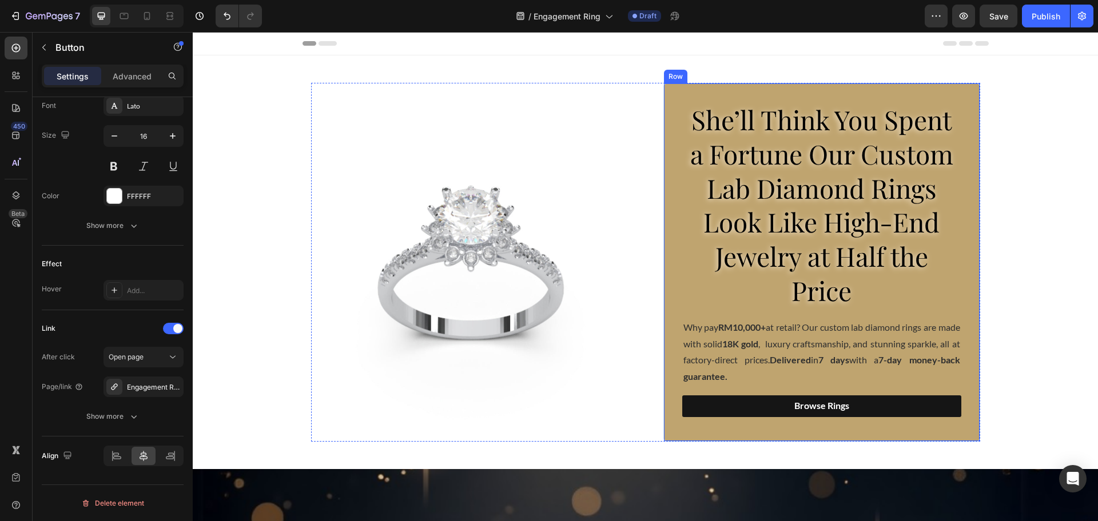
click at [691, 401] on link "Browse Rings" at bounding box center [821, 407] width 279 height 22
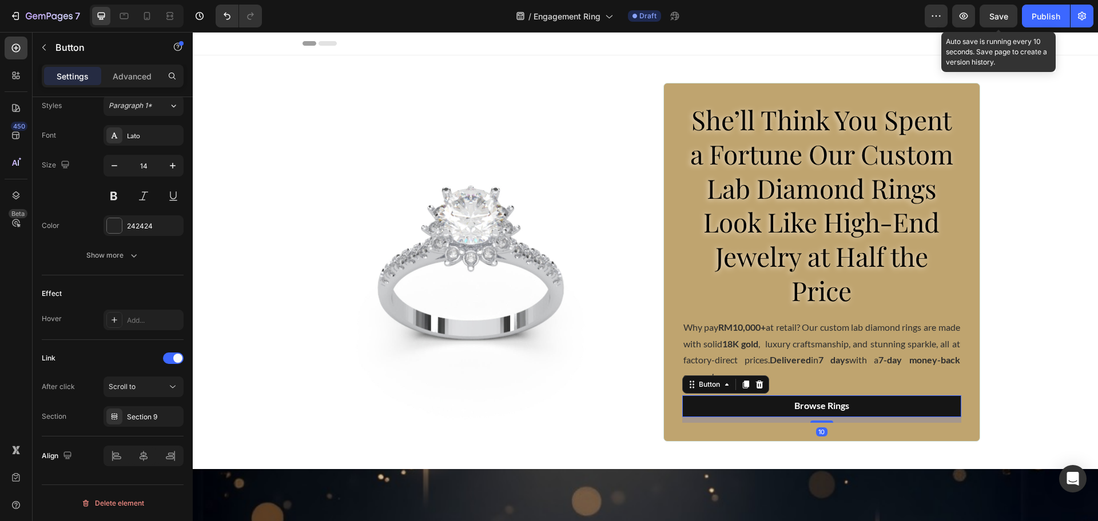
click at [998, 15] on span "Save" at bounding box center [998, 16] width 19 height 10
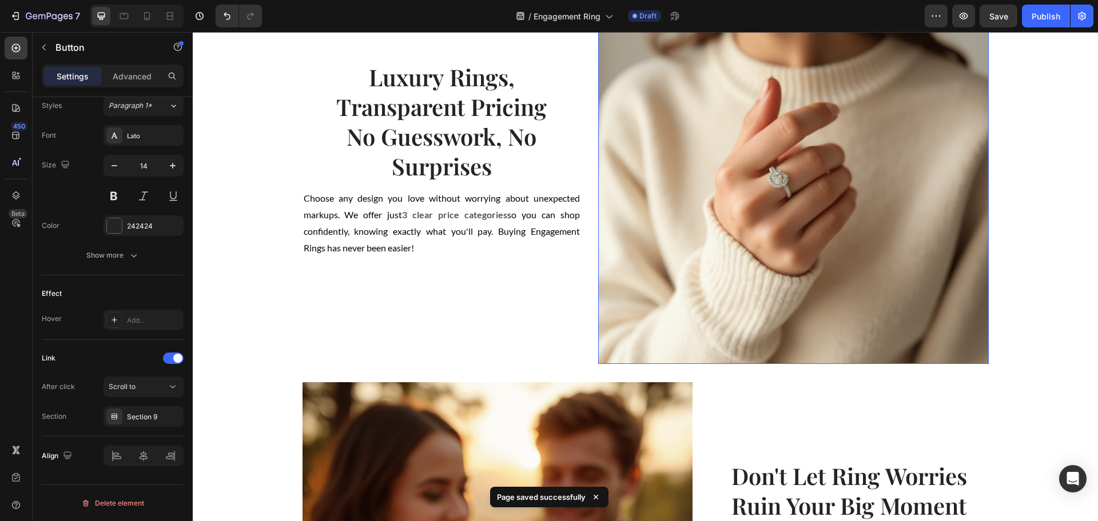
click at [747, 290] on img at bounding box center [793, 168] width 391 height 391
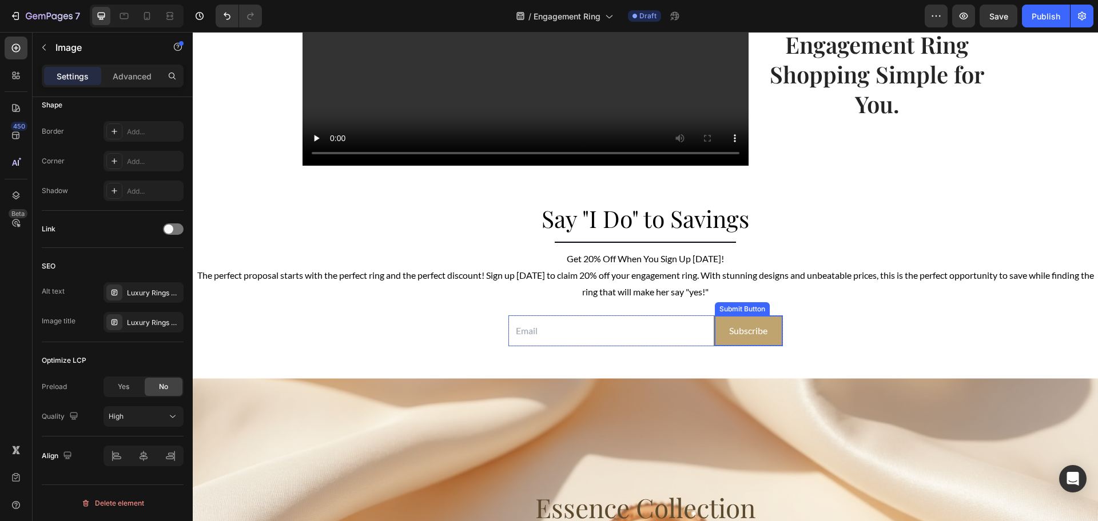
click at [771, 331] on button "Subscribe" at bounding box center [748, 331] width 67 height 30
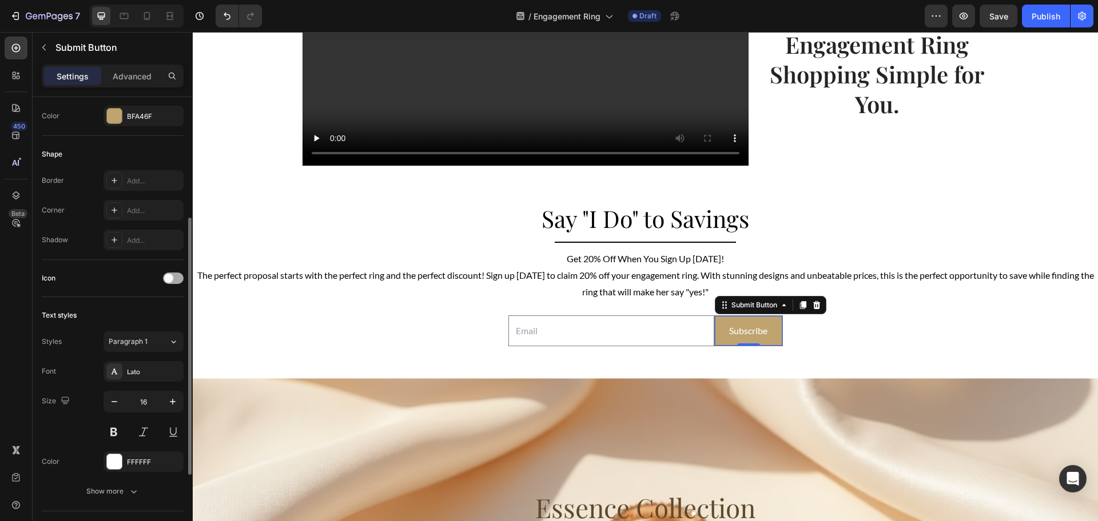
click at [169, 280] on span at bounding box center [168, 278] width 9 height 9
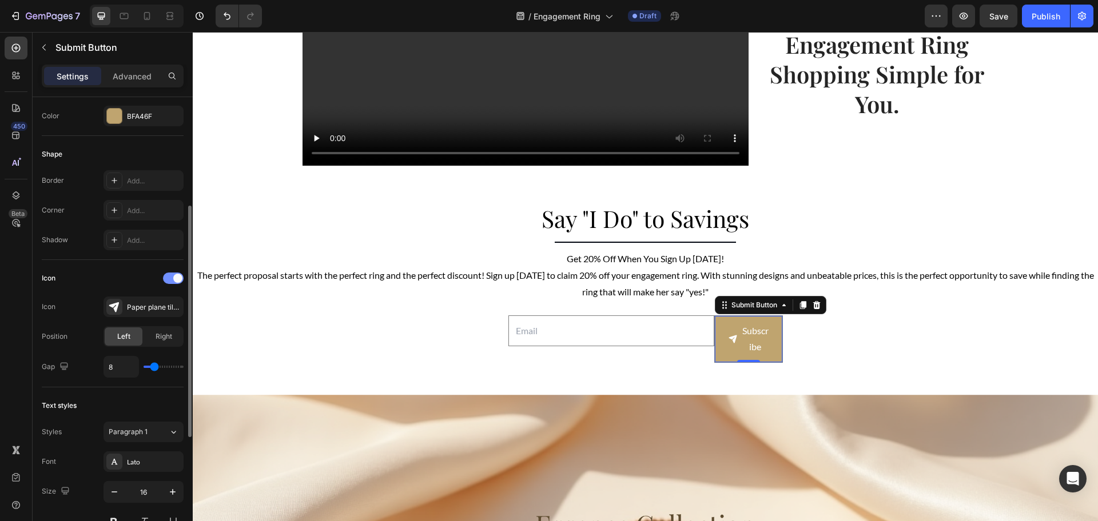
click at [169, 280] on div at bounding box center [173, 278] width 21 height 11
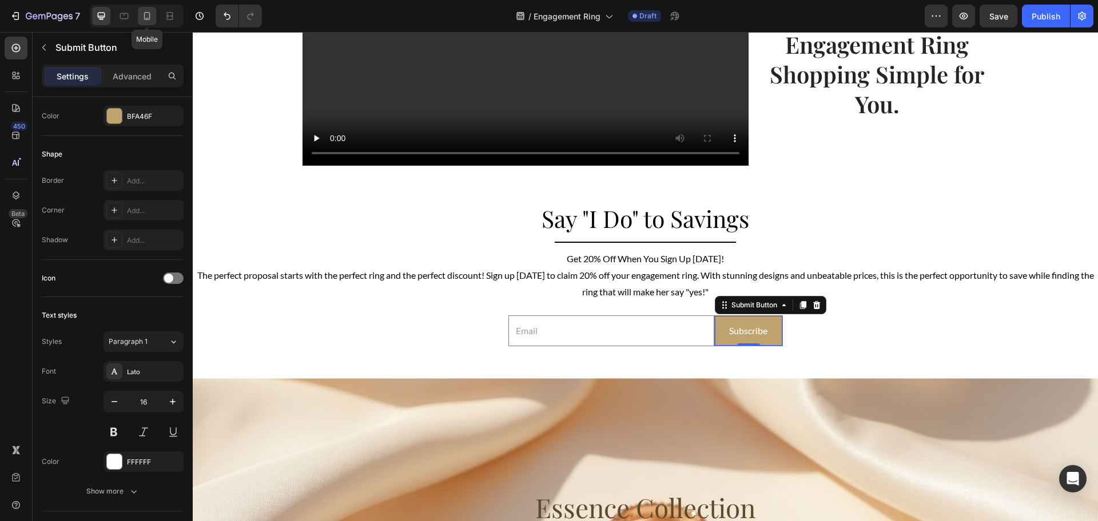
click at [142, 21] on icon at bounding box center [146, 15] width 11 height 11
type input "14"
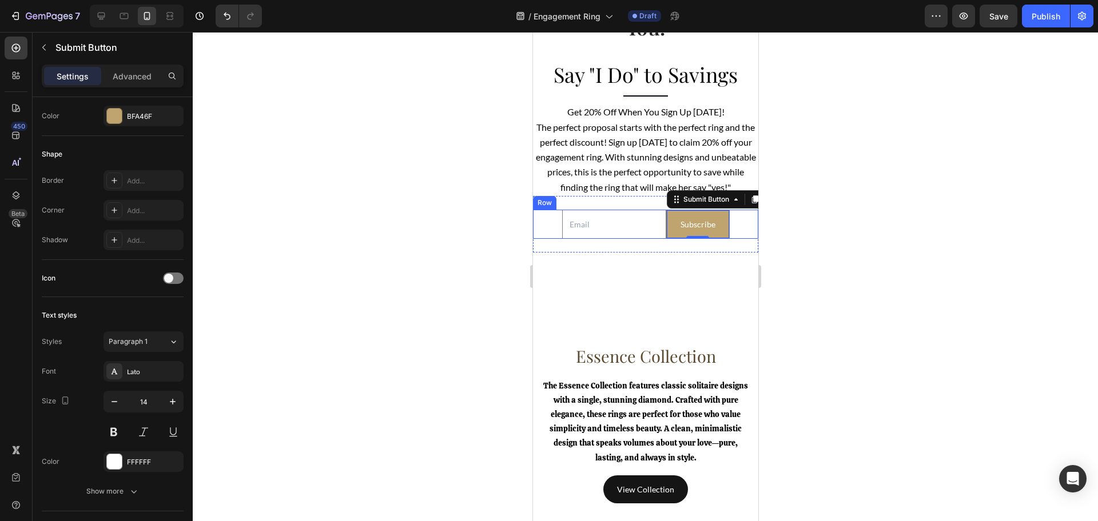
click at [550, 239] on div "Email Field Subscribe Submit Button 0 Row" at bounding box center [644, 224] width 225 height 29
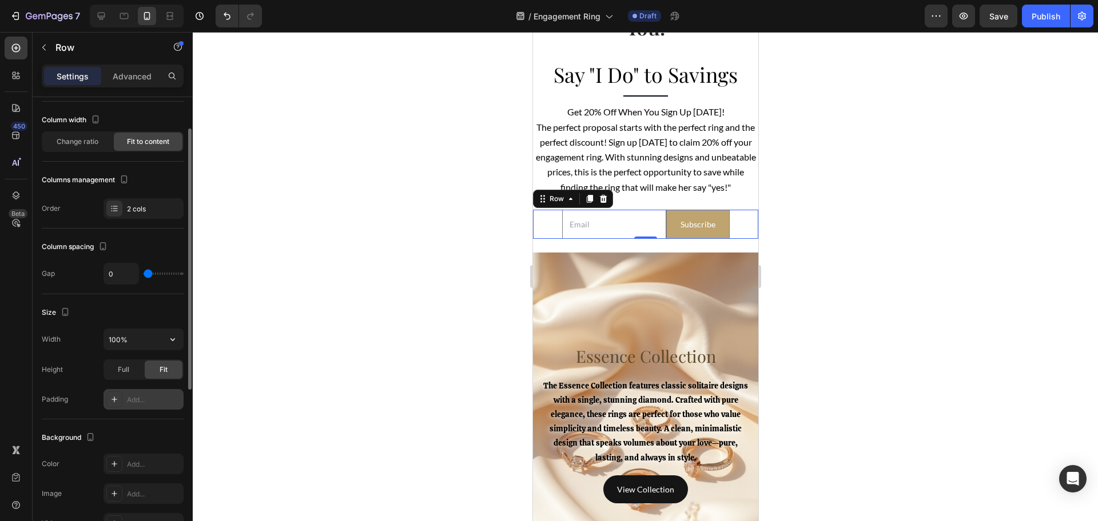
scroll to position [127, 0]
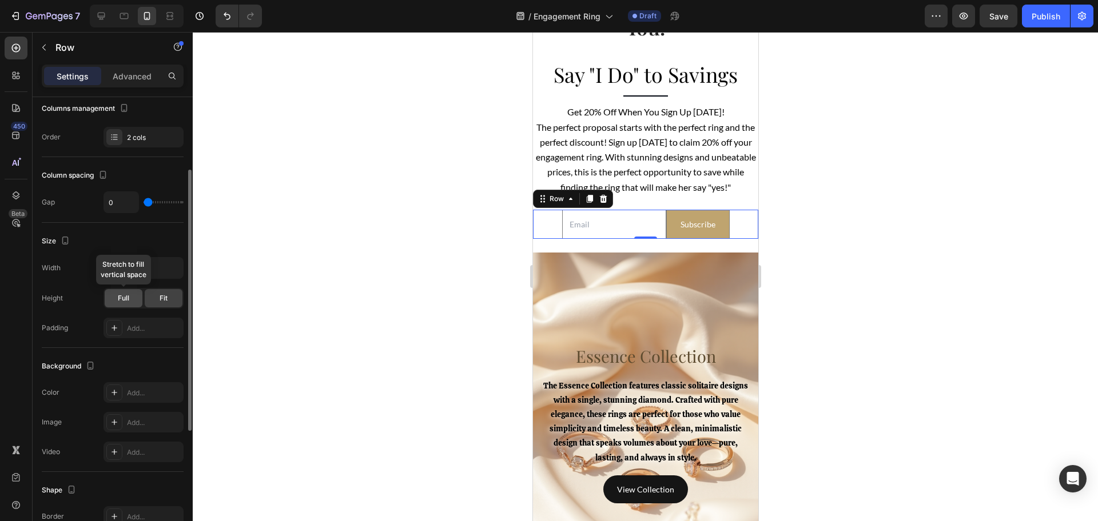
click at [127, 295] on span "Full" at bounding box center [123, 298] width 11 height 10
click at [158, 294] on div "Fit" at bounding box center [164, 298] width 38 height 18
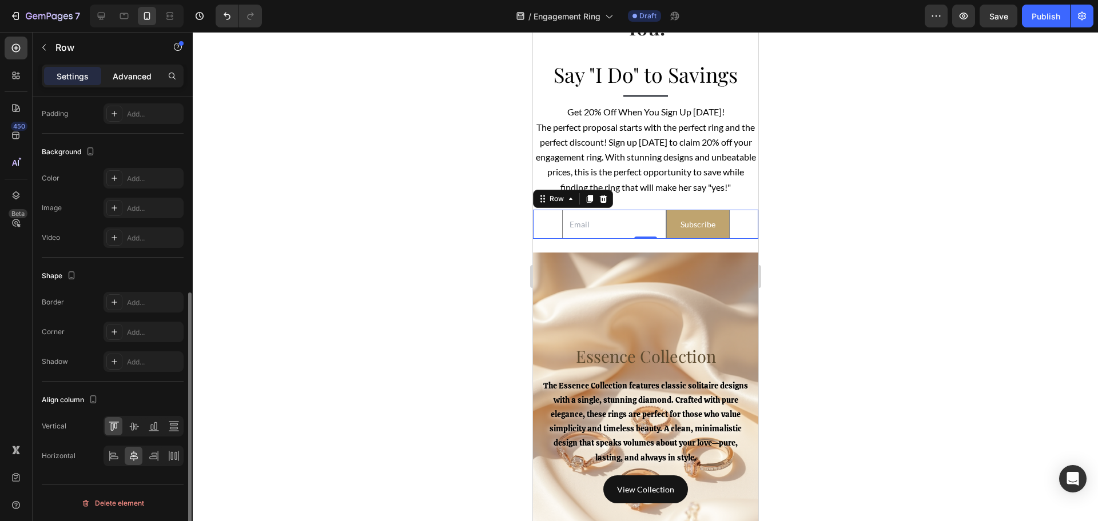
click at [118, 72] on p "Advanced" at bounding box center [132, 76] width 39 height 12
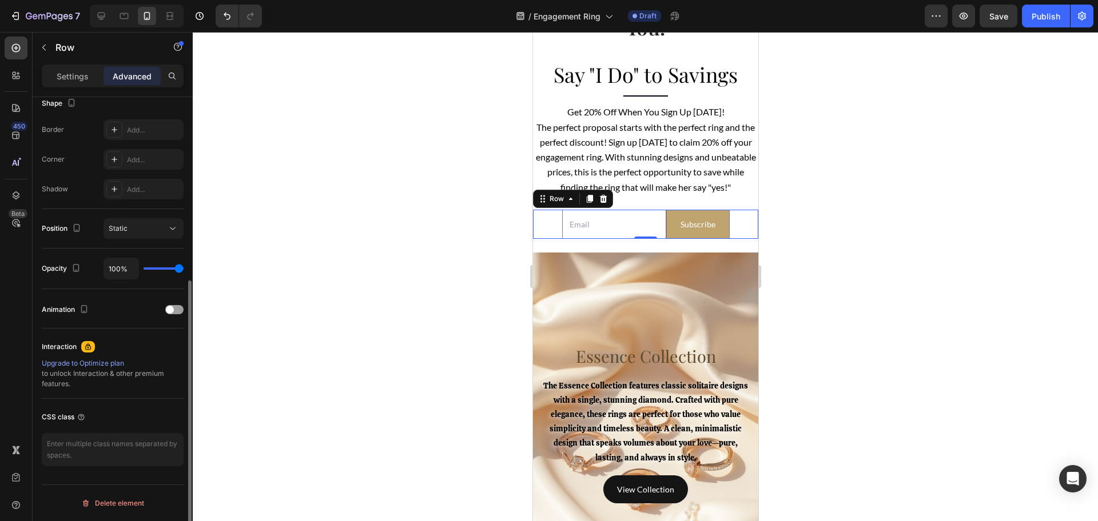
scroll to position [306, 0]
click at [49, 49] on button "button" at bounding box center [44, 47] width 18 height 18
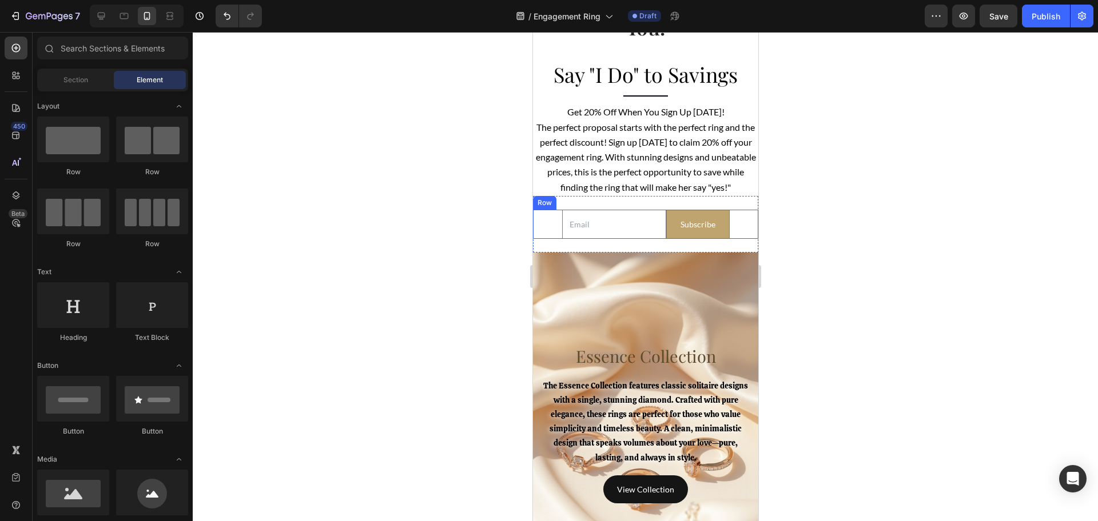
click at [542, 239] on div "Email Field Subscribe Submit Button Row" at bounding box center [644, 224] width 225 height 29
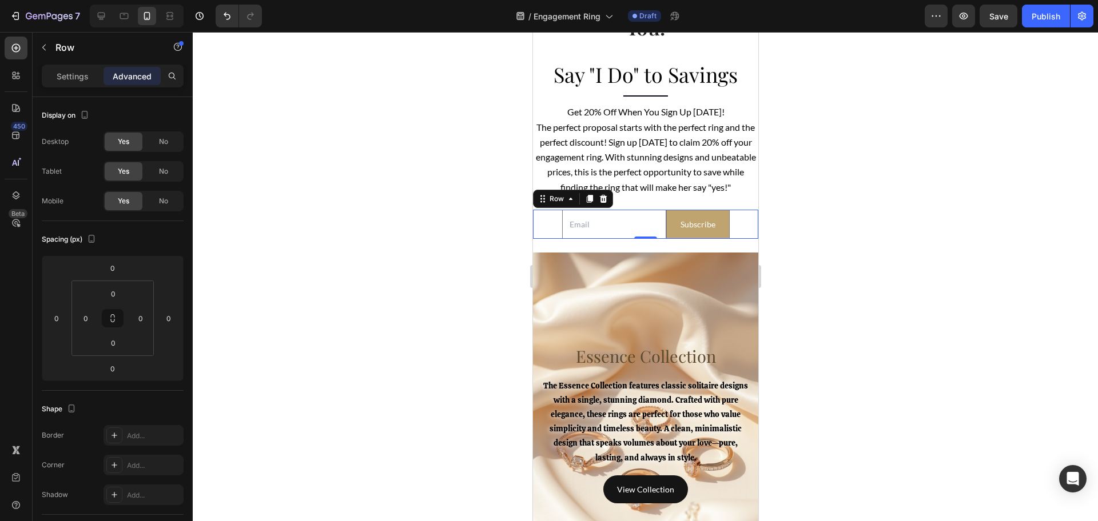
click at [115, 19] on div at bounding box center [124, 16] width 18 height 18
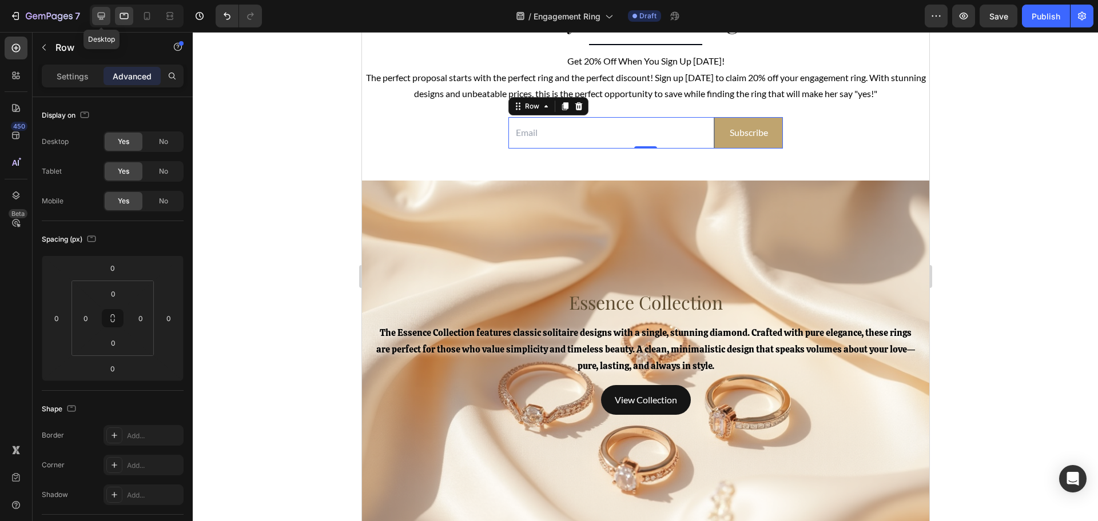
scroll to position [2503, 0]
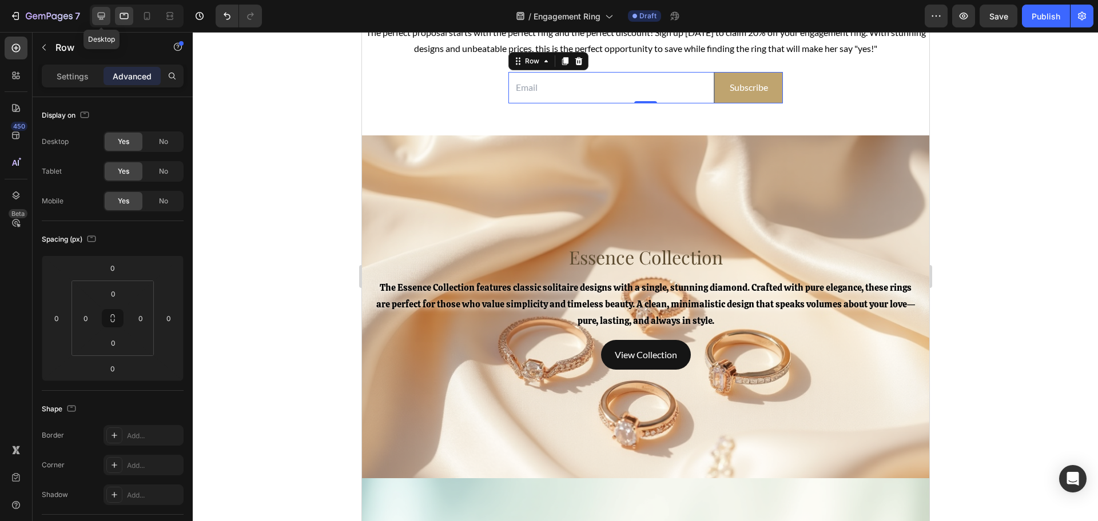
click at [94, 20] on div at bounding box center [101, 16] width 18 height 18
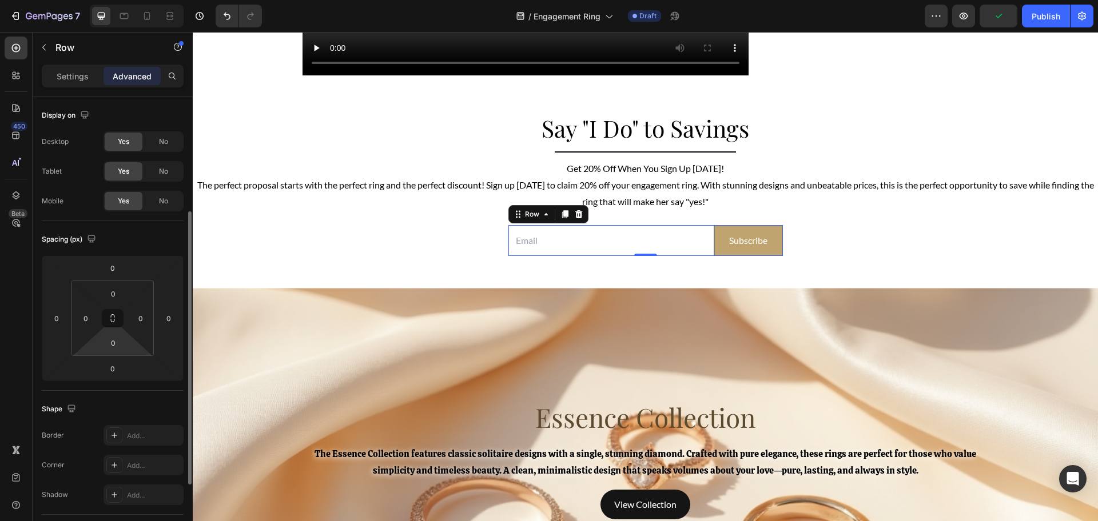
scroll to position [143, 0]
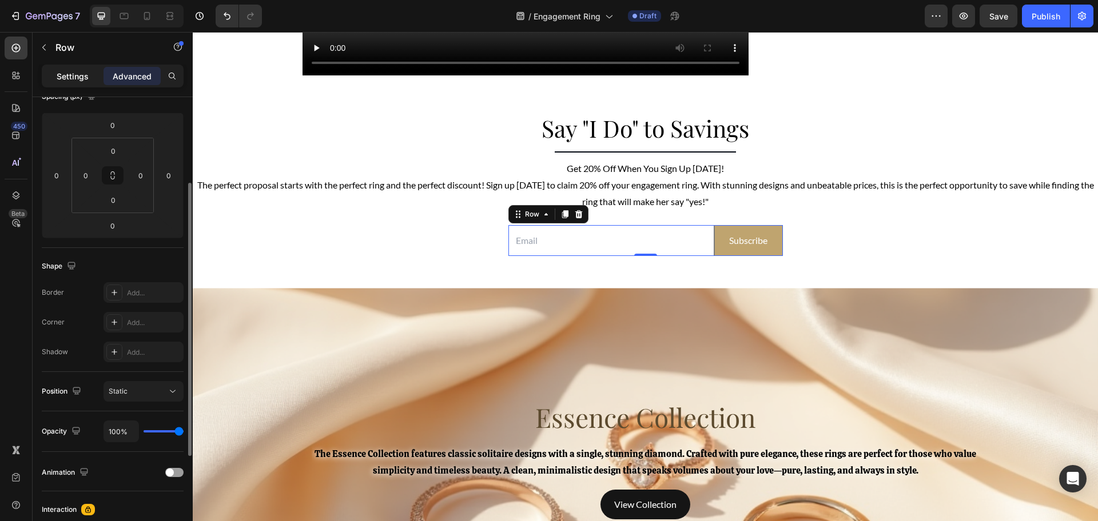
click at [76, 78] on p "Settings" at bounding box center [73, 76] width 32 height 12
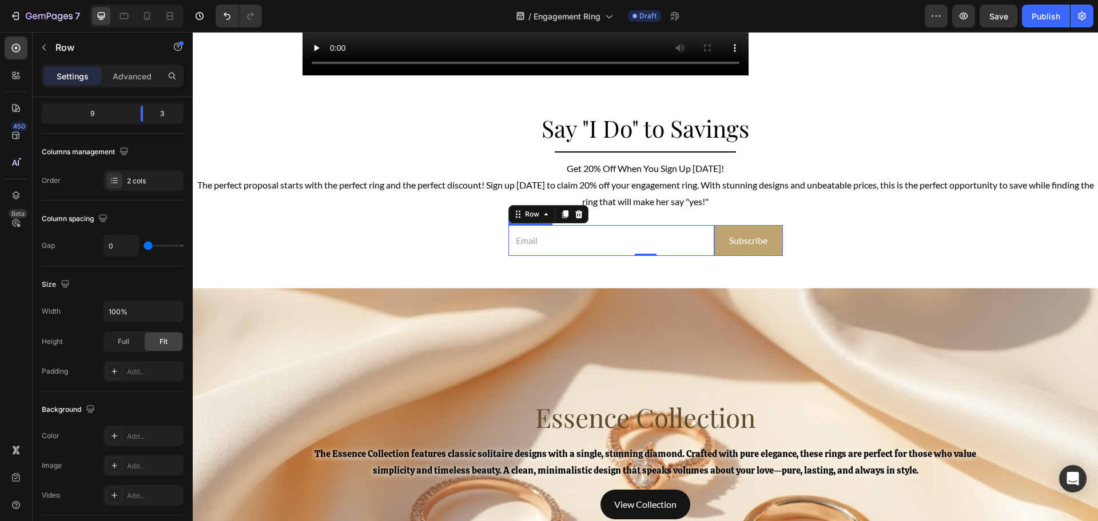
click at [593, 241] on input "email" at bounding box center [611, 240] width 206 height 31
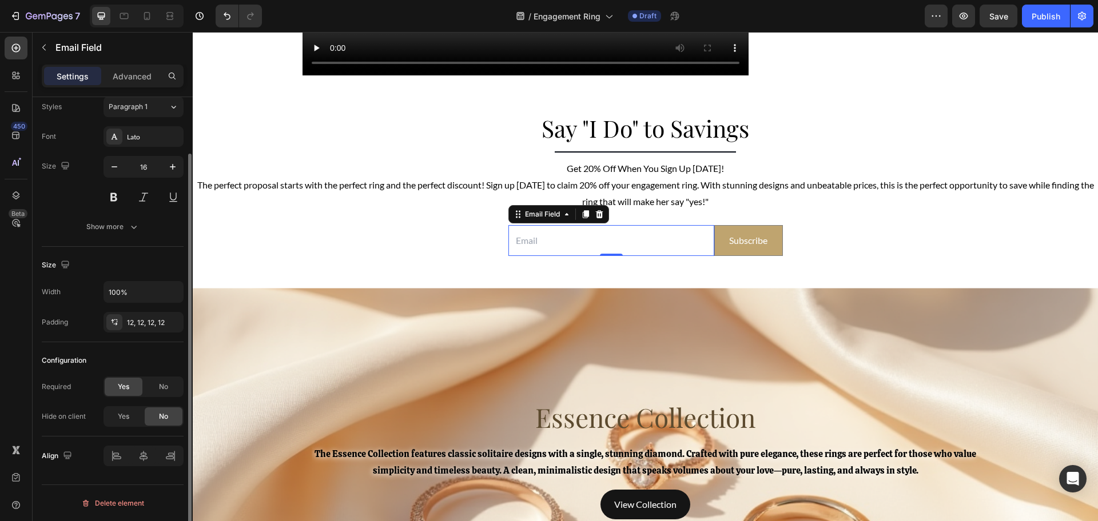
scroll to position [0, 0]
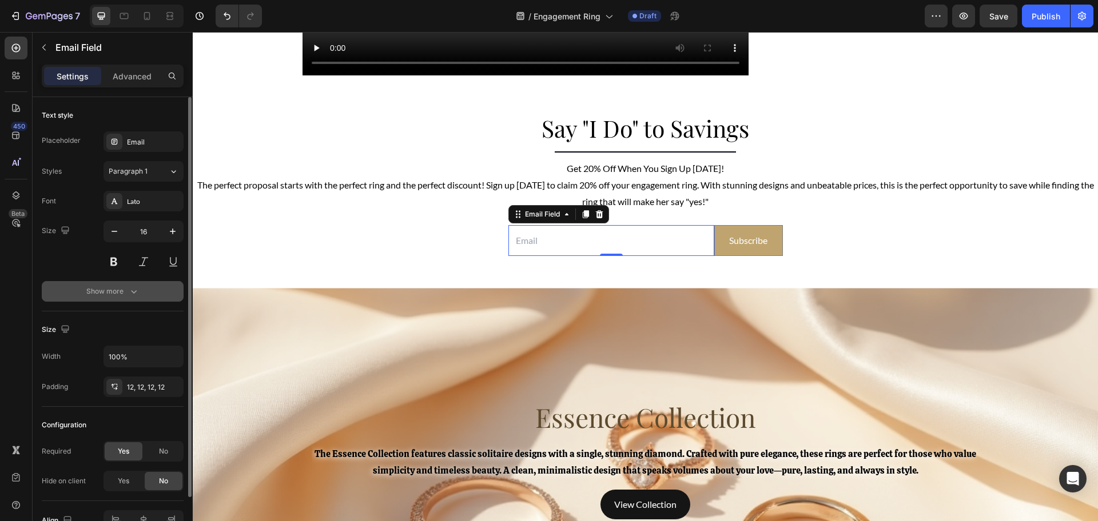
click at [140, 288] on button "Show more" at bounding box center [113, 291] width 142 height 21
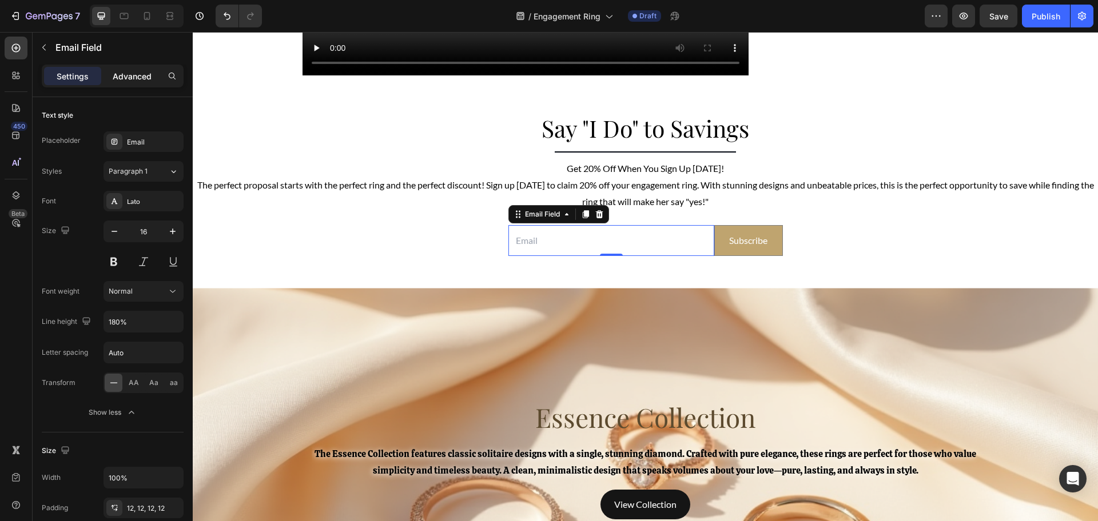
click at [117, 79] on p "Advanced" at bounding box center [132, 76] width 39 height 12
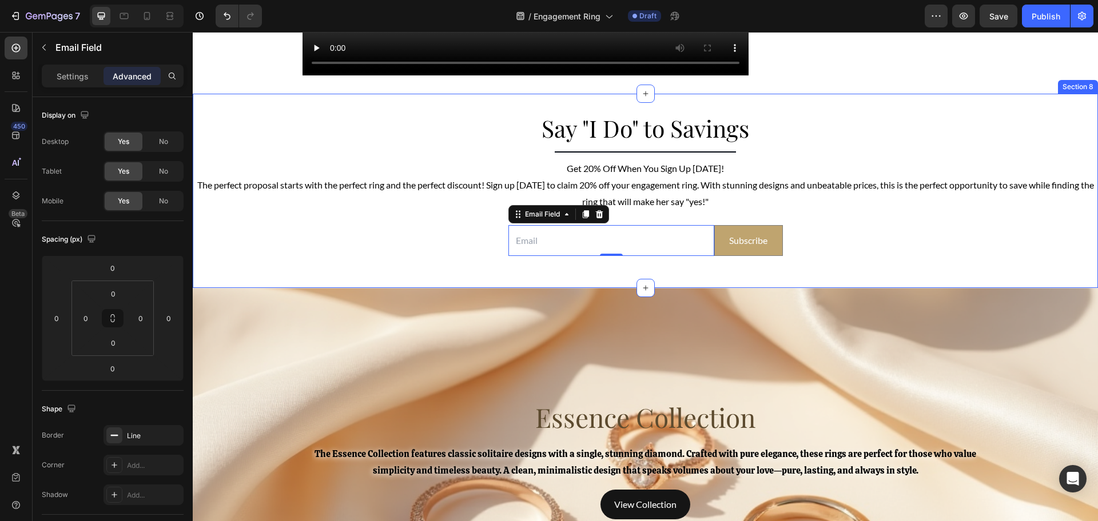
click at [350, 251] on div "Say "I Do" to Savings Heading Title Line Get 20% Off When You Sign Up Today! Th…" at bounding box center [645, 191] width 905 height 158
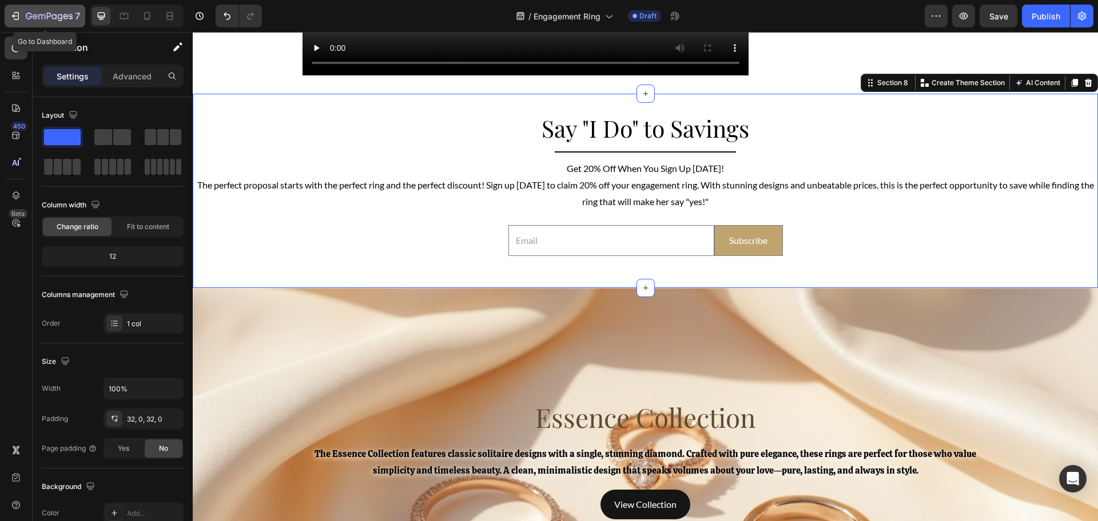
click at [23, 18] on div "7" at bounding box center [45, 16] width 70 height 14
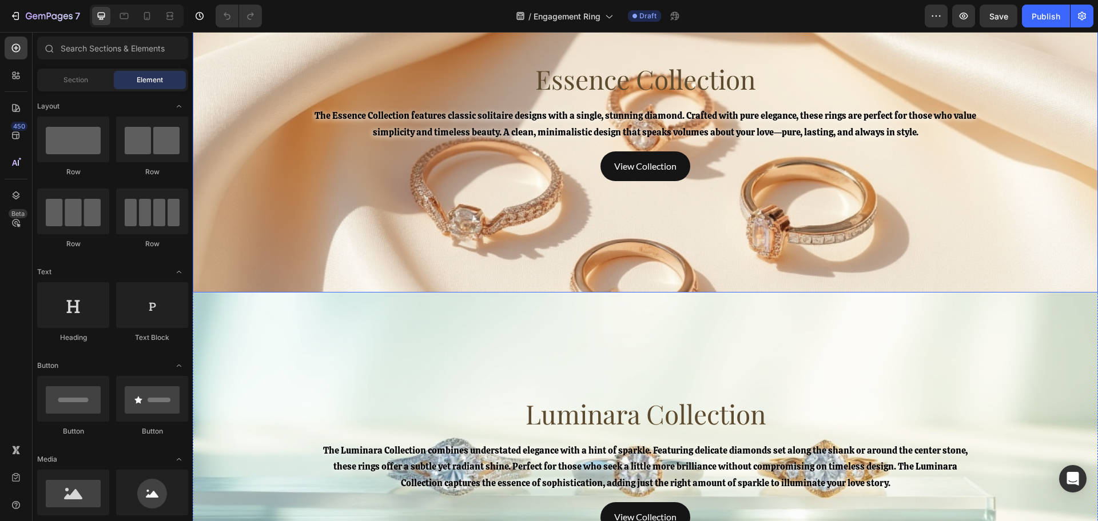
scroll to position [2359, 0]
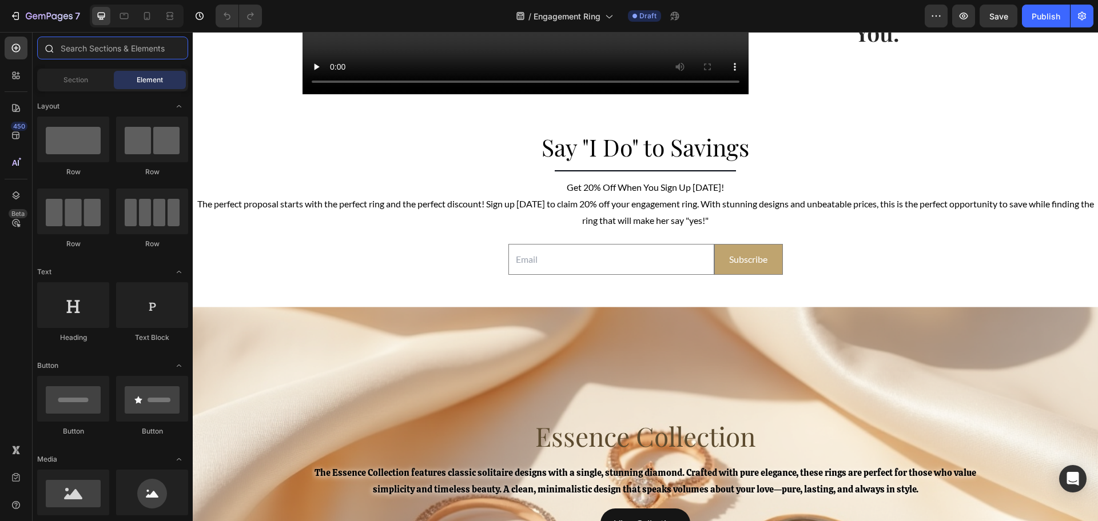
click at [101, 51] on input "text" at bounding box center [112, 48] width 151 height 23
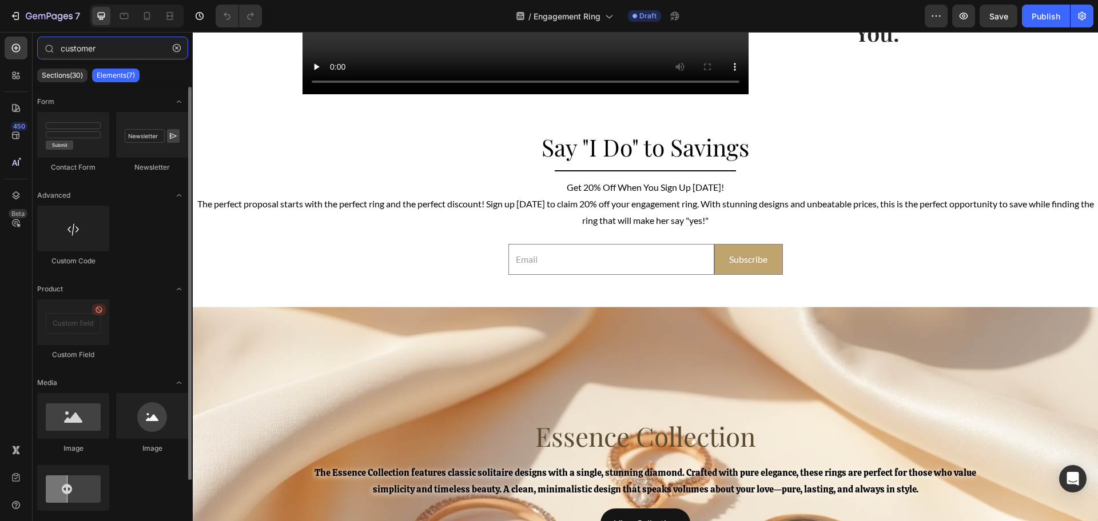
type input "customer"
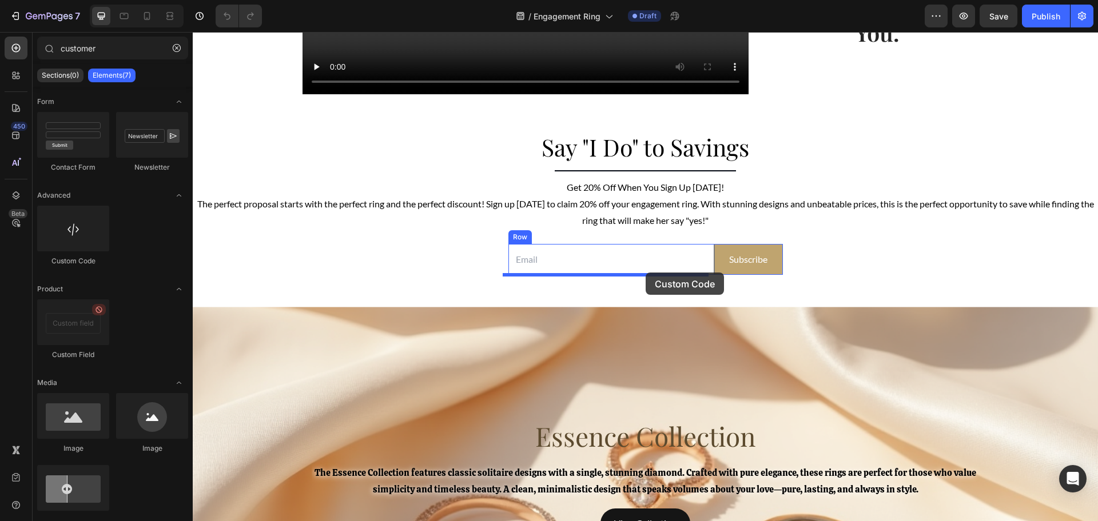
drag, startPoint x: 336, startPoint y: 280, endPoint x: 646, endPoint y: 273, distance: 309.4
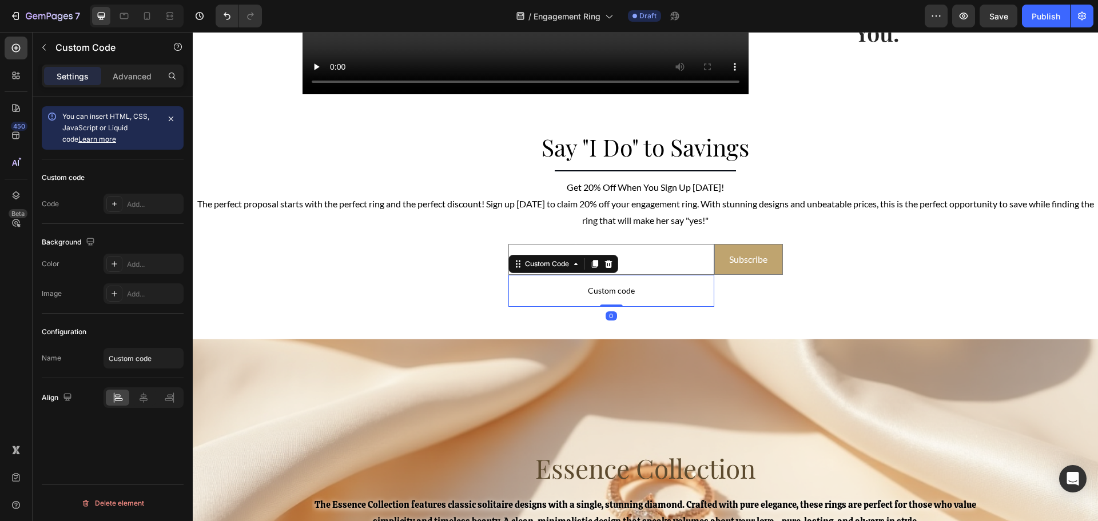
click at [585, 290] on span "Custom code" at bounding box center [611, 291] width 206 height 14
click at [109, 205] on div at bounding box center [114, 204] width 16 height 16
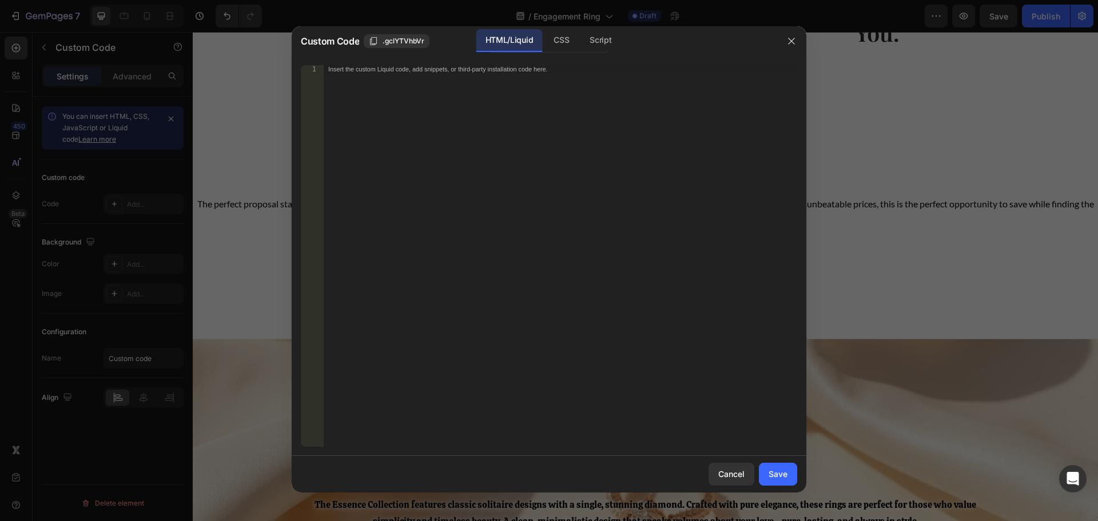
click at [475, 91] on div "Insert the custom Liquid code, add snippets, or third-party installation code h…" at bounding box center [560, 264] width 473 height 398
paste textarea "<input type="text" name="contact[tags]" value="PENANGOPENING">"
type textarea "<input type="text" name="contact[tags]" value="RENTALRING">"
click at [580, 42] on div "CSS" at bounding box center [600, 40] width 40 height 23
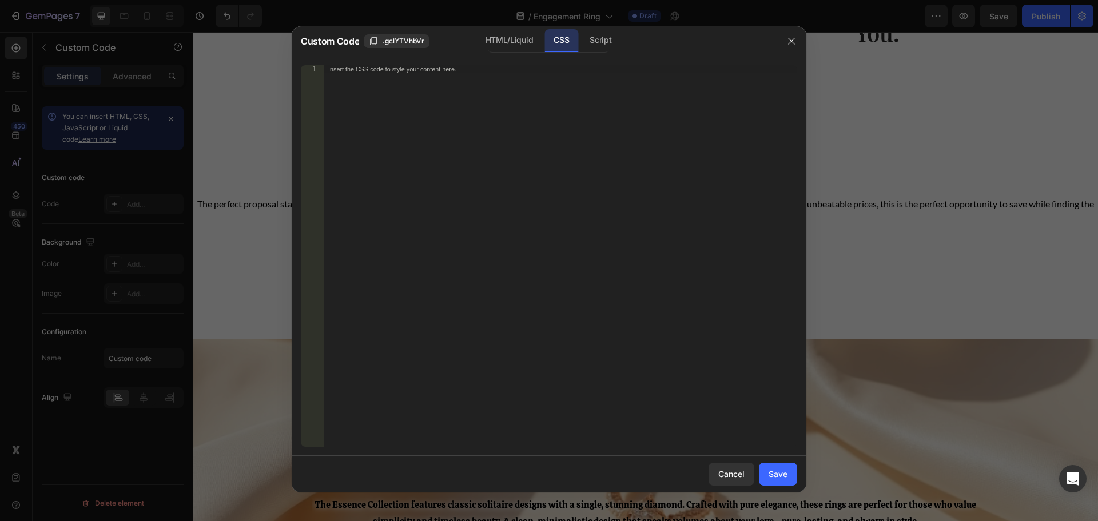
click at [493, 77] on div "Insert the CSS code to style your content here." at bounding box center [560, 264] width 473 height 398
paste textarea "}"
click at [396, 37] on span ".gclYTVhbVr" at bounding box center [404, 41] width 42 height 10
click at [456, 58] on div "} 1 2 3 .gps .g9S_wRShOn { display : none !important ; } הההההההההההההההההההההה…" at bounding box center [549, 256] width 515 height 400
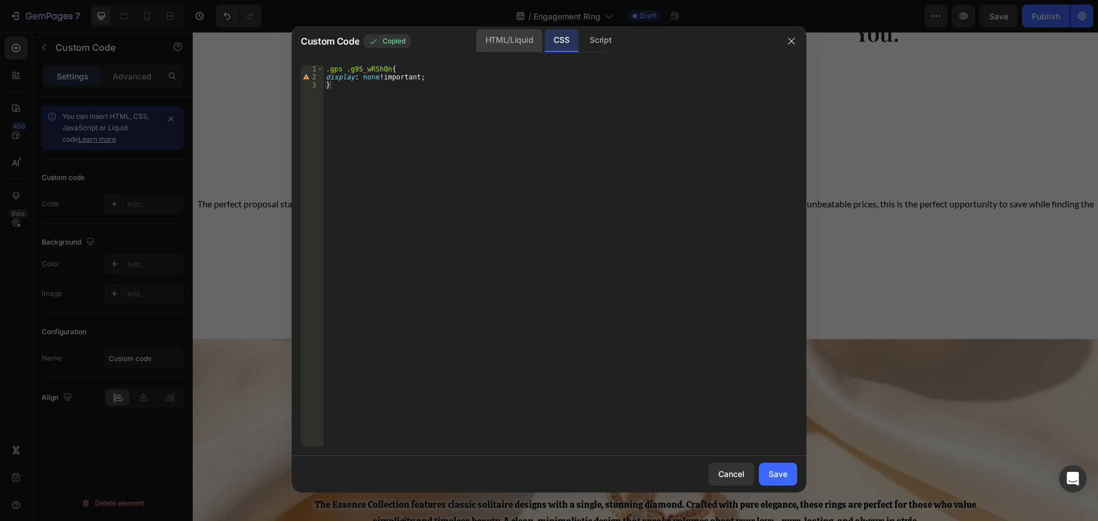
click at [493, 39] on div "HTML/Liquid" at bounding box center [509, 40] width 66 height 23
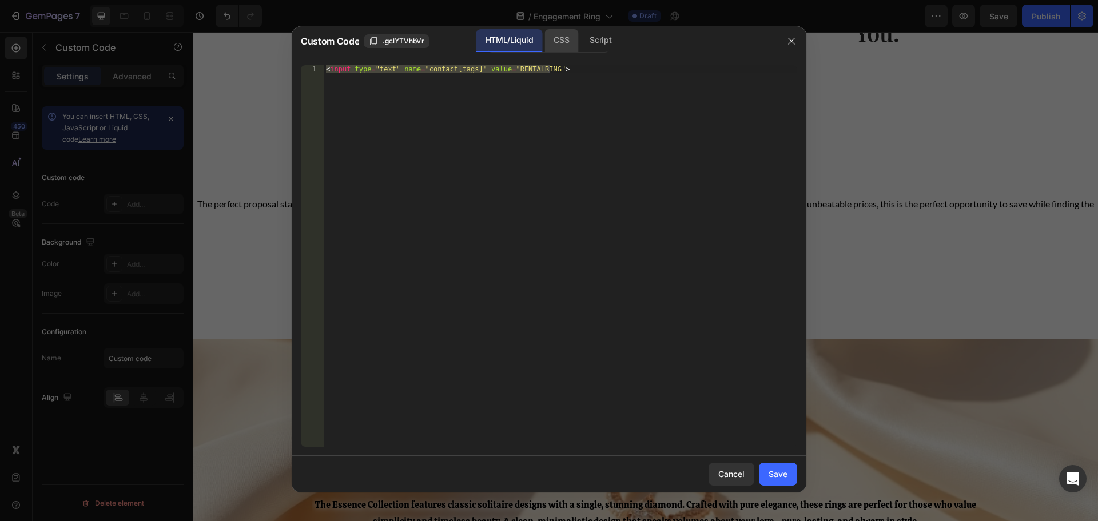
click at [580, 43] on div "CSS" at bounding box center [600, 40] width 40 height 23
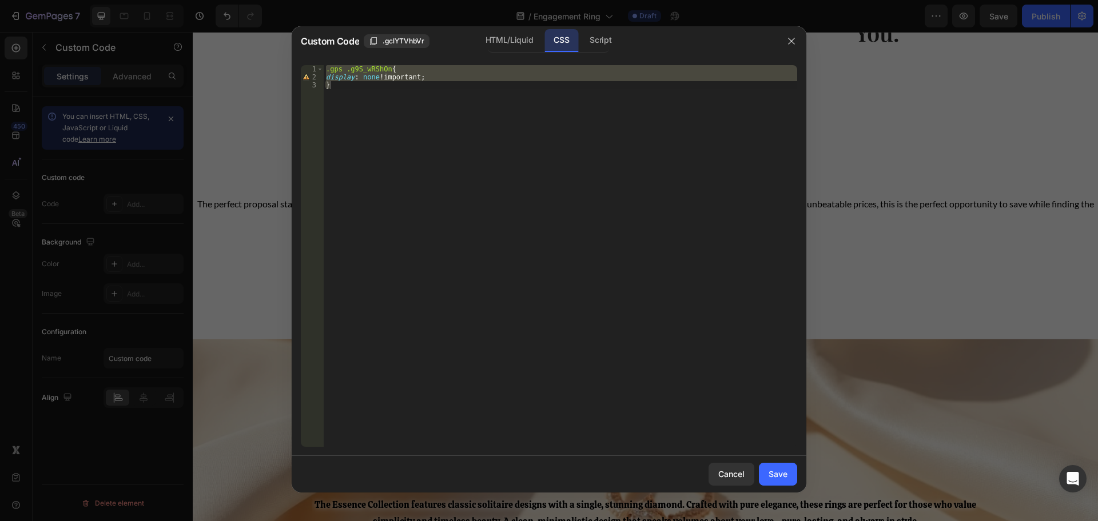
click at [384, 66] on div ".gps .g9S_wRShOn { display : none !important ; }" at bounding box center [560, 256] width 473 height 382
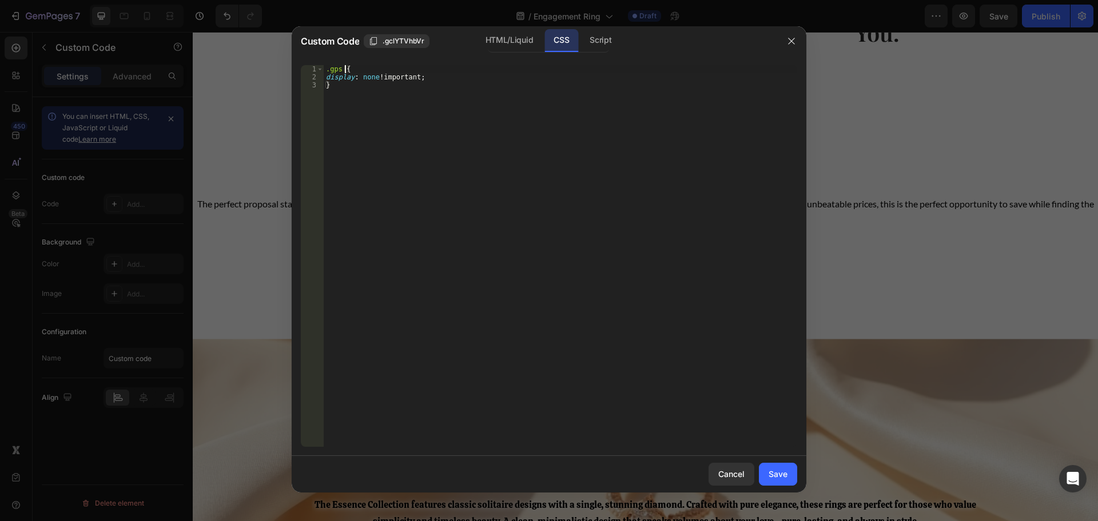
paste textarea ".gclYTVhbVr"
type textarea ".gps .gclYTVhbVr{"
click at [779, 480] on button "Save" at bounding box center [778, 474] width 38 height 23
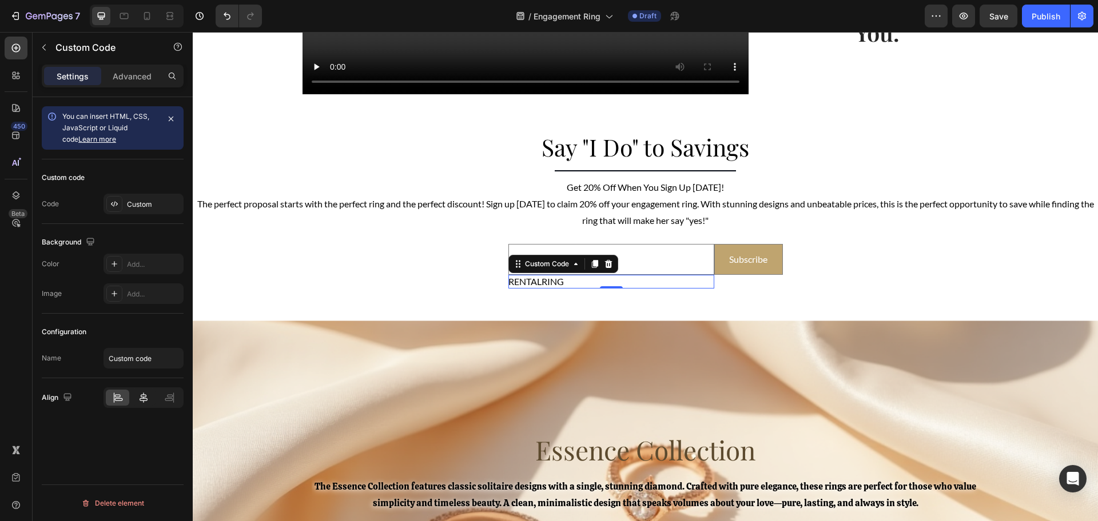
click at [145, 400] on icon at bounding box center [143, 397] width 11 height 11
click at [966, 22] on button "button" at bounding box center [963, 16] width 23 height 23
click at [551, 236] on div "Email Field RENTALRING Custom Code 0 Subscribe Submit Button Row Newsletter" at bounding box center [645, 266] width 274 height 73
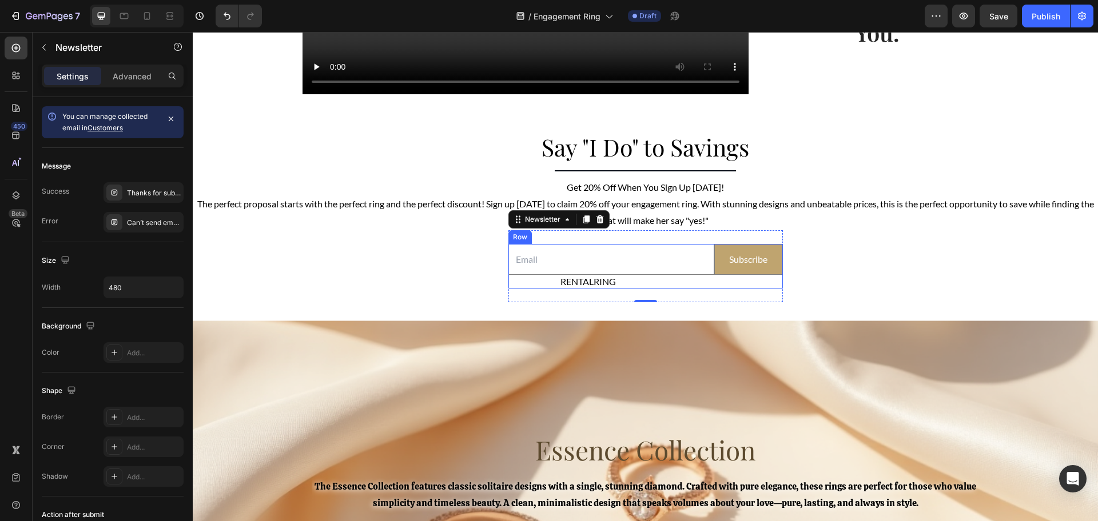
click at [722, 285] on div "Subscribe Submit Button" at bounding box center [748, 266] width 69 height 45
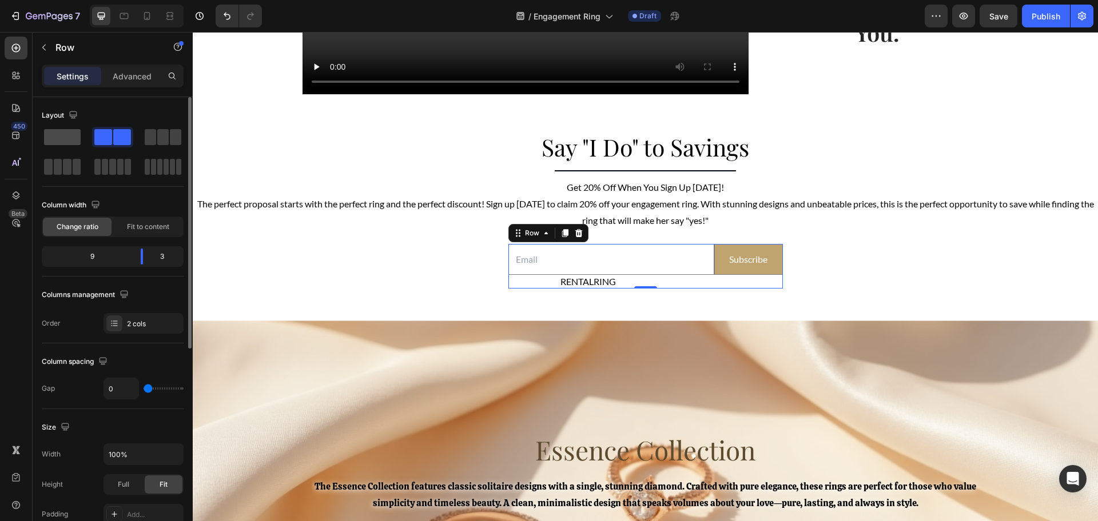
click at [49, 134] on span at bounding box center [62, 137] width 37 height 16
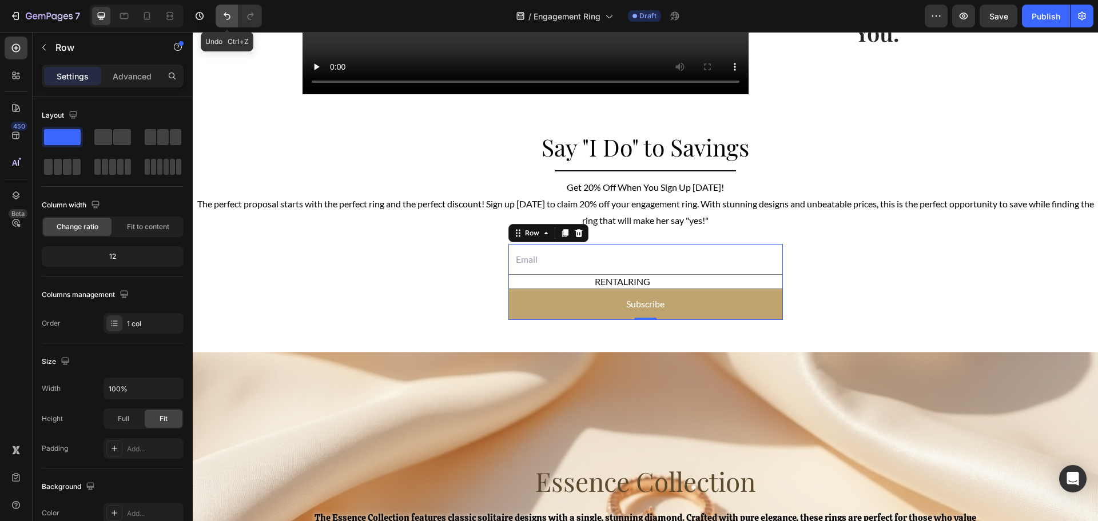
drag, startPoint x: 220, startPoint y: 24, endPoint x: 53, endPoint y: 37, distance: 168.1
click at [221, 23] on button "Undo/Redo" at bounding box center [227, 16] width 23 height 23
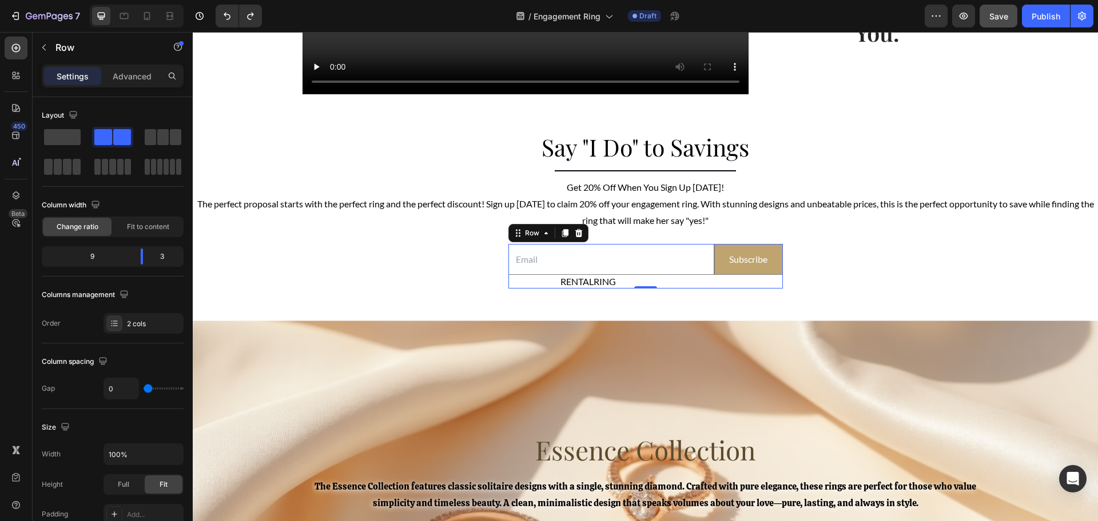
click at [987, 11] on button "Save" at bounding box center [999, 16] width 38 height 23
click at [999, 16] on span "Save" at bounding box center [998, 16] width 19 height 10
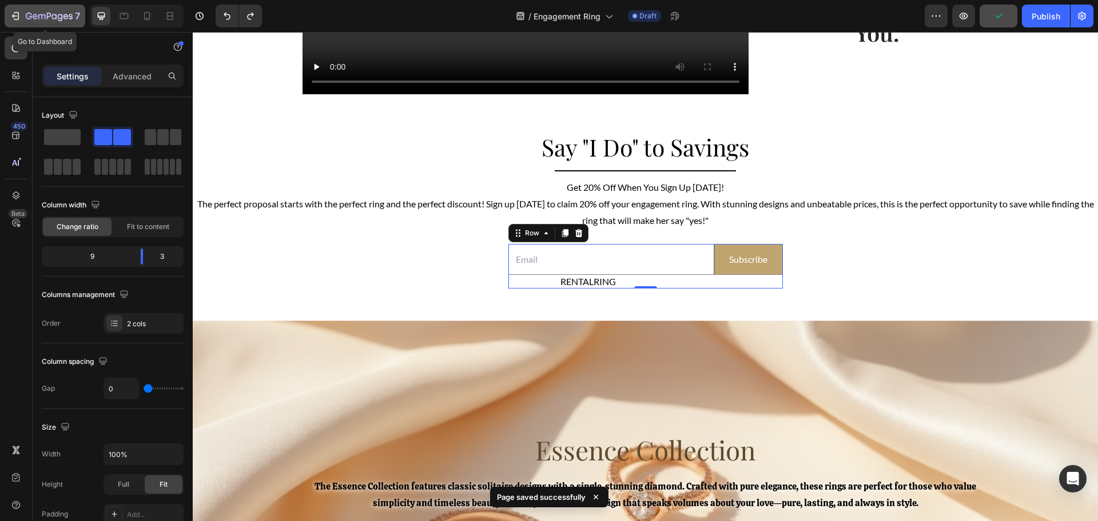
click at [39, 15] on icon "button" at bounding box center [41, 16] width 7 height 5
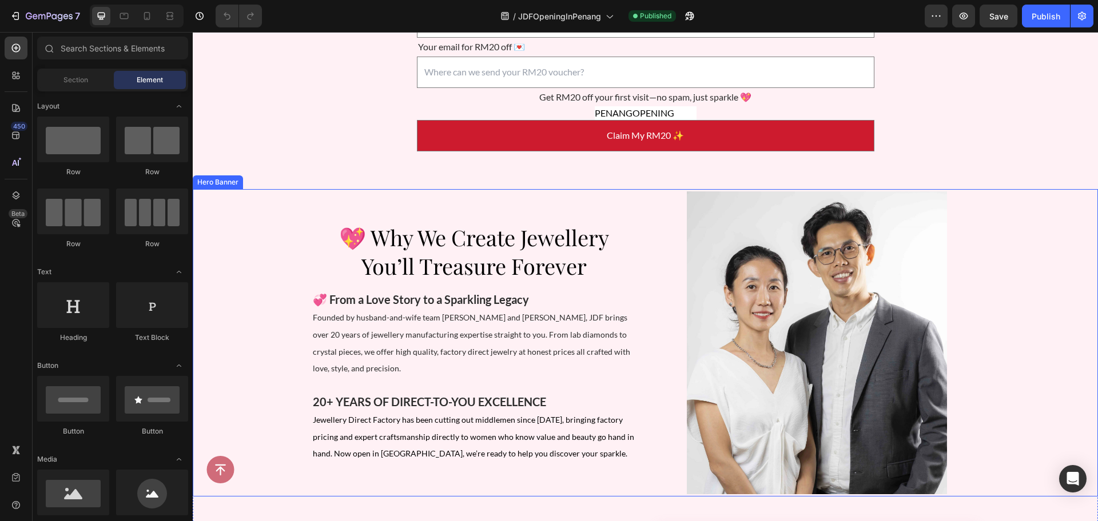
scroll to position [357, 0]
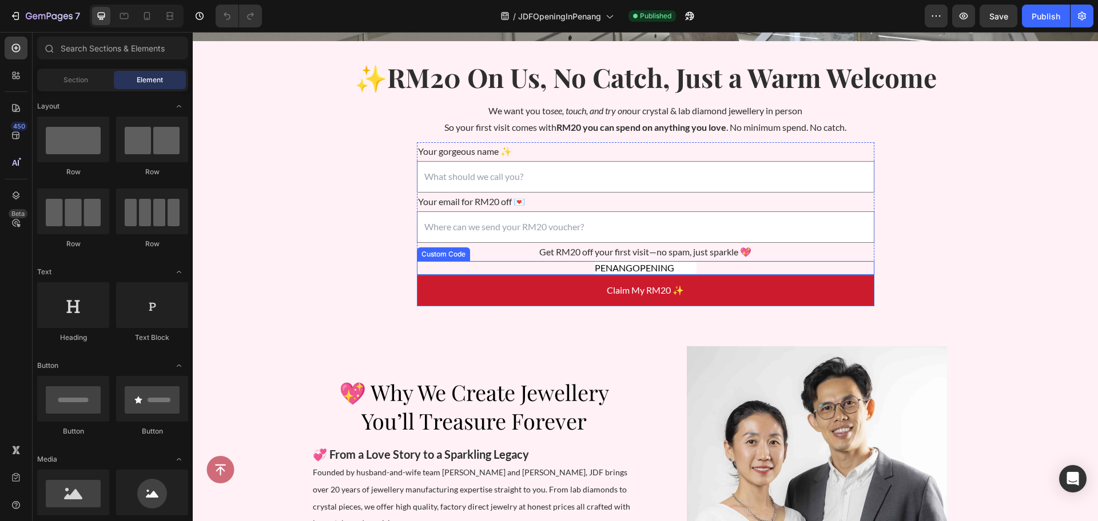
click at [545, 269] on div "PENANGOPENING" at bounding box center [645, 268] width 457 height 14
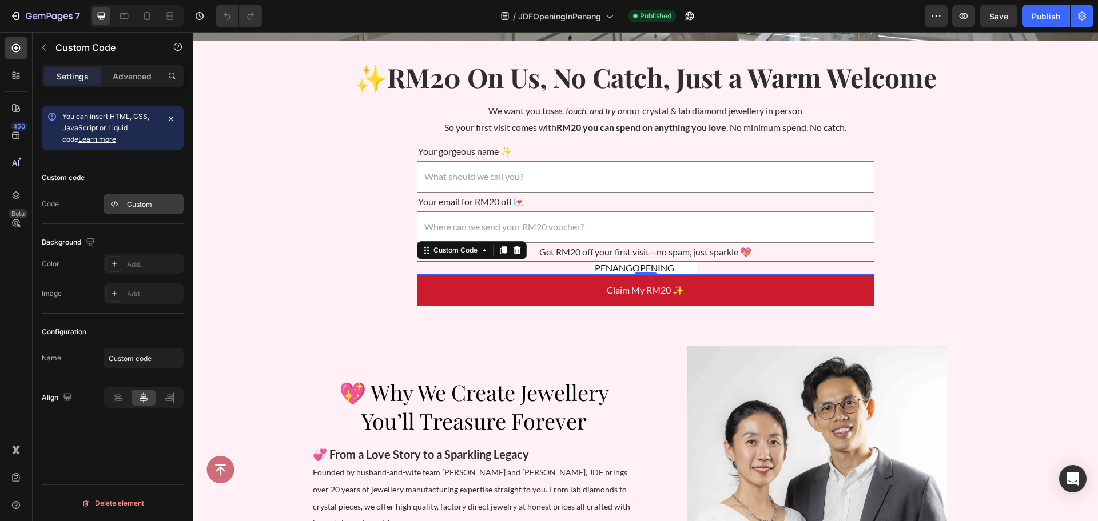
click at [145, 201] on div "Custom" at bounding box center [154, 205] width 54 height 10
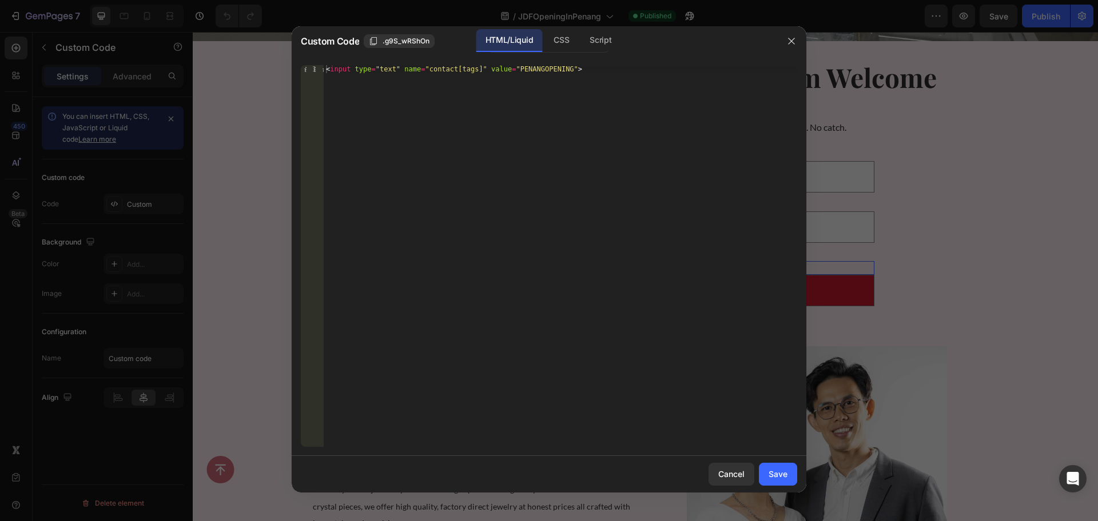
click at [411, 87] on div "< input type = "text" name = "contact[tags]" value = "PENANGOPENING" >" at bounding box center [560, 264] width 473 height 398
click at [601, 43] on div "Script" at bounding box center [600, 40] width 40 height 23
click at [554, 37] on div "CSS" at bounding box center [561, 40] width 34 height 23
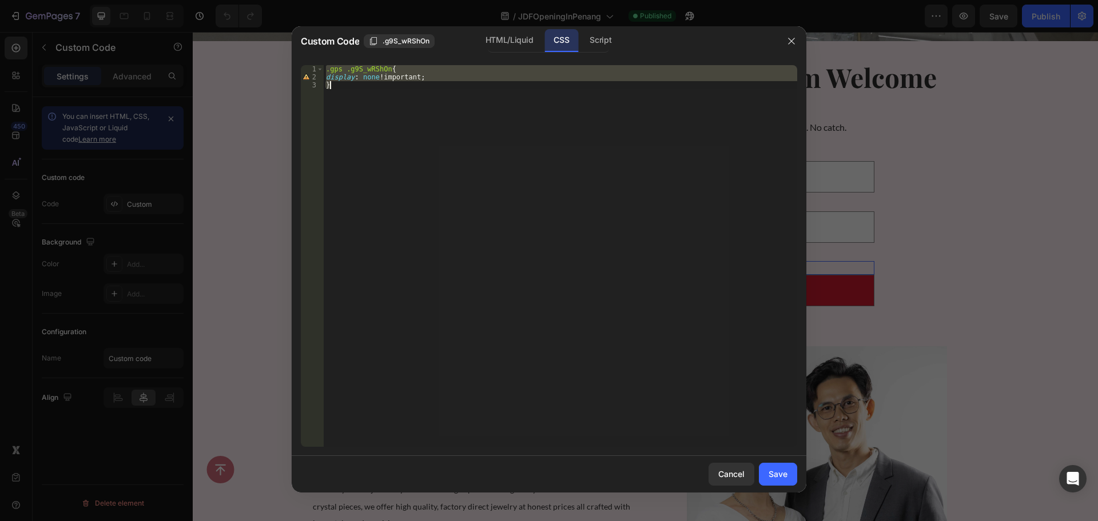
click at [491, 91] on div ".gps .g9S_wRShOn { display : none !important ; }" at bounding box center [560, 256] width 473 height 382
click at [509, 42] on div "HTML/Liquid" at bounding box center [509, 40] width 66 height 23
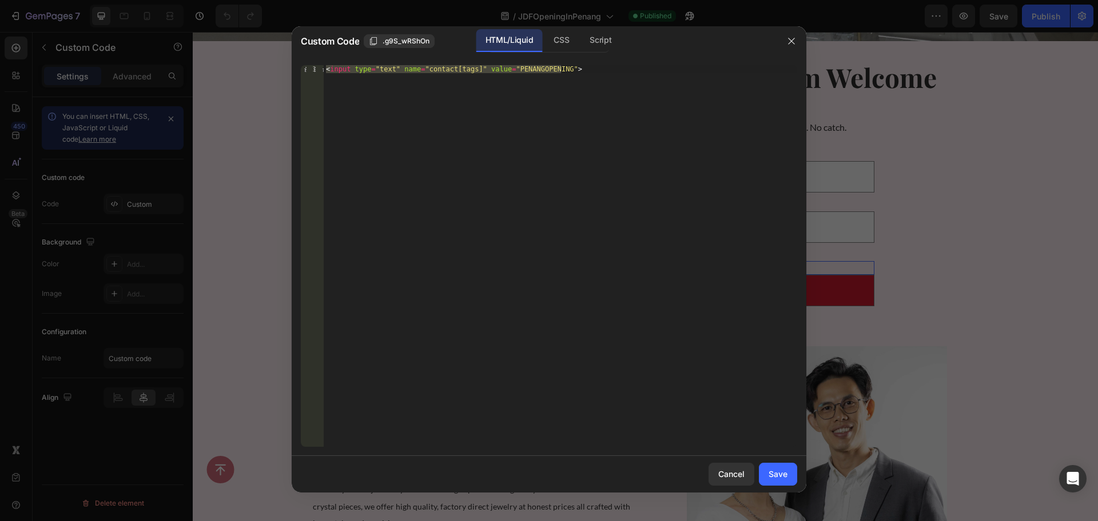
type textarea "<input type="text" name="contact[tags]" value="PENANGOPENING">"
click at [688, 121] on div "< input type = "text" name = "contact[tags]" value = "PENANGOPENING" >" at bounding box center [560, 256] width 473 height 382
click at [785, 35] on button "button" at bounding box center [791, 41] width 18 height 18
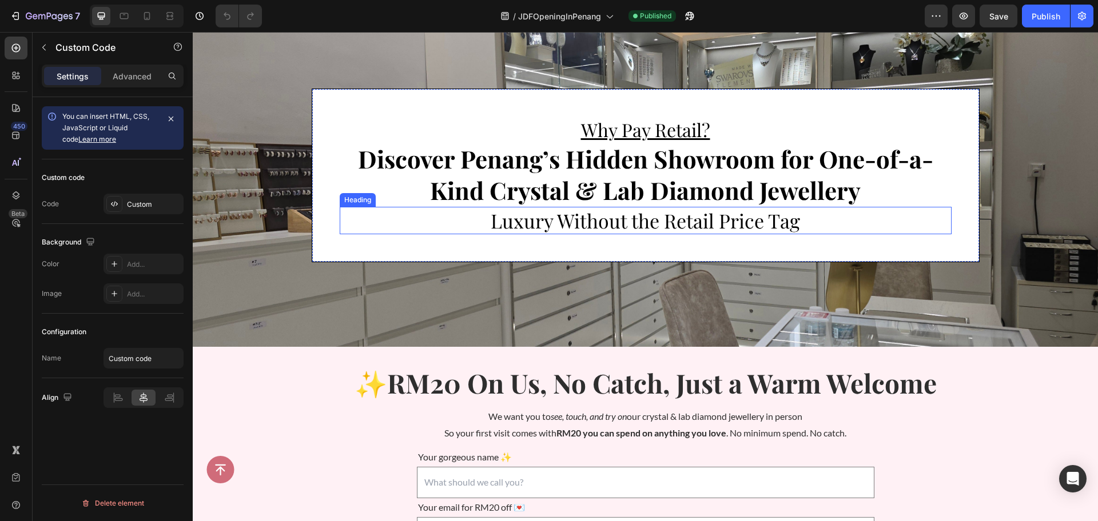
scroll to position [0, 0]
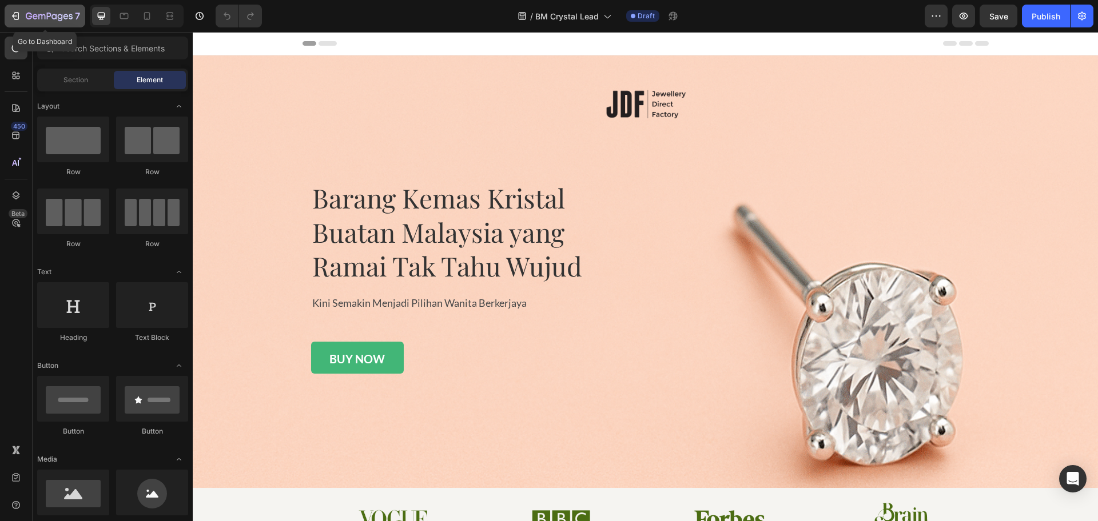
click at [33, 13] on icon "button" at bounding box center [49, 17] width 47 height 10
